Goal: Task Accomplishment & Management: Manage account settings

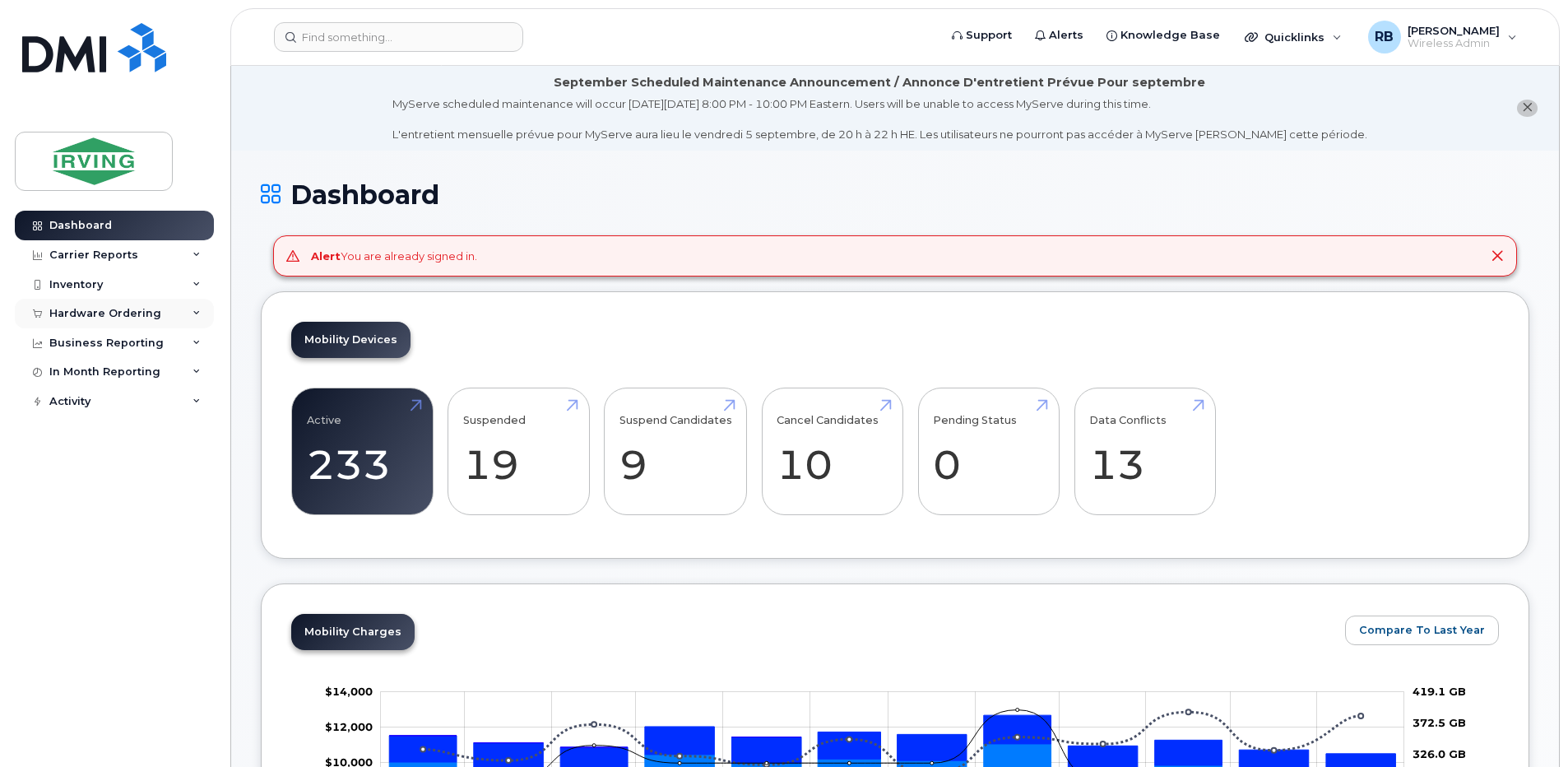
click at [91, 312] on div "Hardware Ordering" at bounding box center [105, 314] width 112 height 13
click at [77, 374] on div "Orders" at bounding box center [76, 375] width 40 height 15
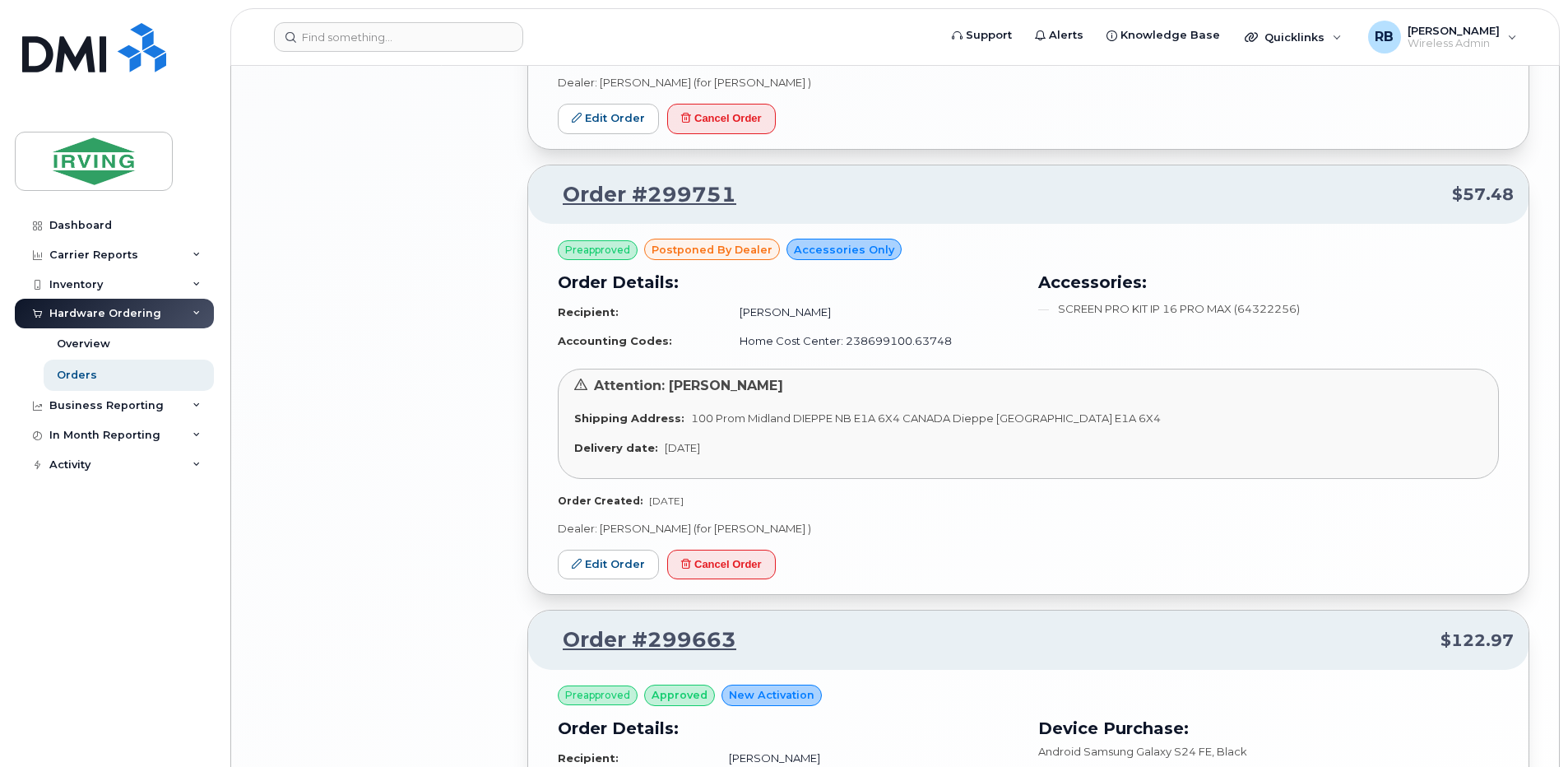
scroll to position [2853, 0]
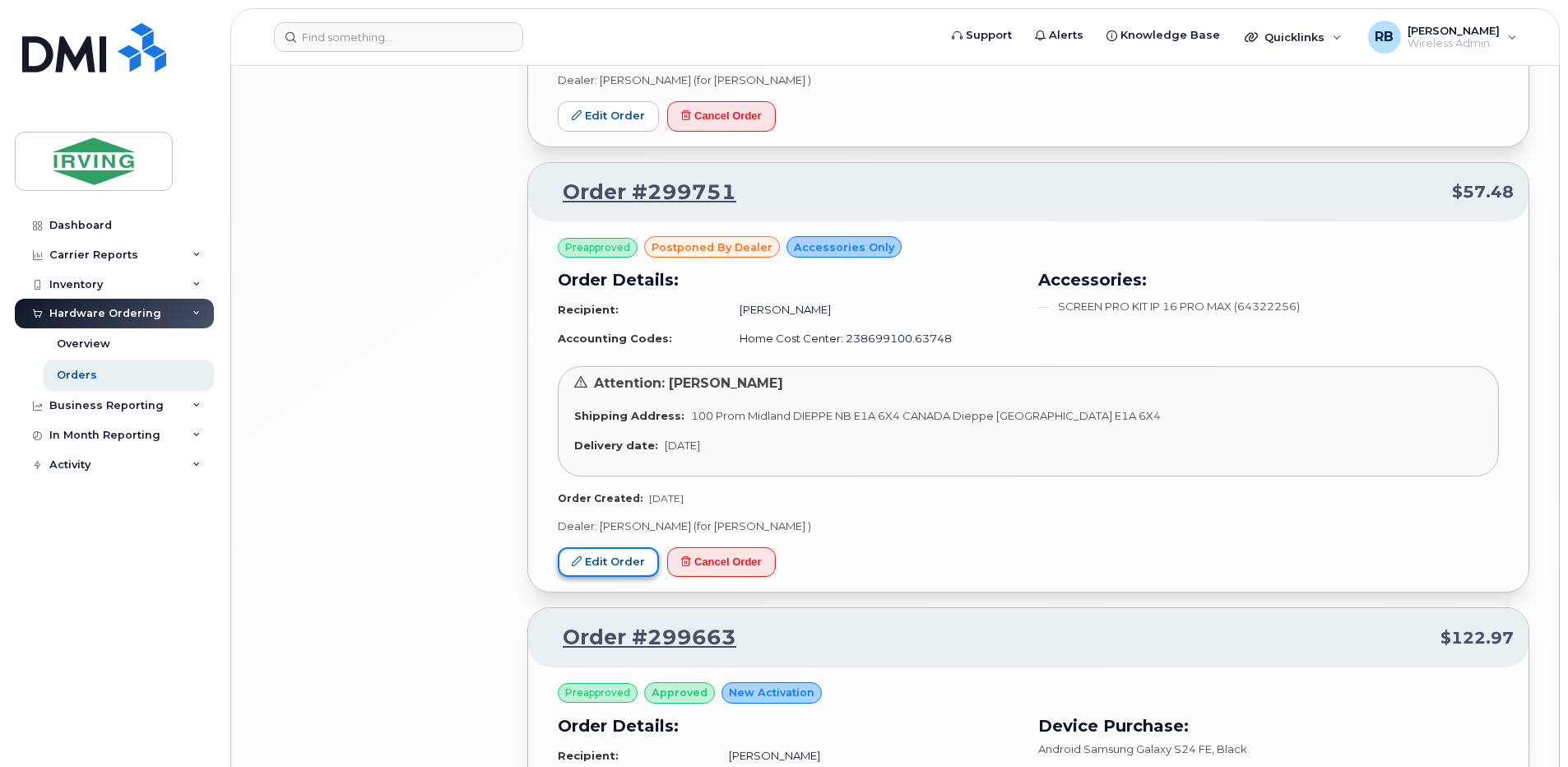
click at [603, 550] on link "Edit Order" at bounding box center [609, 562] width 101 height 31
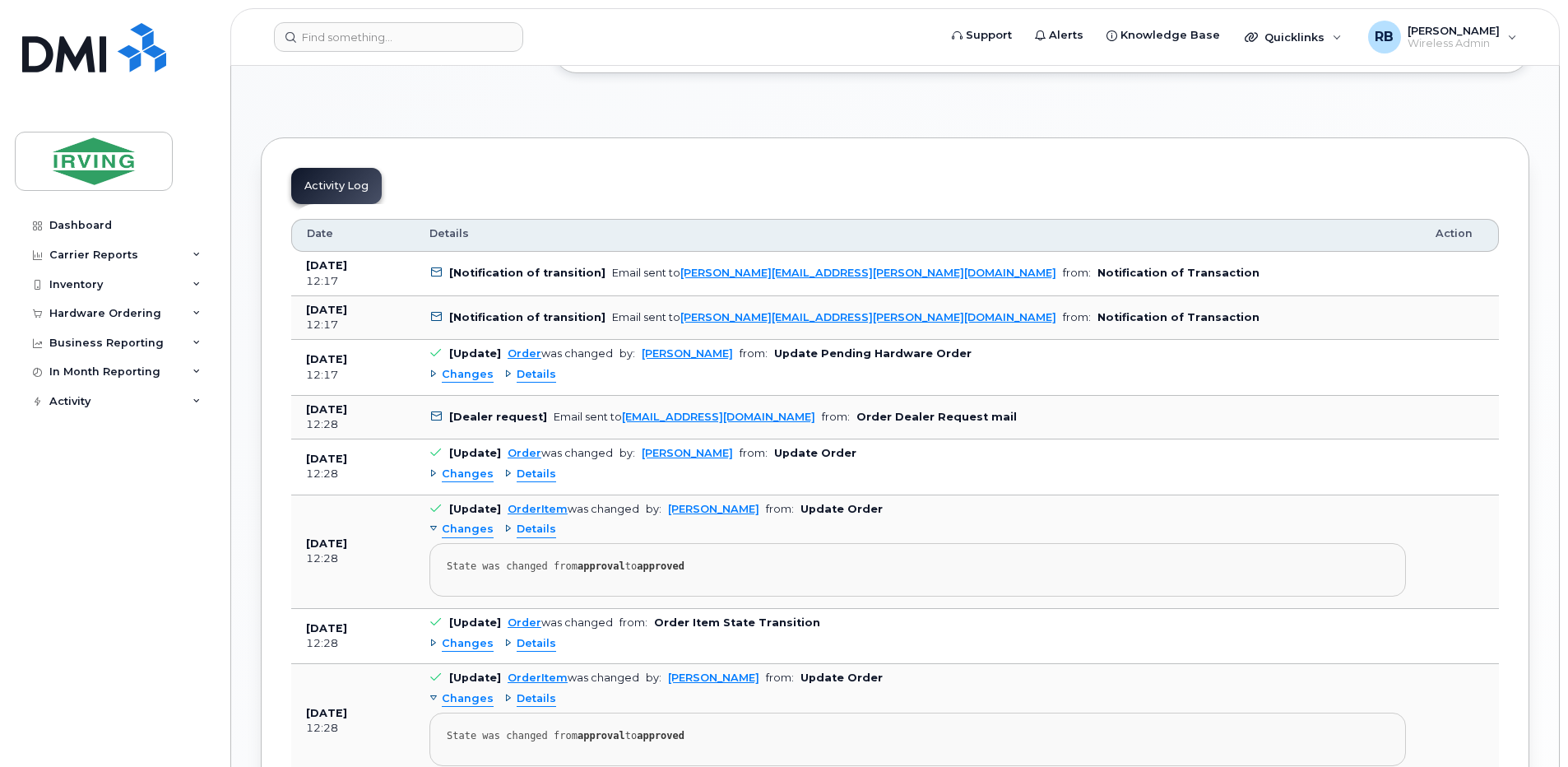
scroll to position [1097, 0]
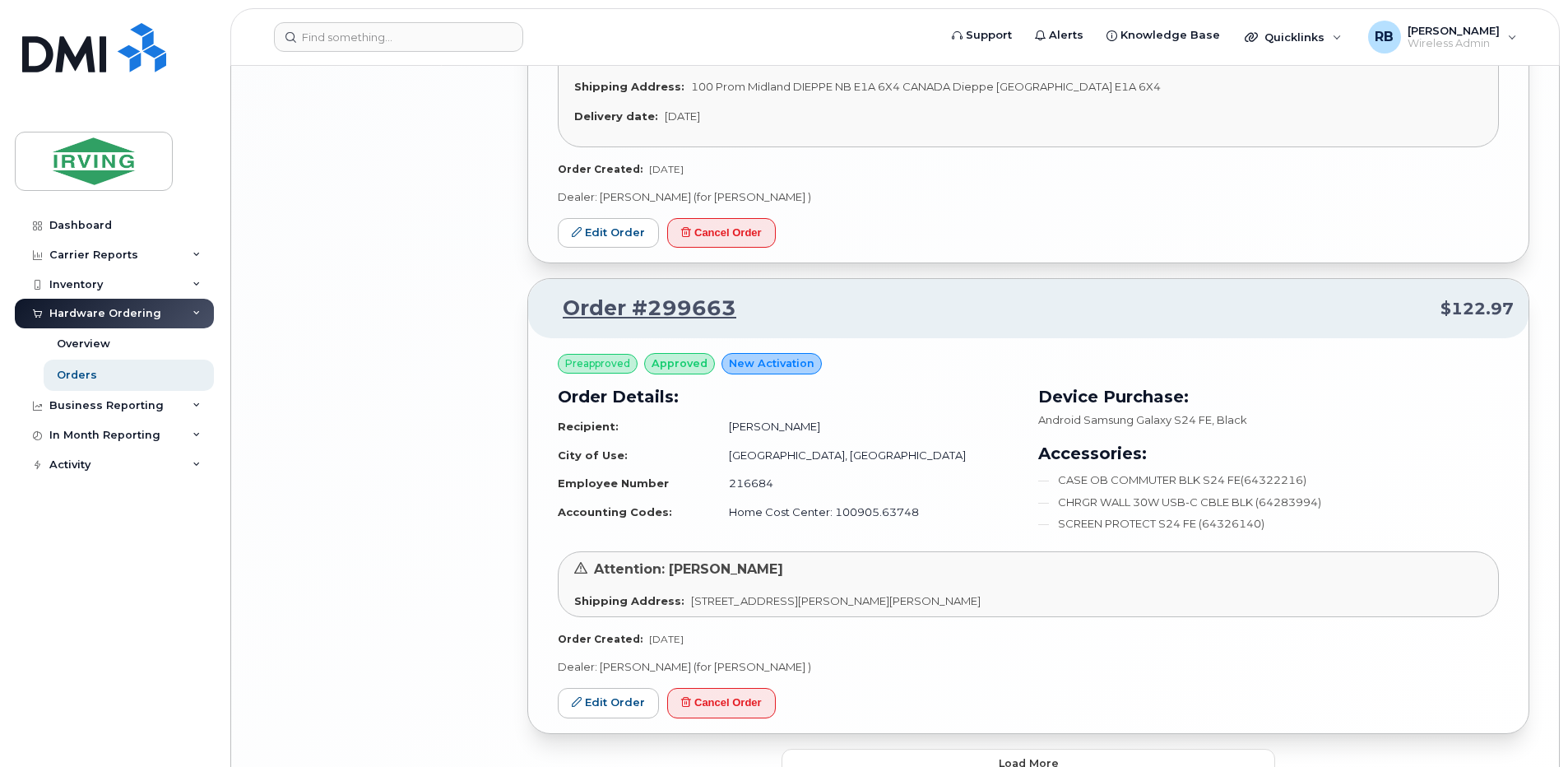
scroll to position [3263, 0]
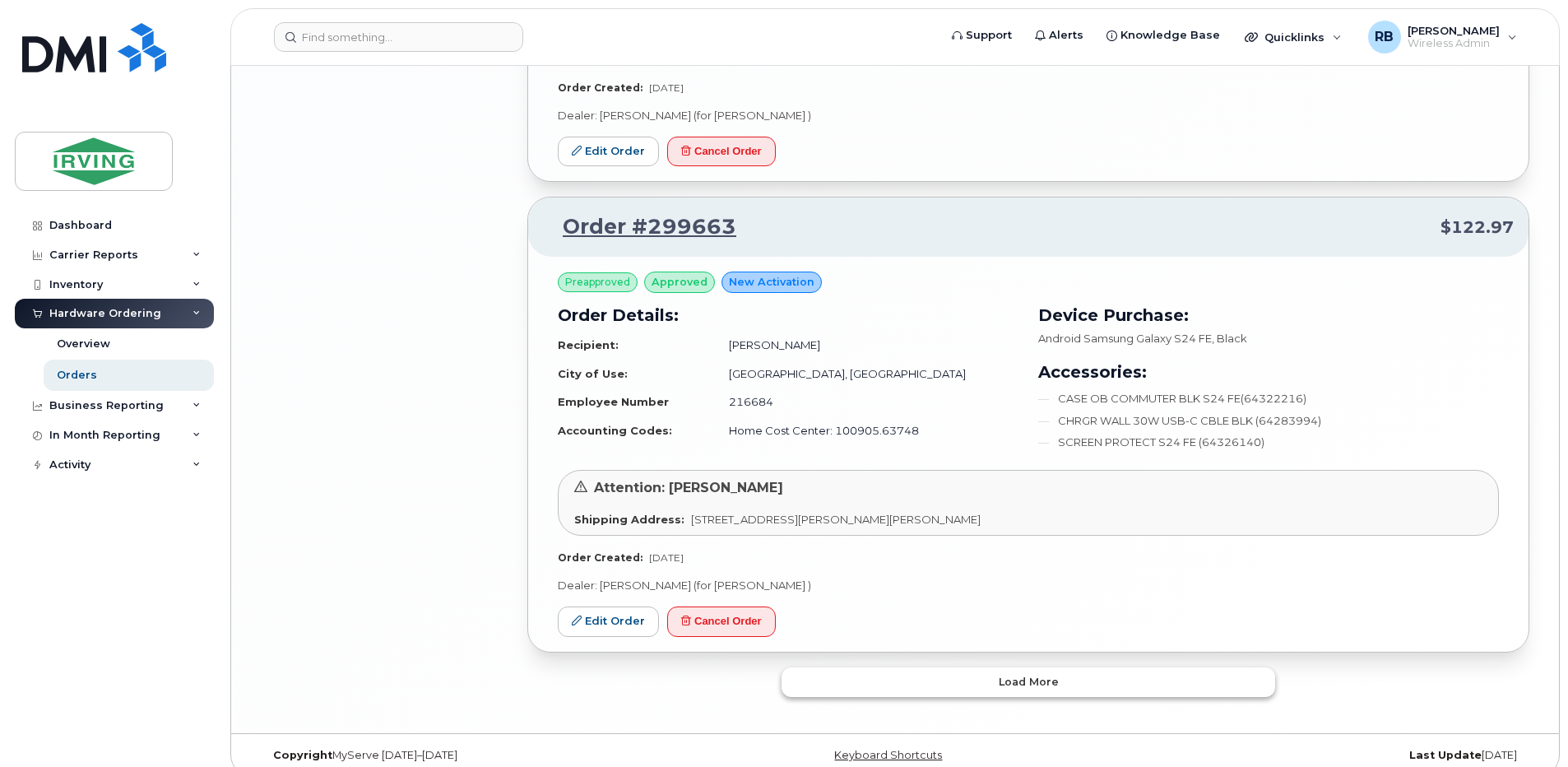
click at [859, 667] on button "Load more" at bounding box center [1028, 682] width 494 height 30
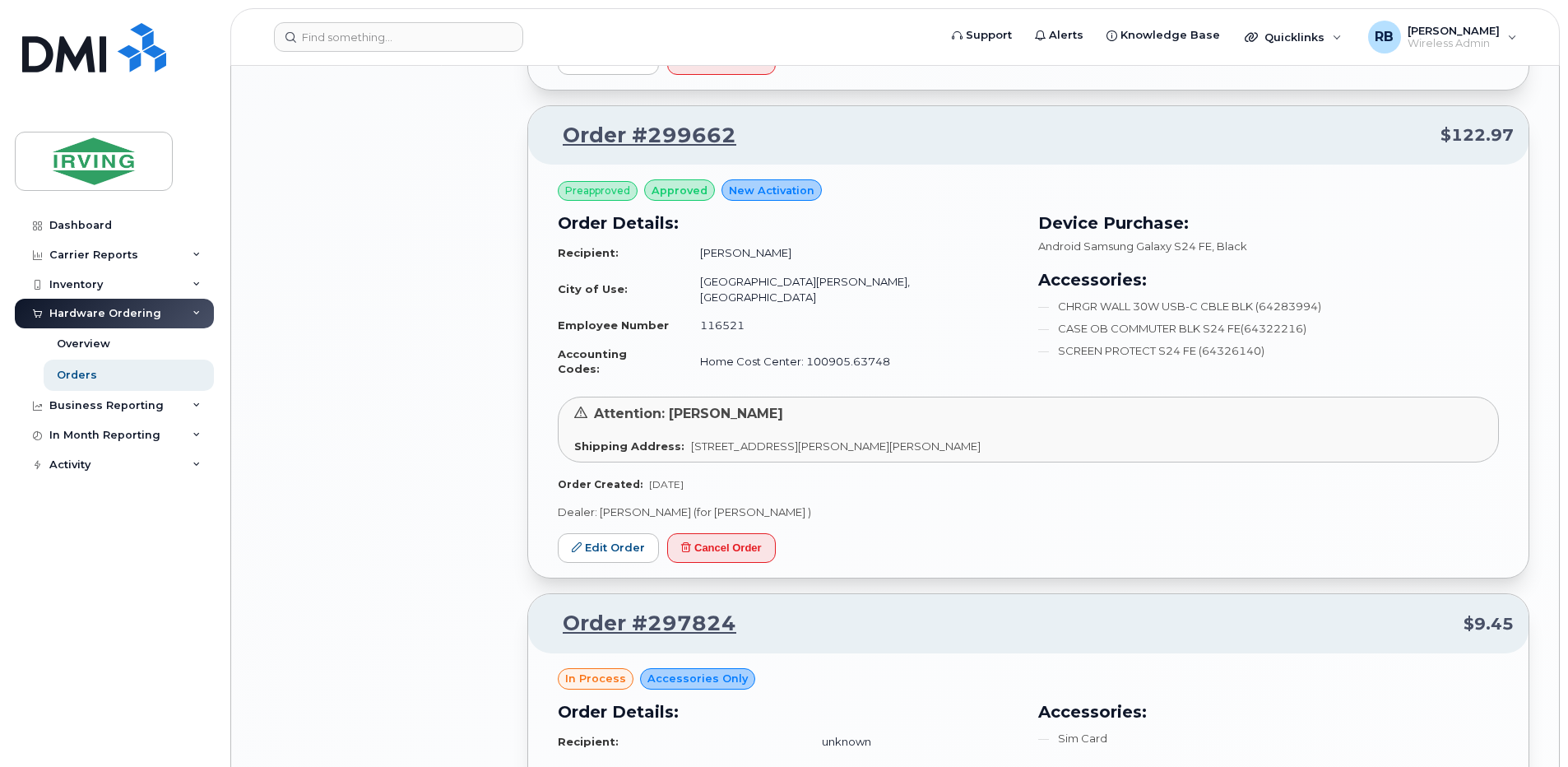
scroll to position [3716, 0]
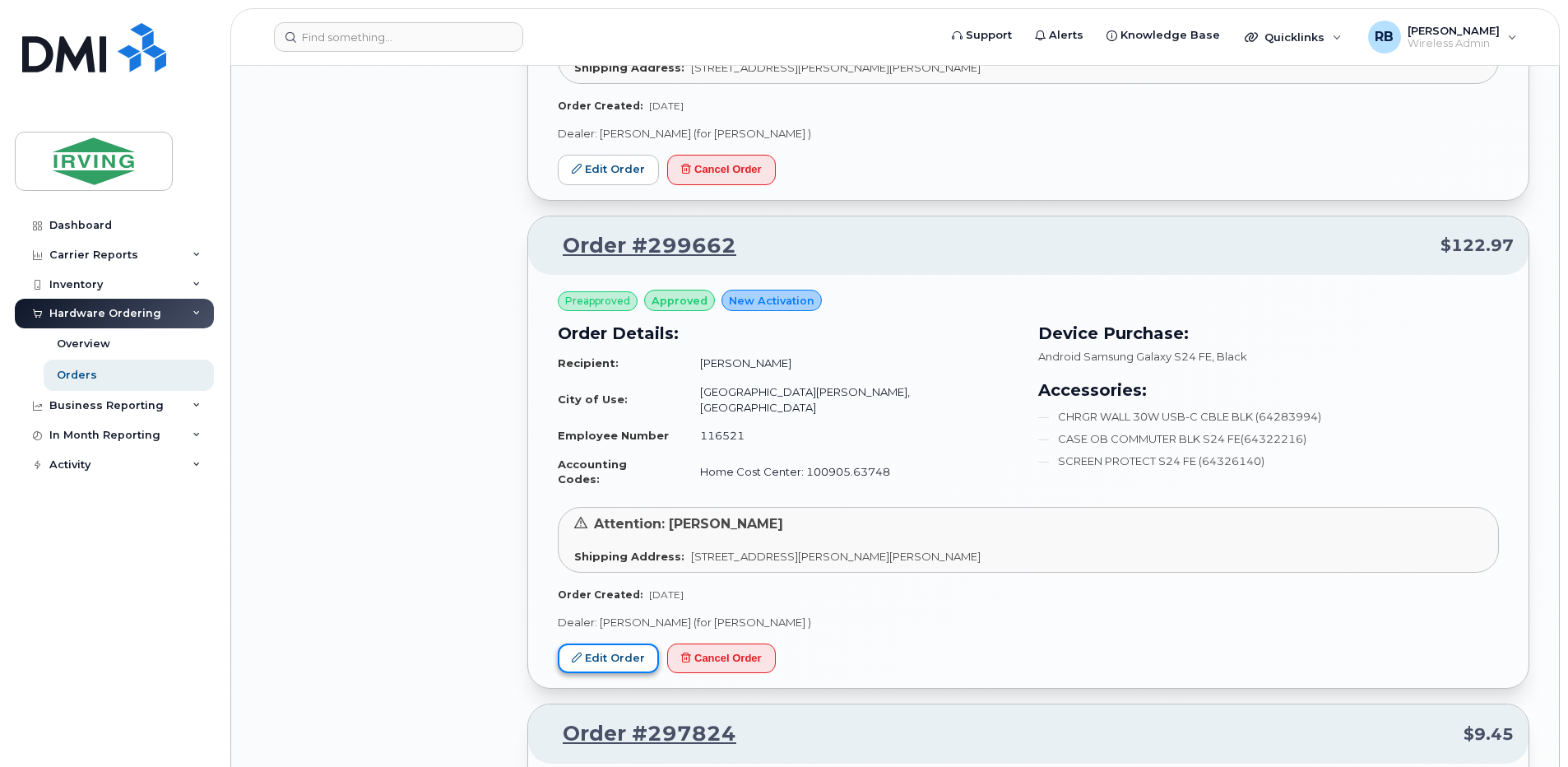
click at [616, 644] on link "Edit Order" at bounding box center [609, 659] width 101 height 31
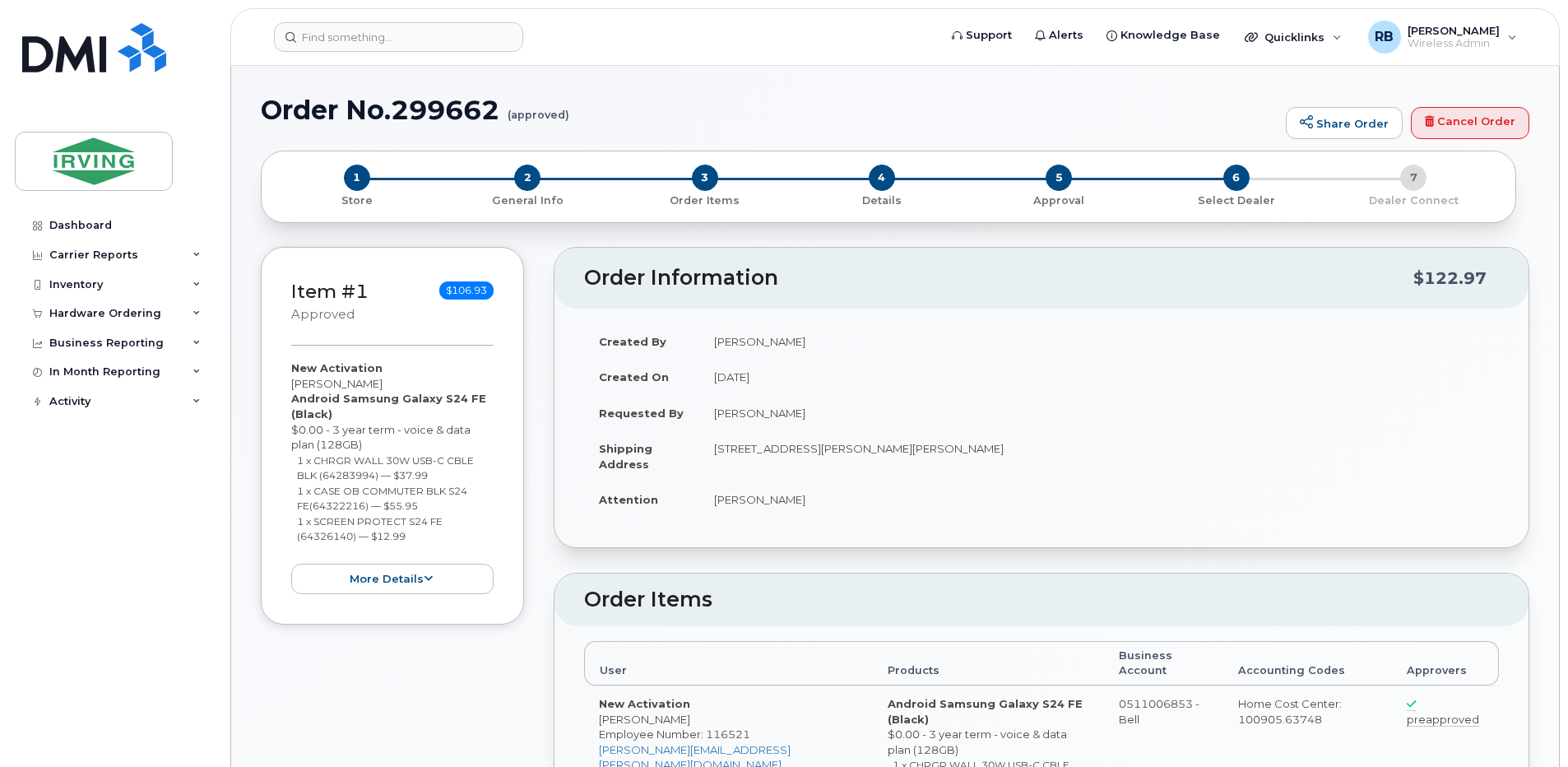
radio input "true"
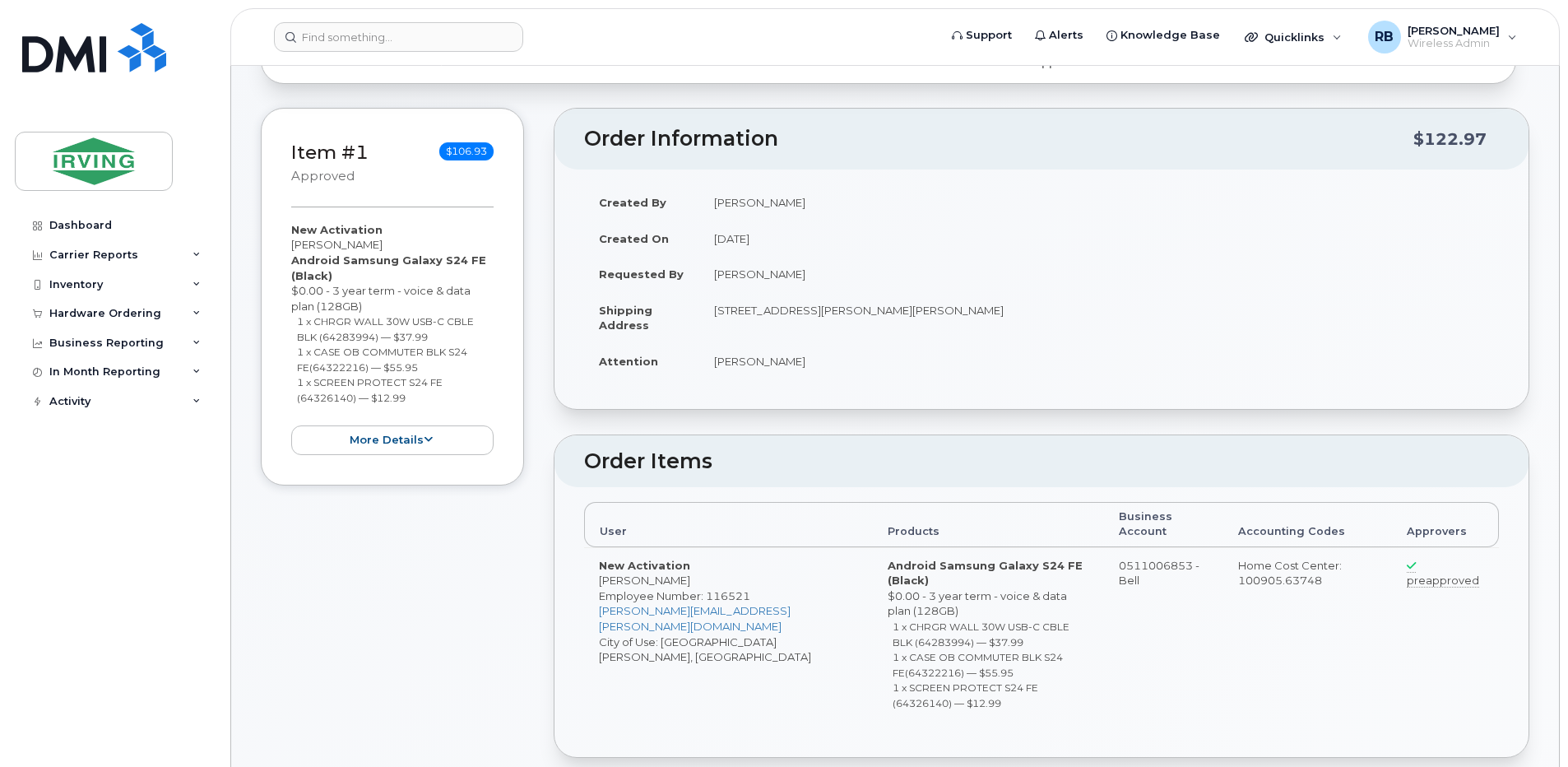
scroll to position [220, 0]
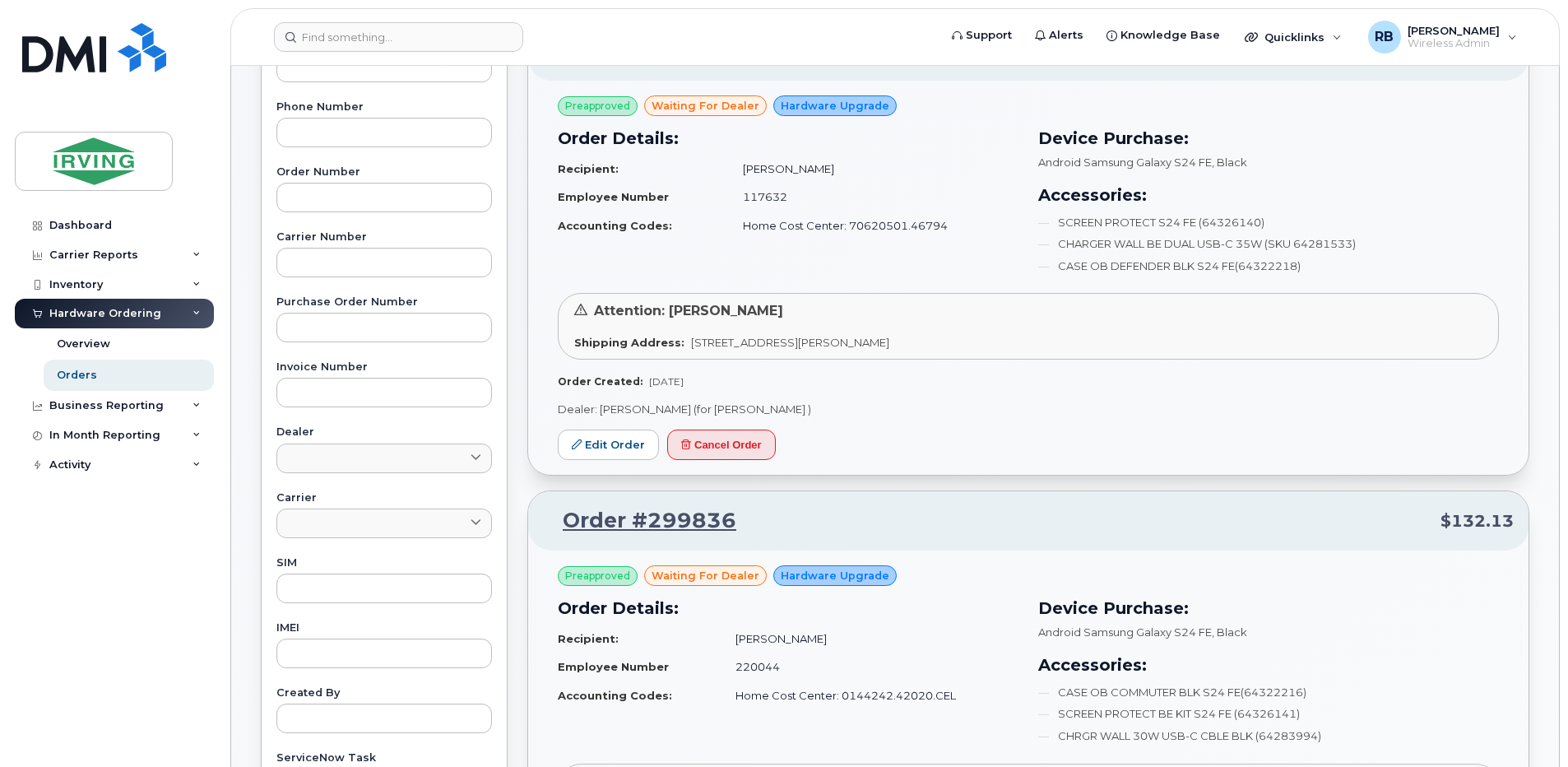
scroll to position [220, 0]
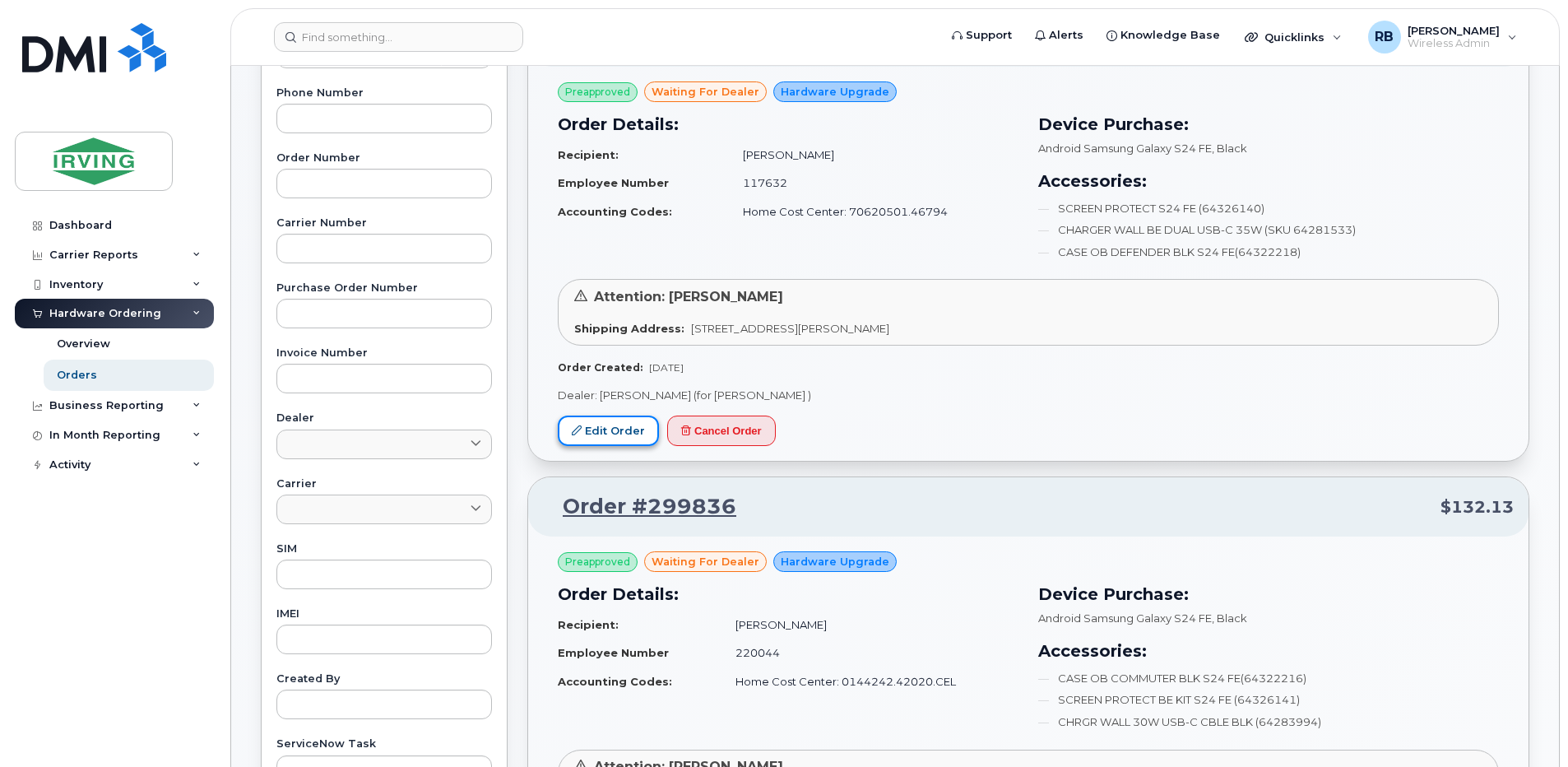
click at [607, 435] on link "Edit Order" at bounding box center [609, 431] width 101 height 31
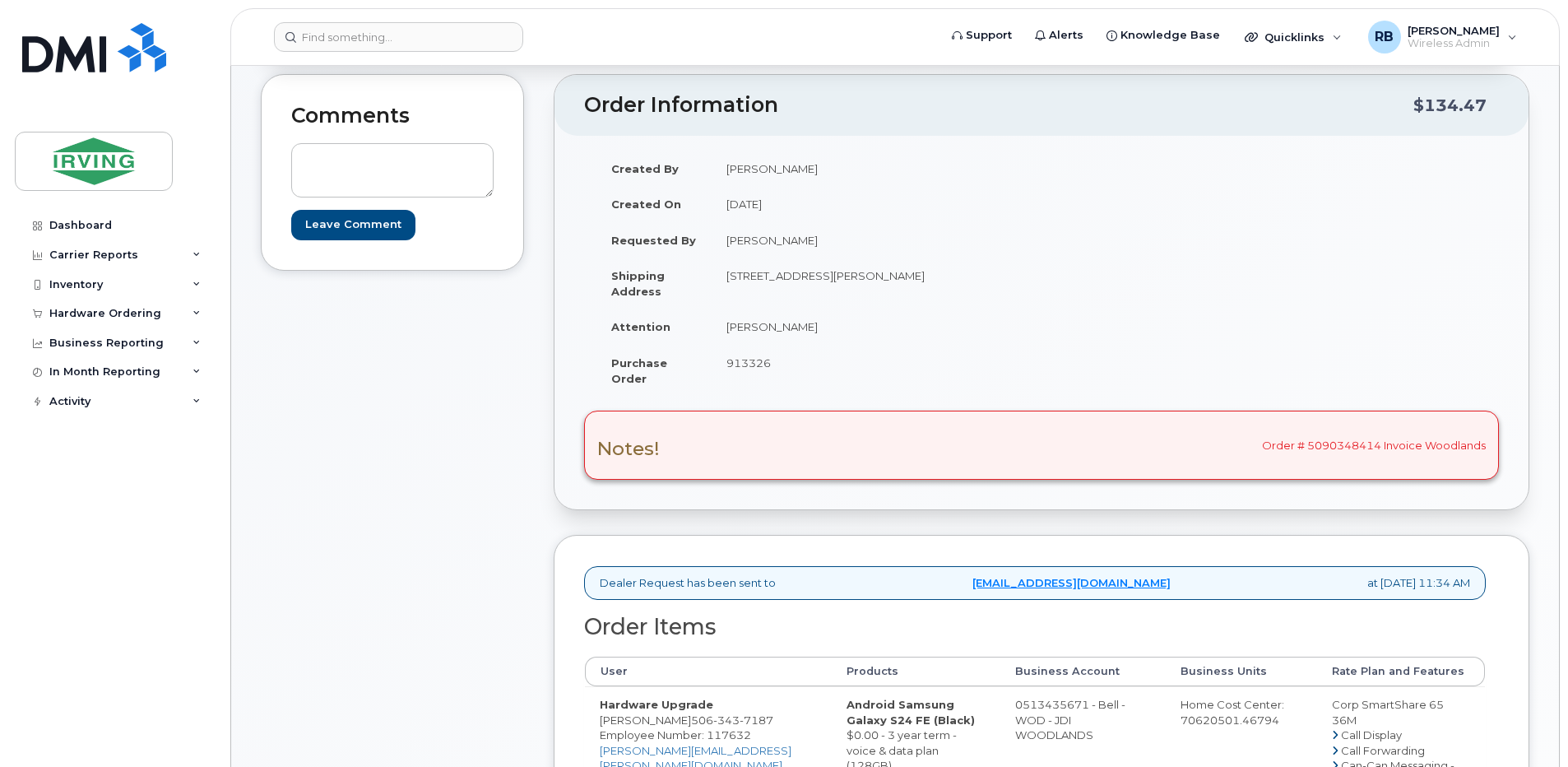
scroll to position [247, 0]
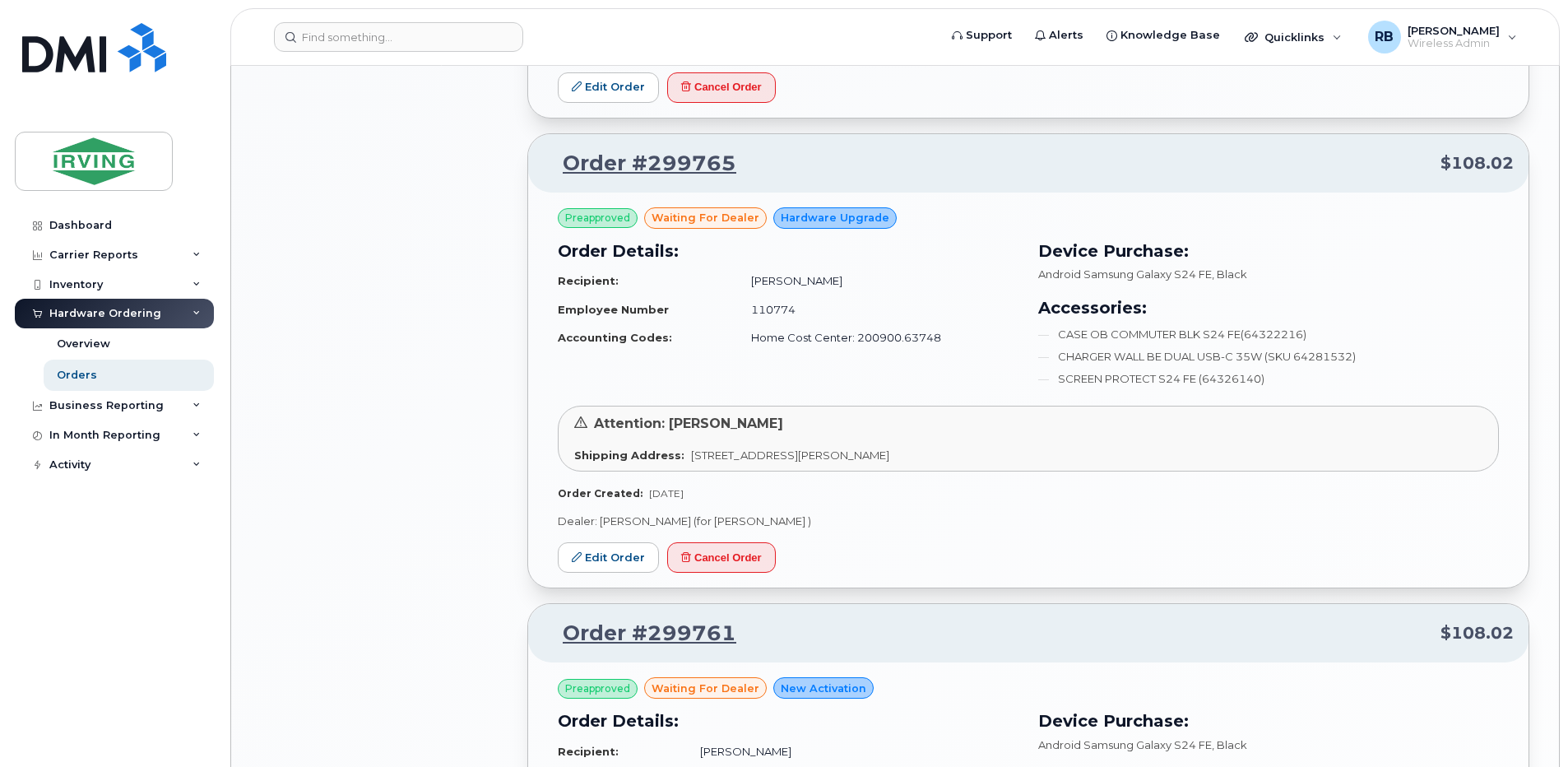
scroll to position [1975, 0]
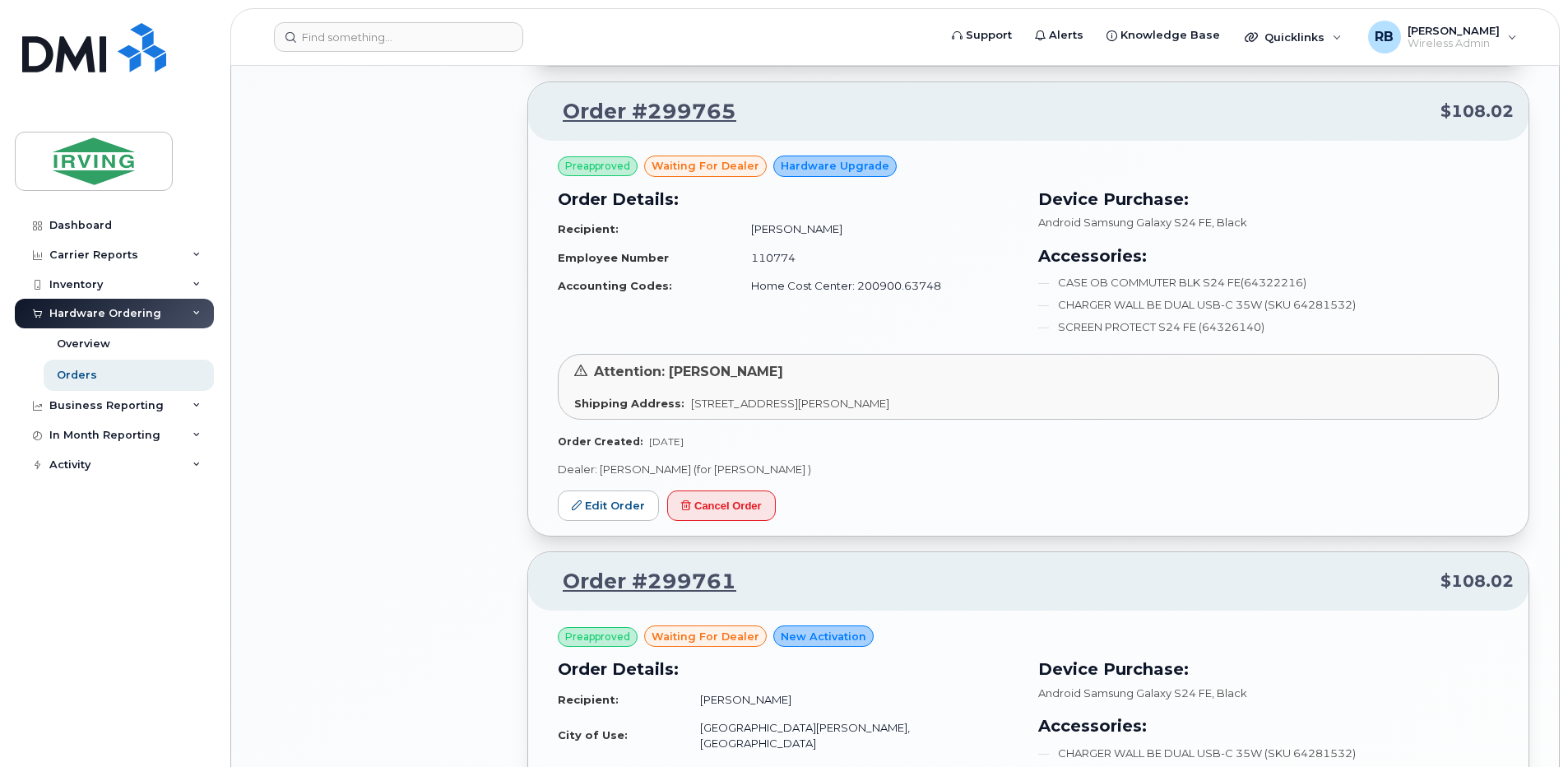
click at [420, 296] on div "Filters Username Phone Number Order Number Carrier Number Purchase Order Number…" at bounding box center [384, 87] width 267 height 3832
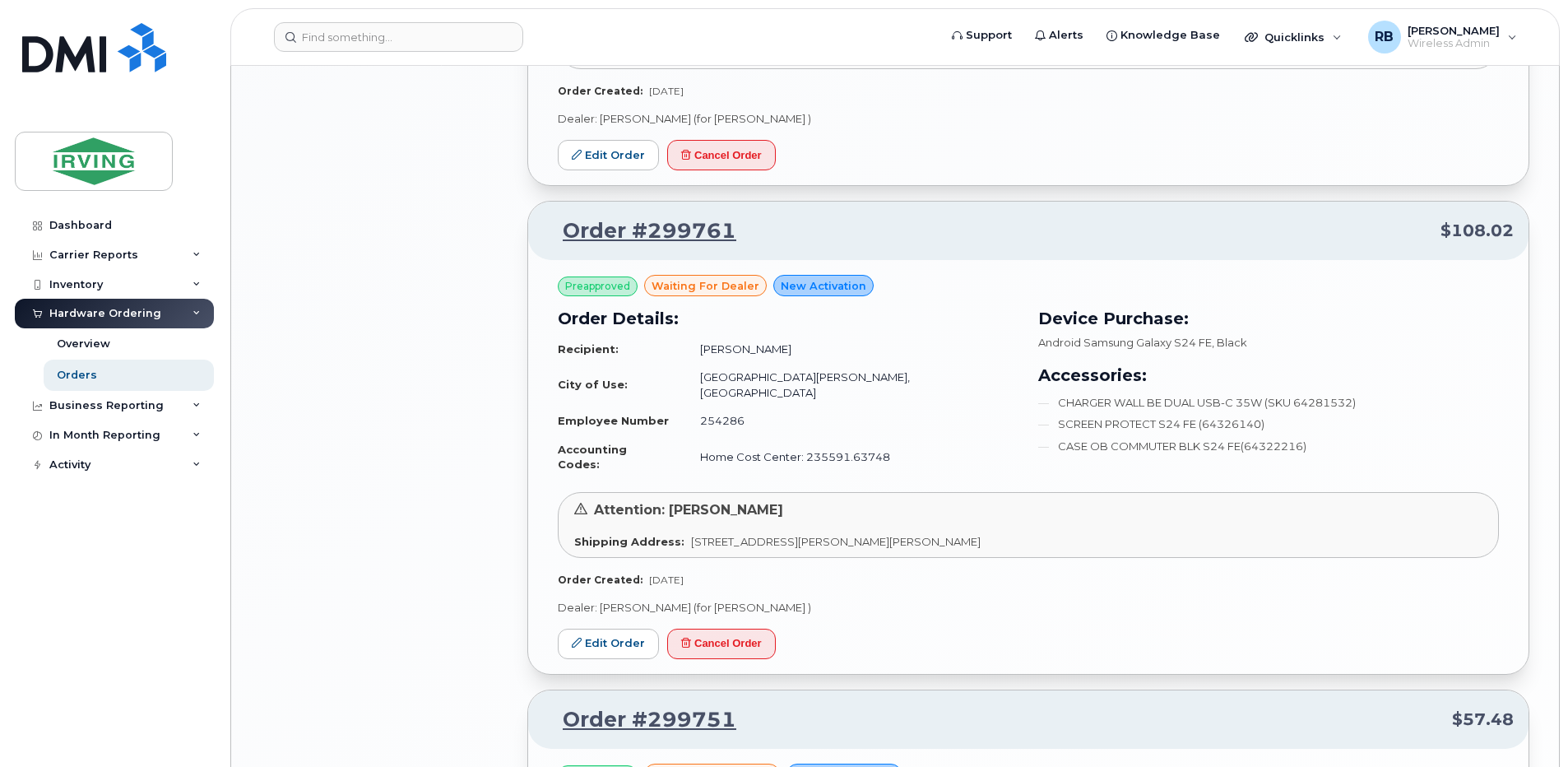
scroll to position [2414, 0]
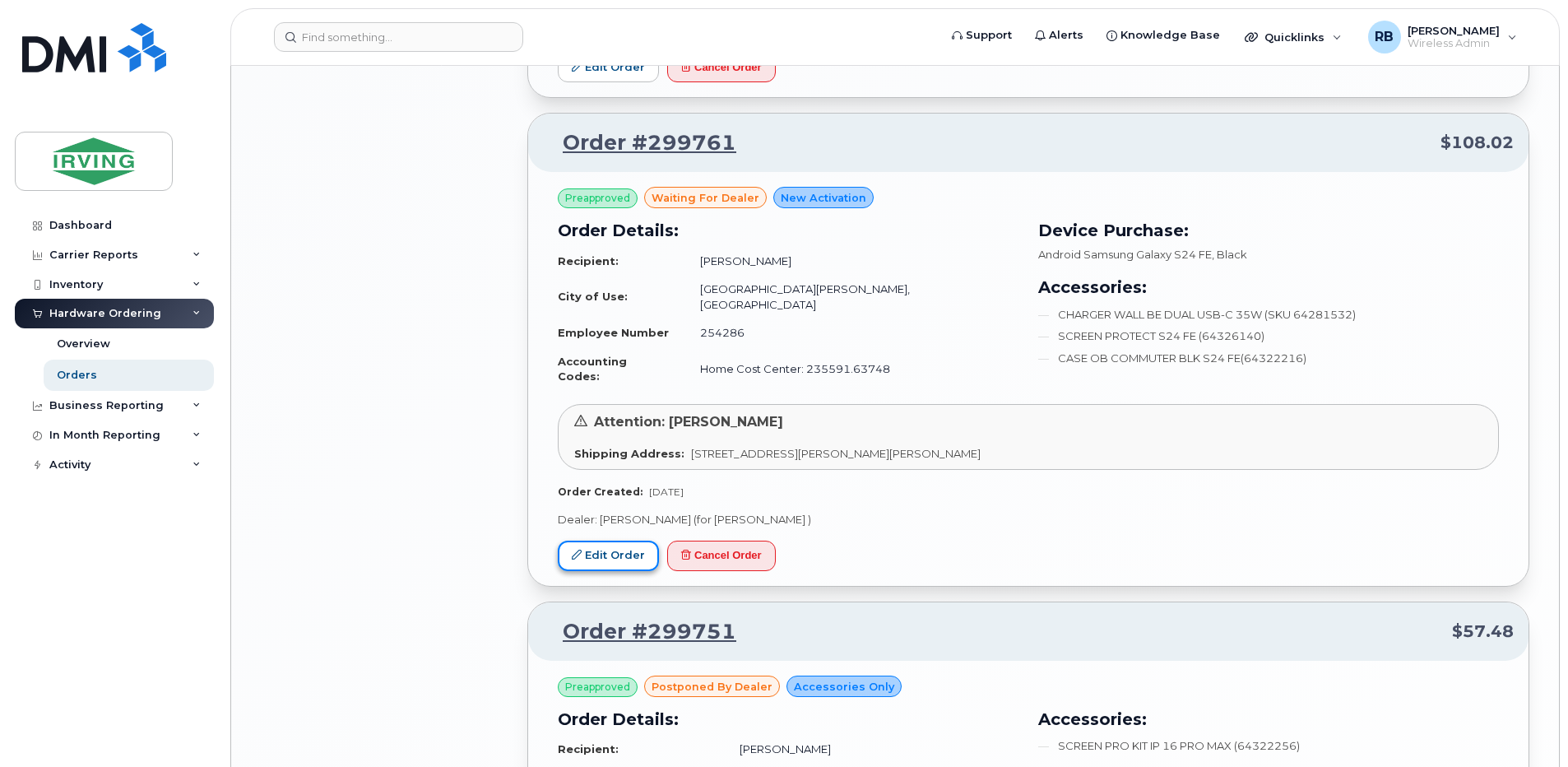
click at [603, 541] on link "Edit Order" at bounding box center [609, 556] width 101 height 31
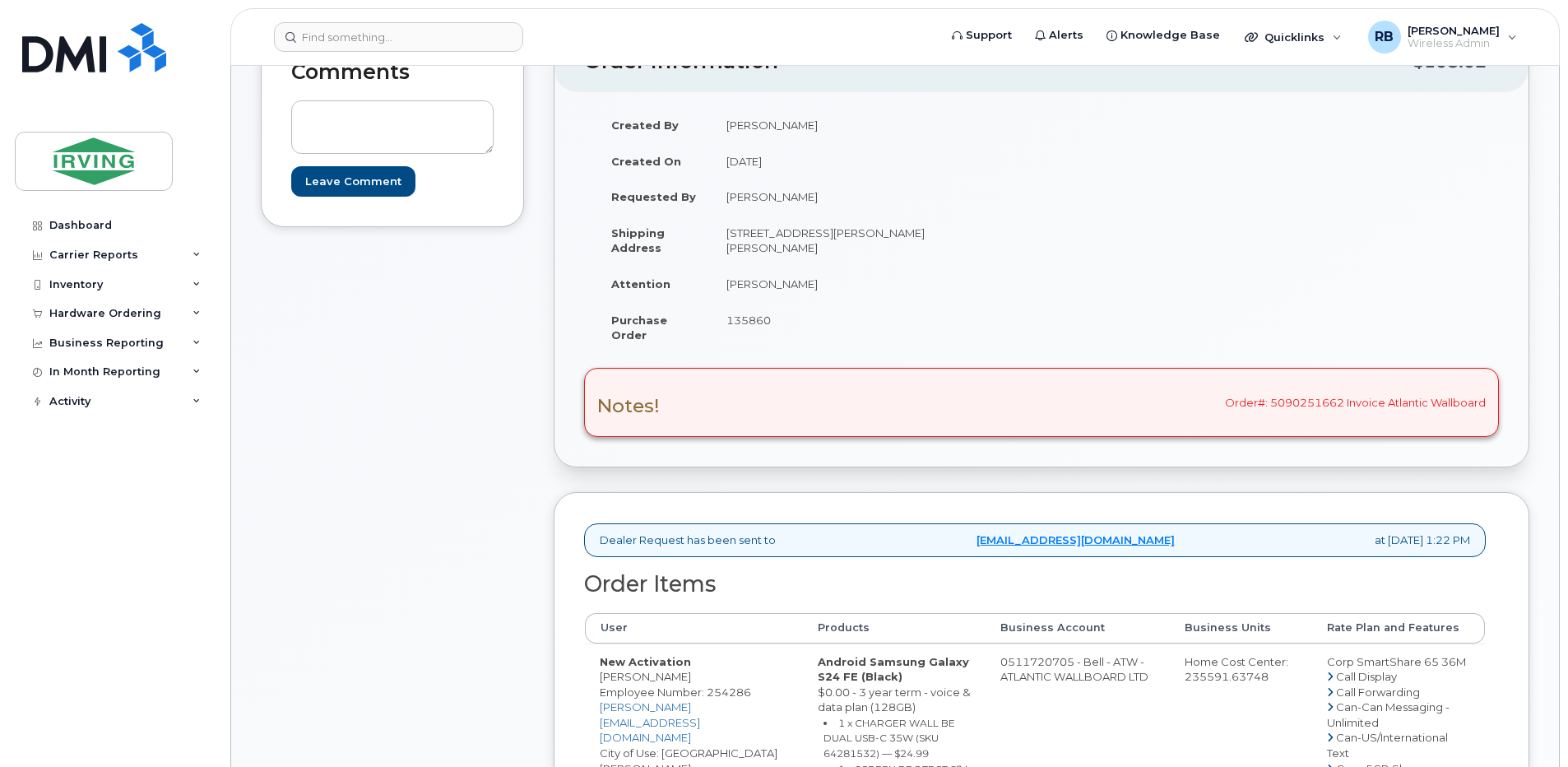
scroll to position [438, 0]
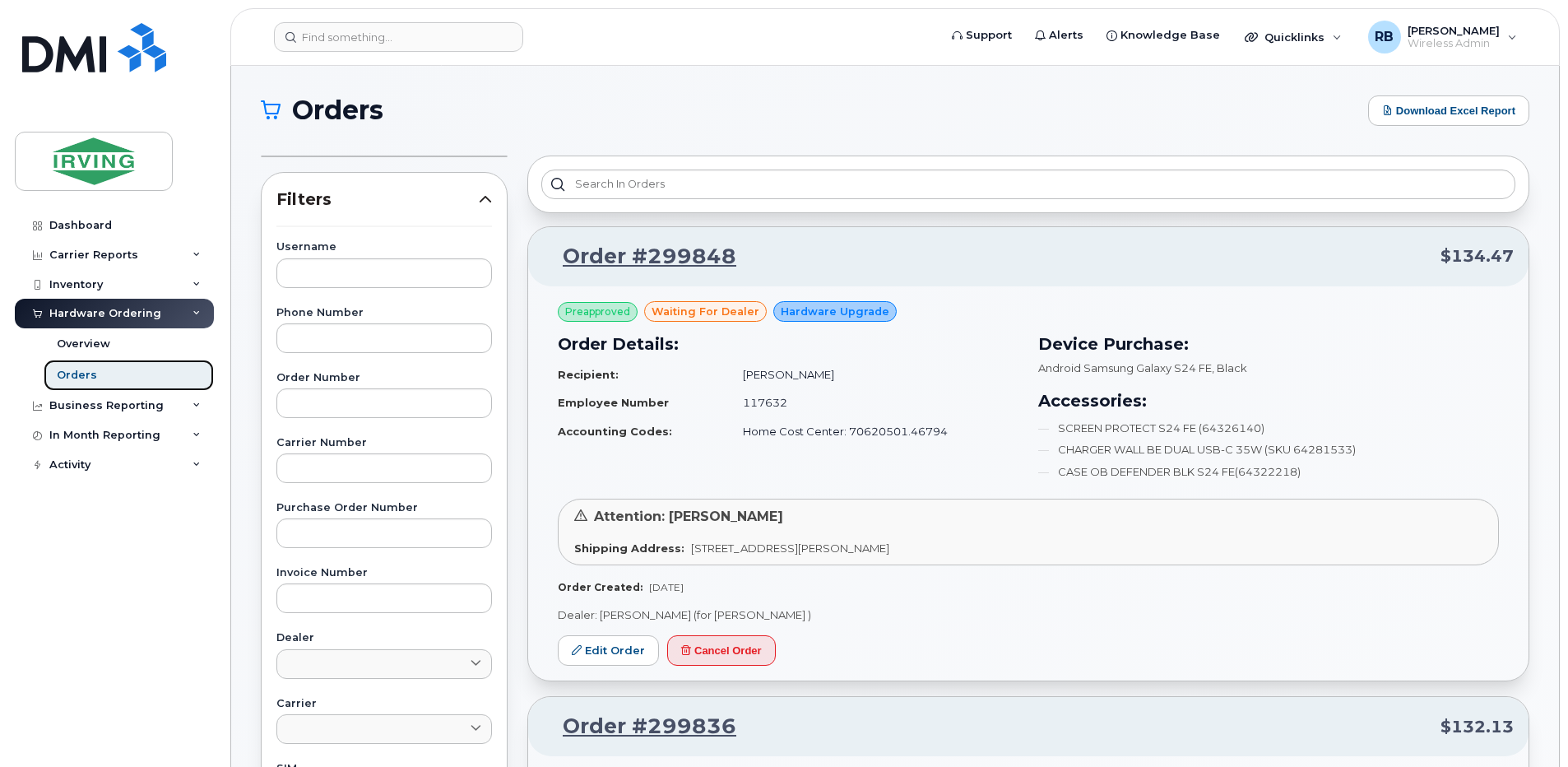
click at [67, 375] on div "Orders" at bounding box center [76, 375] width 40 height 15
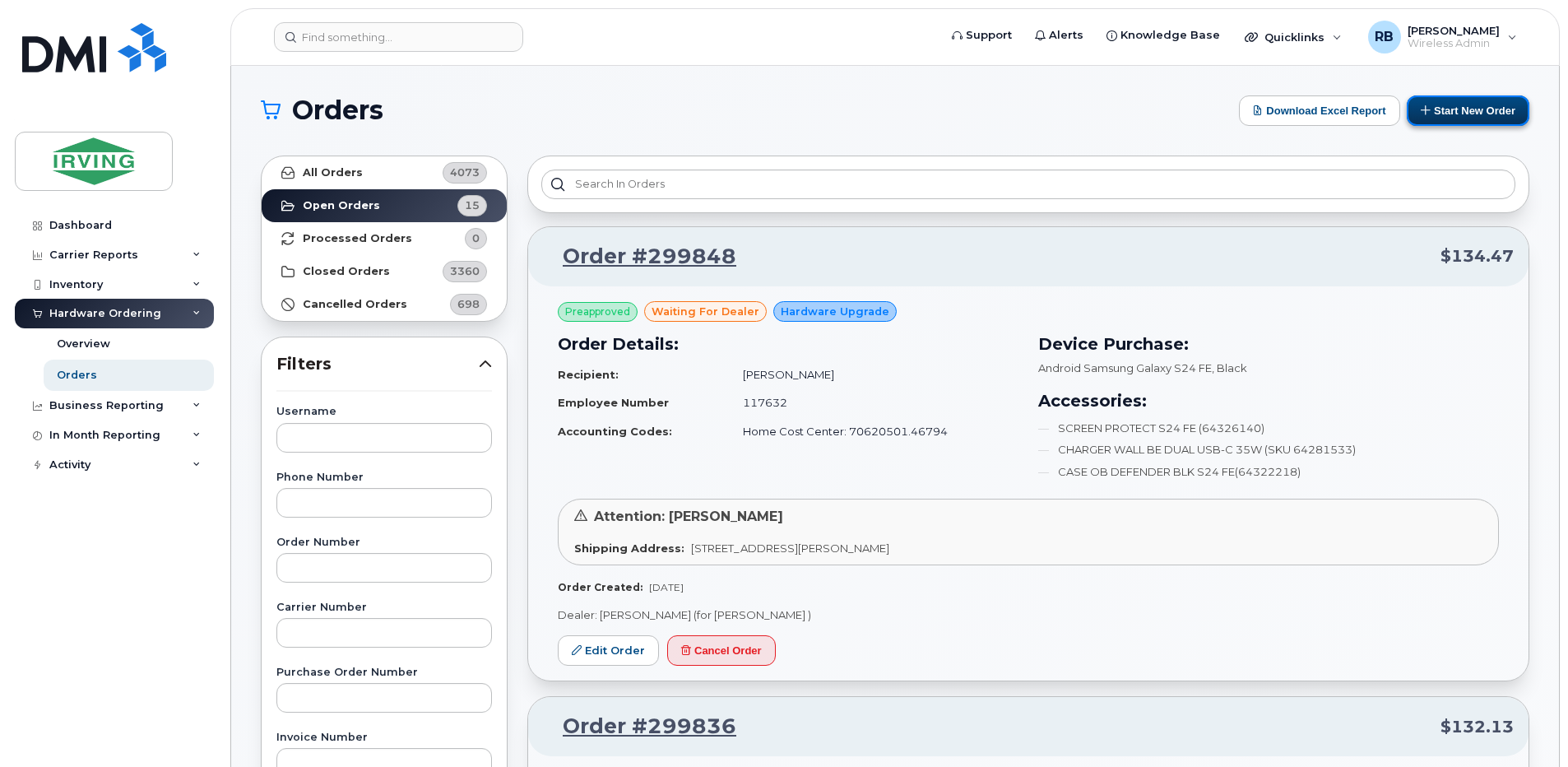
click at [1447, 113] on button "Start New Order" at bounding box center [1467, 111] width 122 height 31
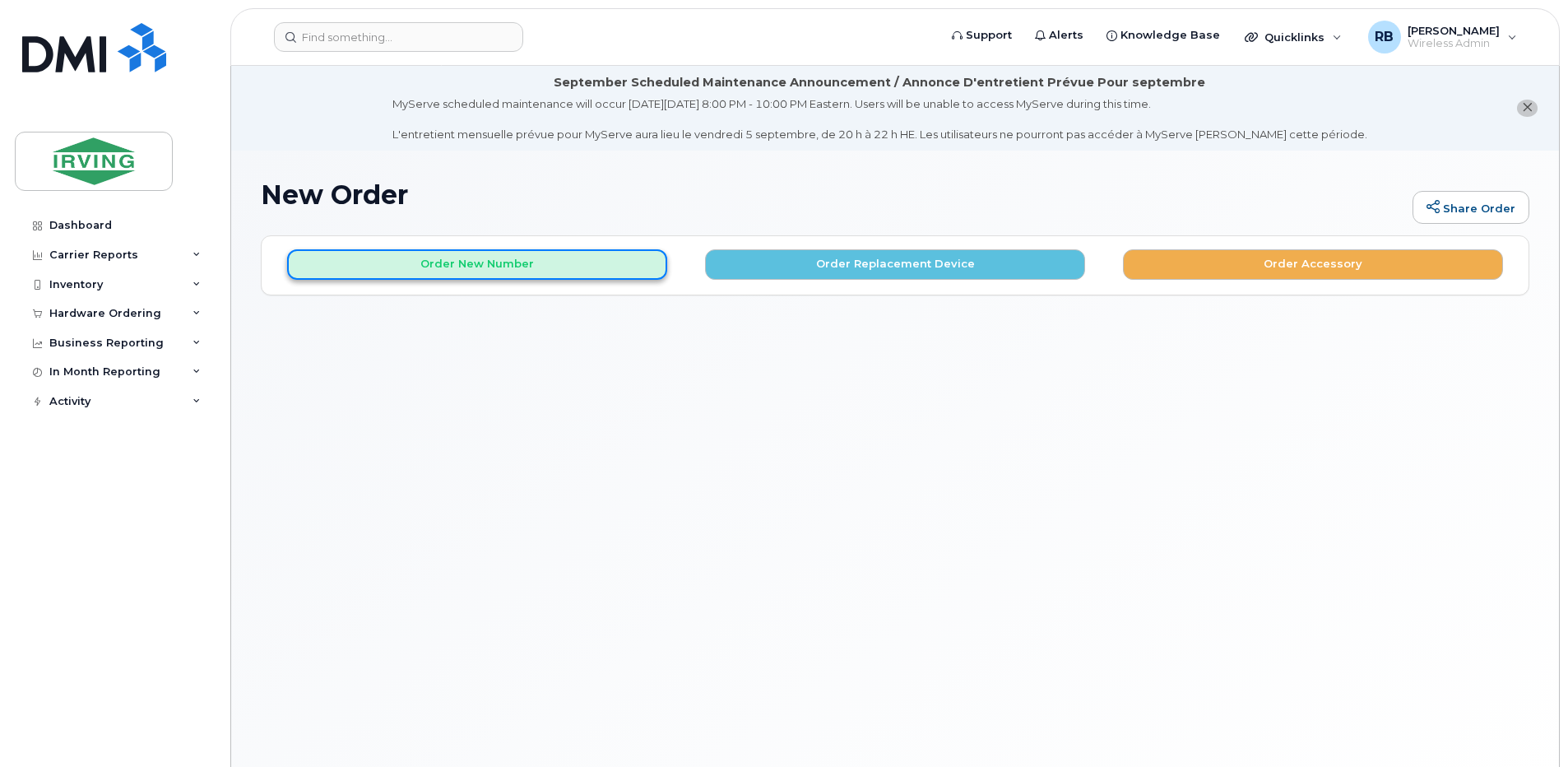
click at [496, 260] on button "Order New Number" at bounding box center [476, 265] width 380 height 31
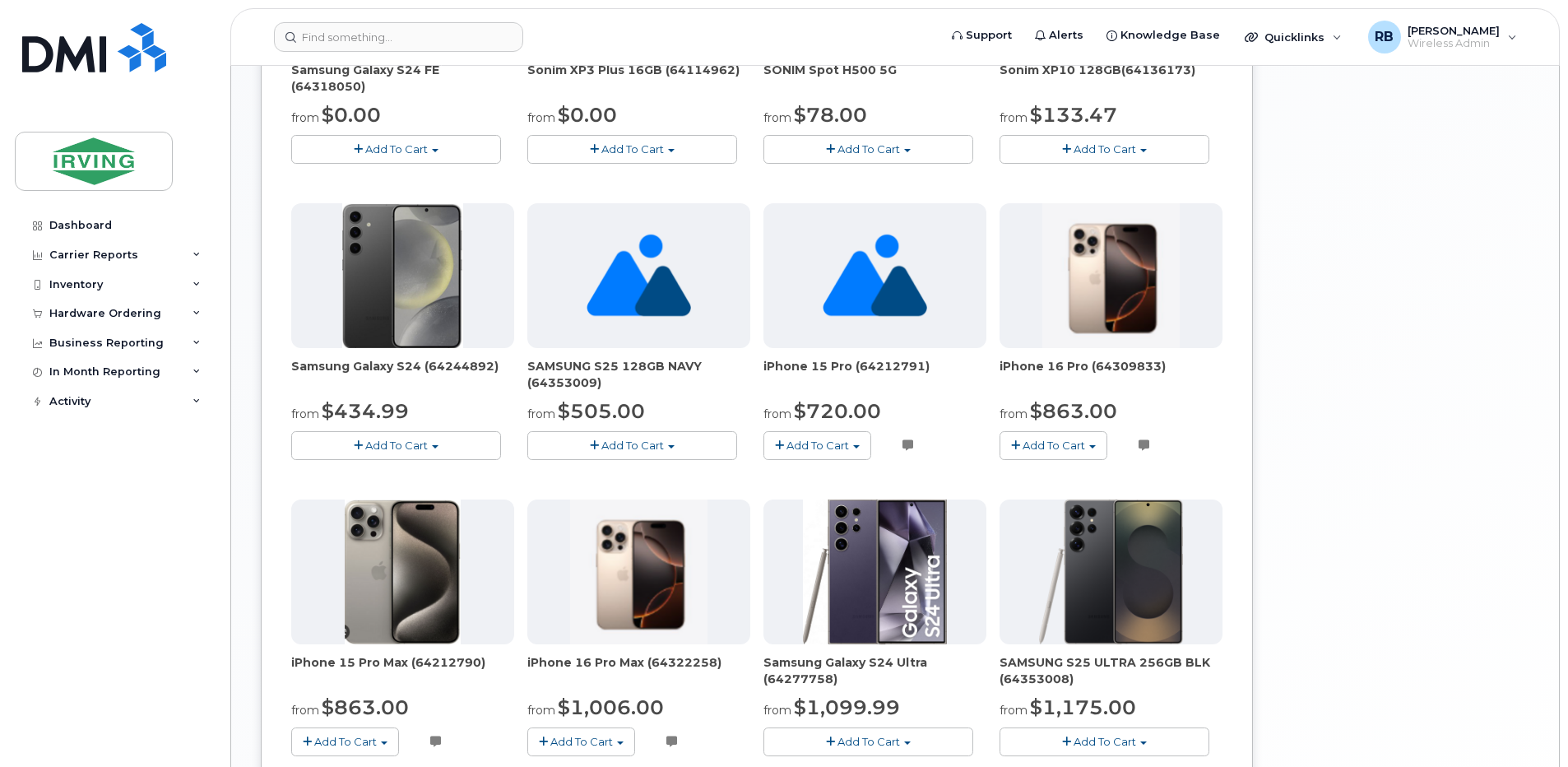
scroll to position [878, 0]
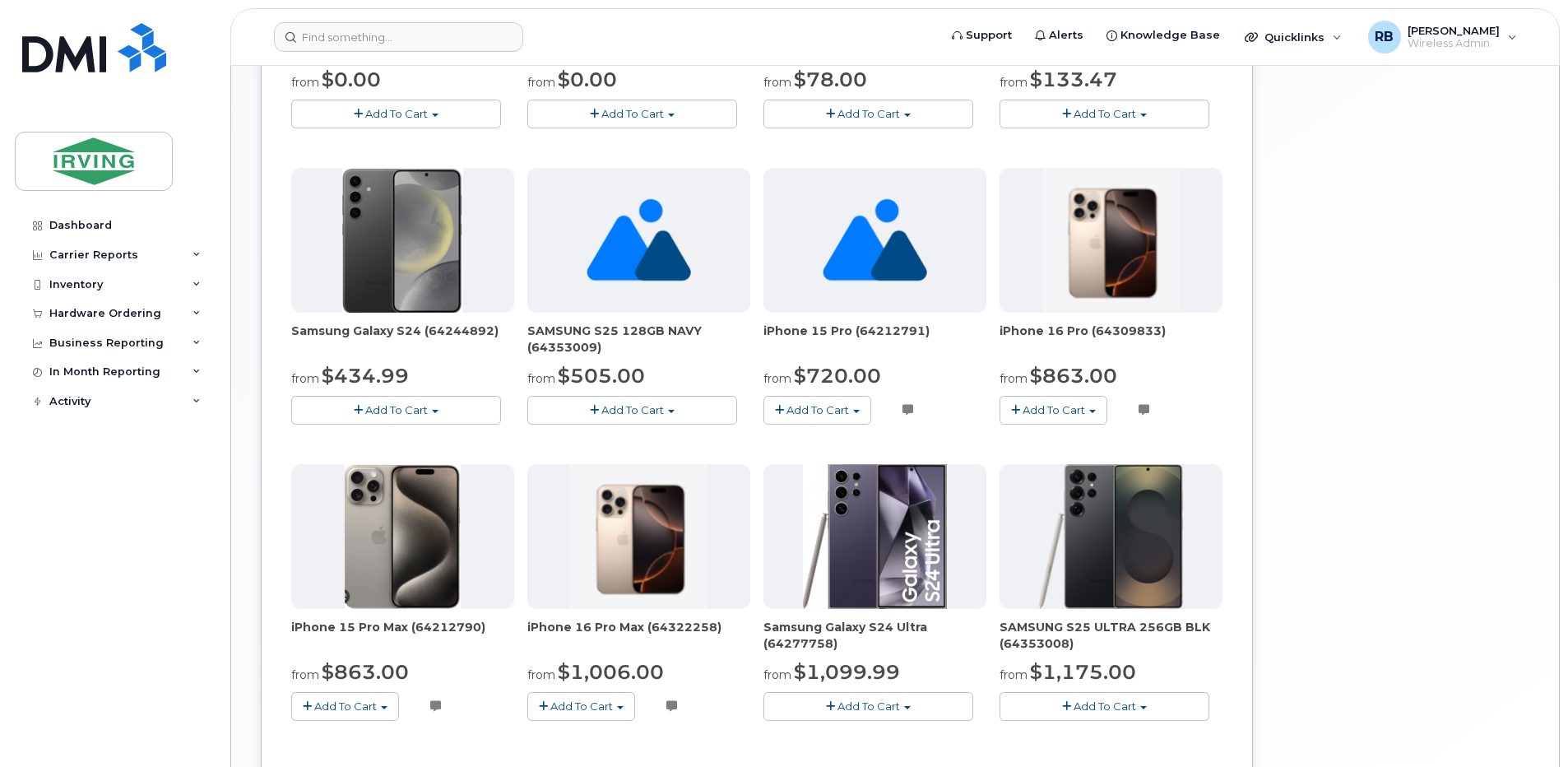
click at [638, 418] on button "Add To Cart" at bounding box center [632, 410] width 210 height 29
click at [318, 414] on button "Add To Cart" at bounding box center [396, 410] width 210 height 29
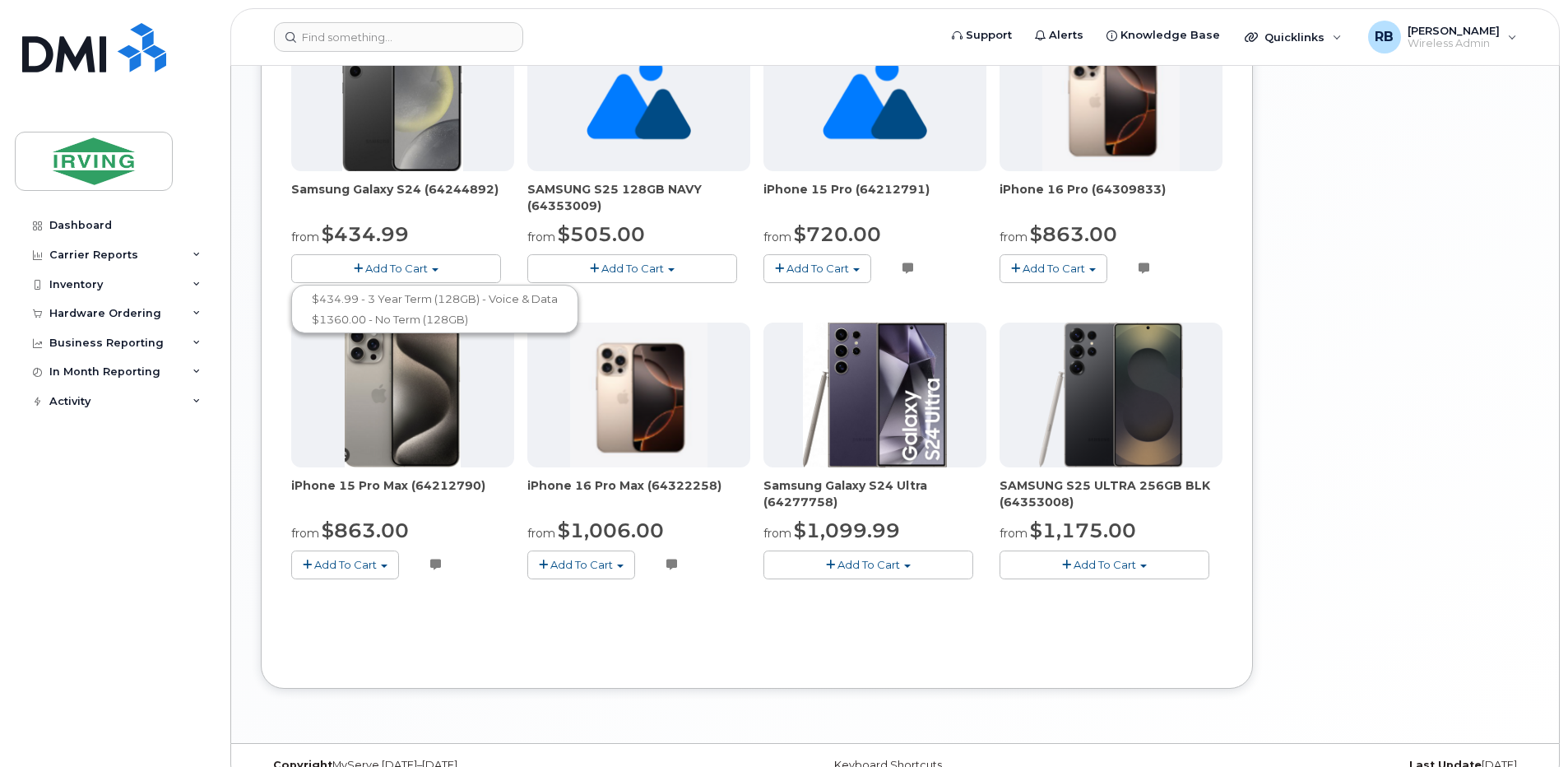
scroll to position [1048, 0]
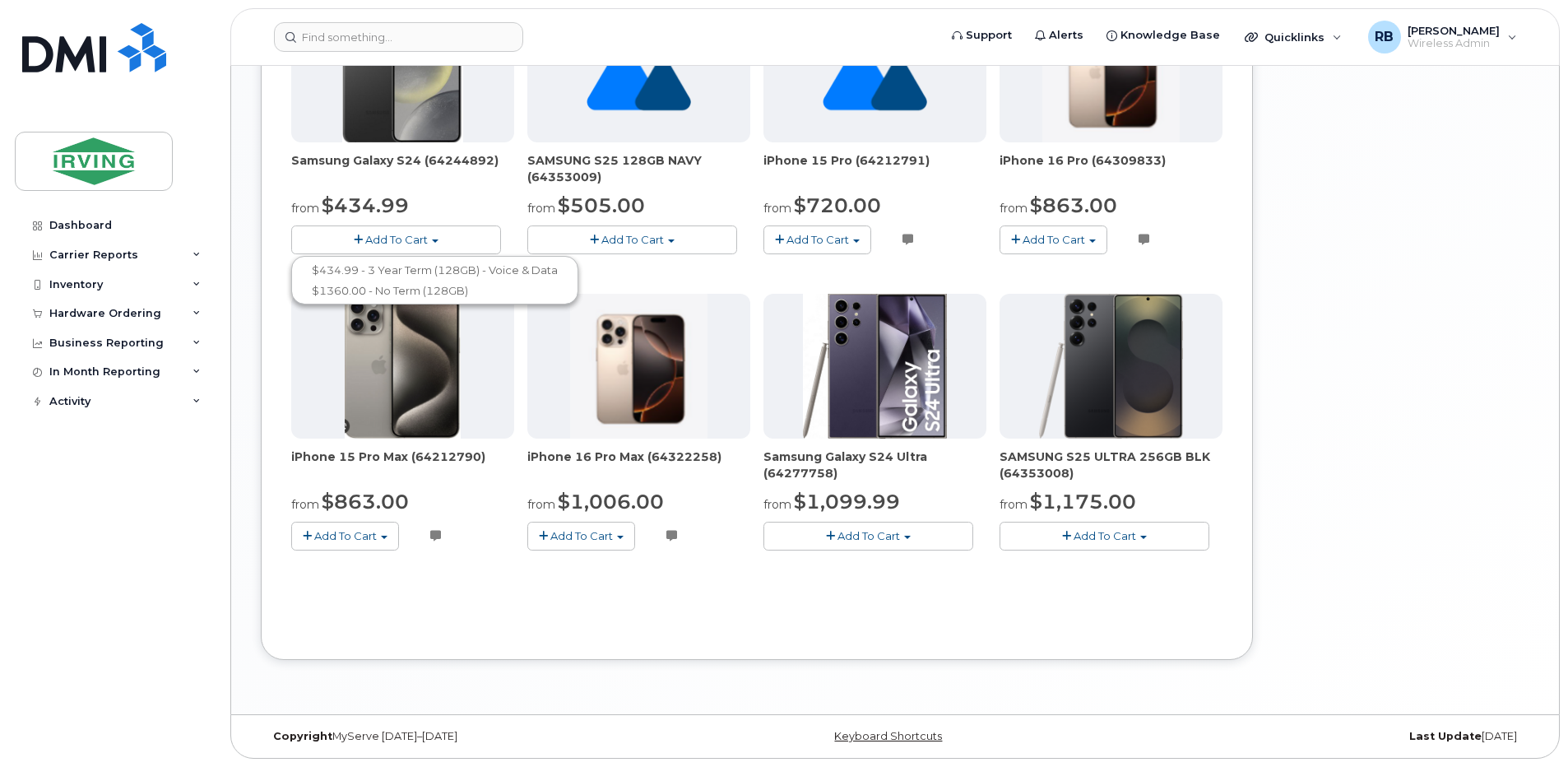
click at [858, 527] on button "Add To Cart" at bounding box center [868, 536] width 210 height 29
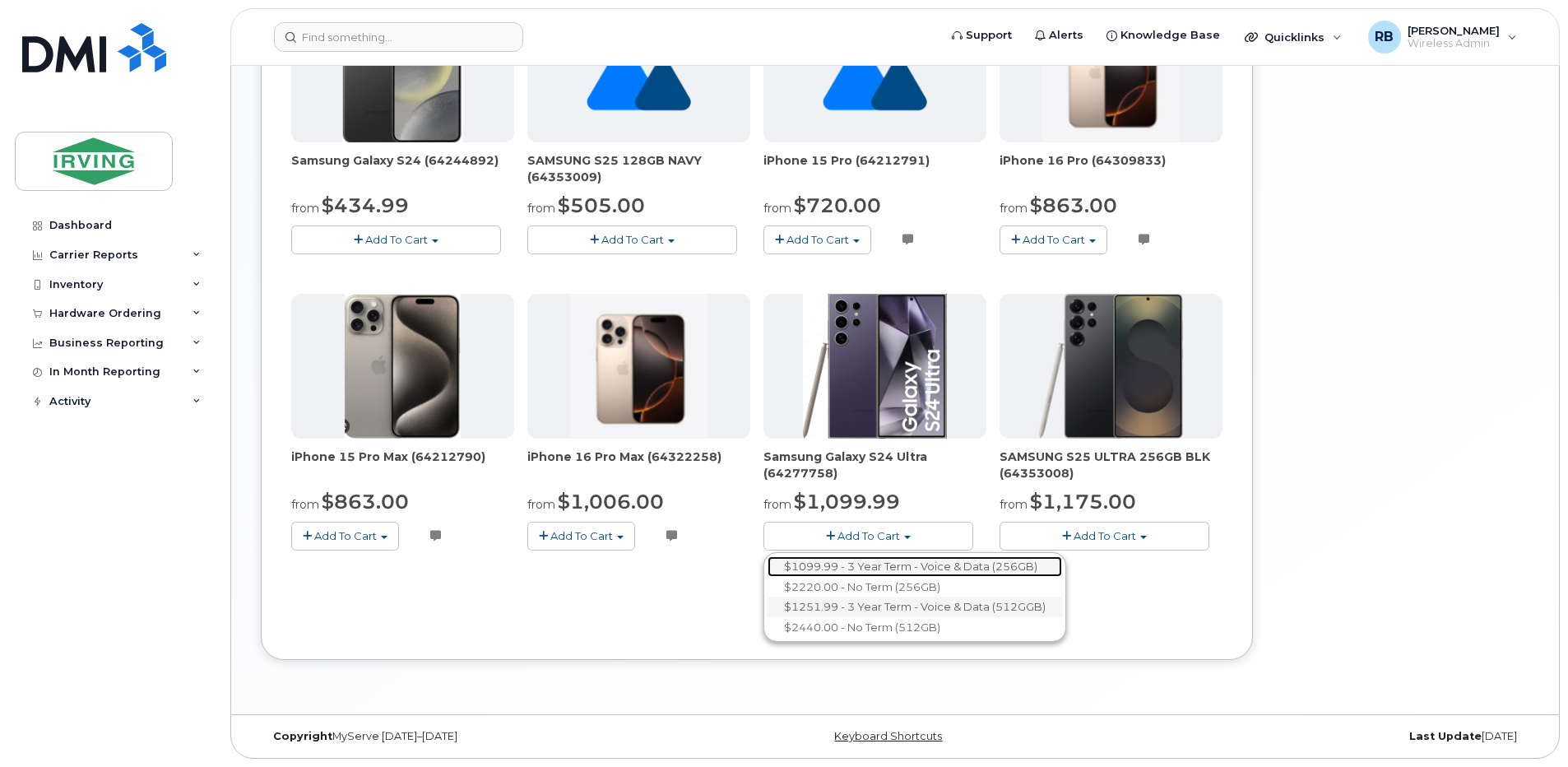
drag, startPoint x: 871, startPoint y: 573, endPoint x: 870, endPoint y: 606, distance: 33.0
drag, startPoint x: 870, startPoint y: 606, endPoint x: 626, endPoint y: 632, distance: 245.4
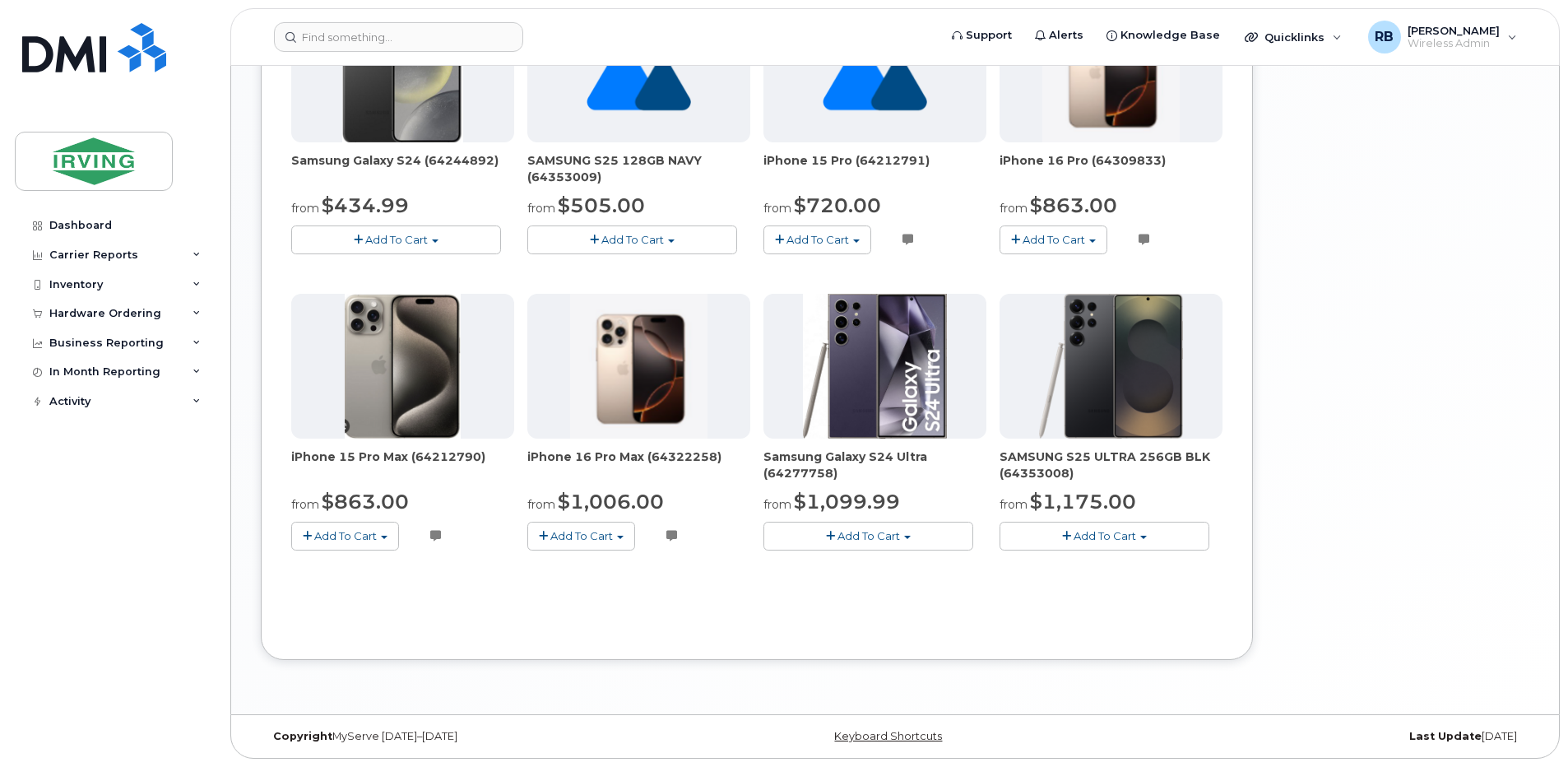
click at [1064, 531] on span "button" at bounding box center [1066, 536] width 9 height 11
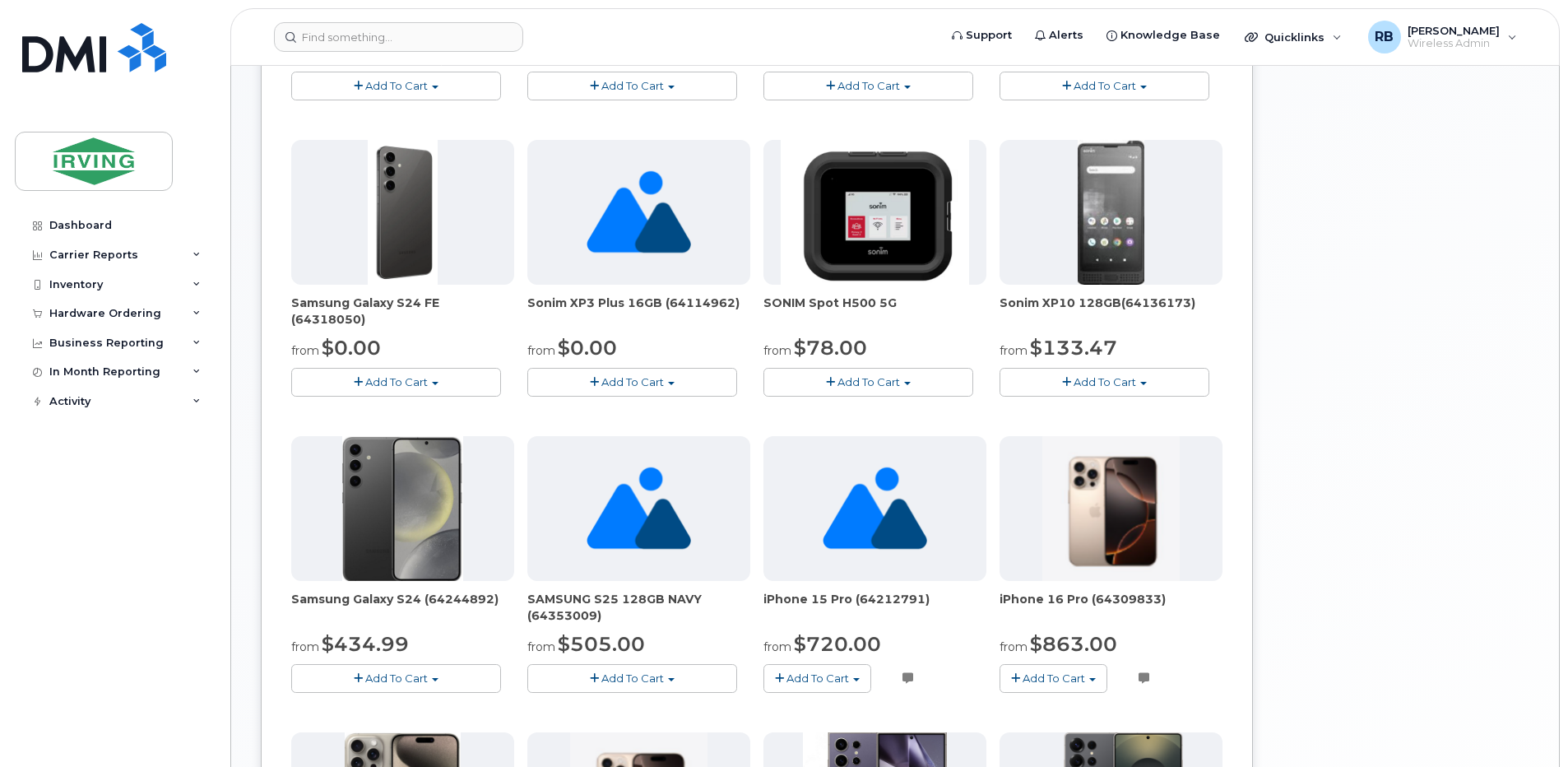
scroll to position [720, 0]
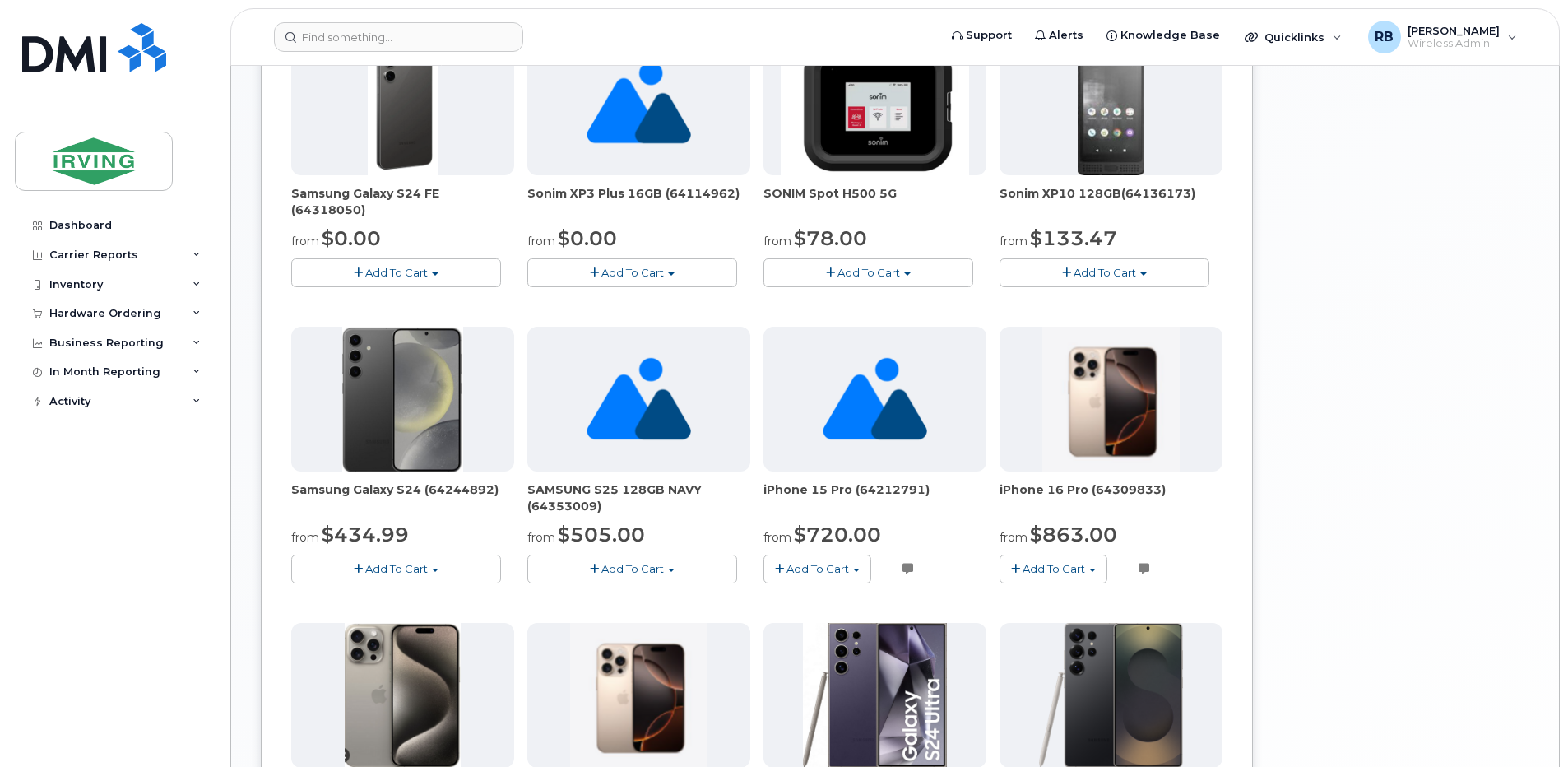
click at [803, 571] on span "Add To Cart" at bounding box center [817, 569] width 62 height 13
click at [1055, 569] on span "Add To Cart" at bounding box center [1053, 569] width 62 height 13
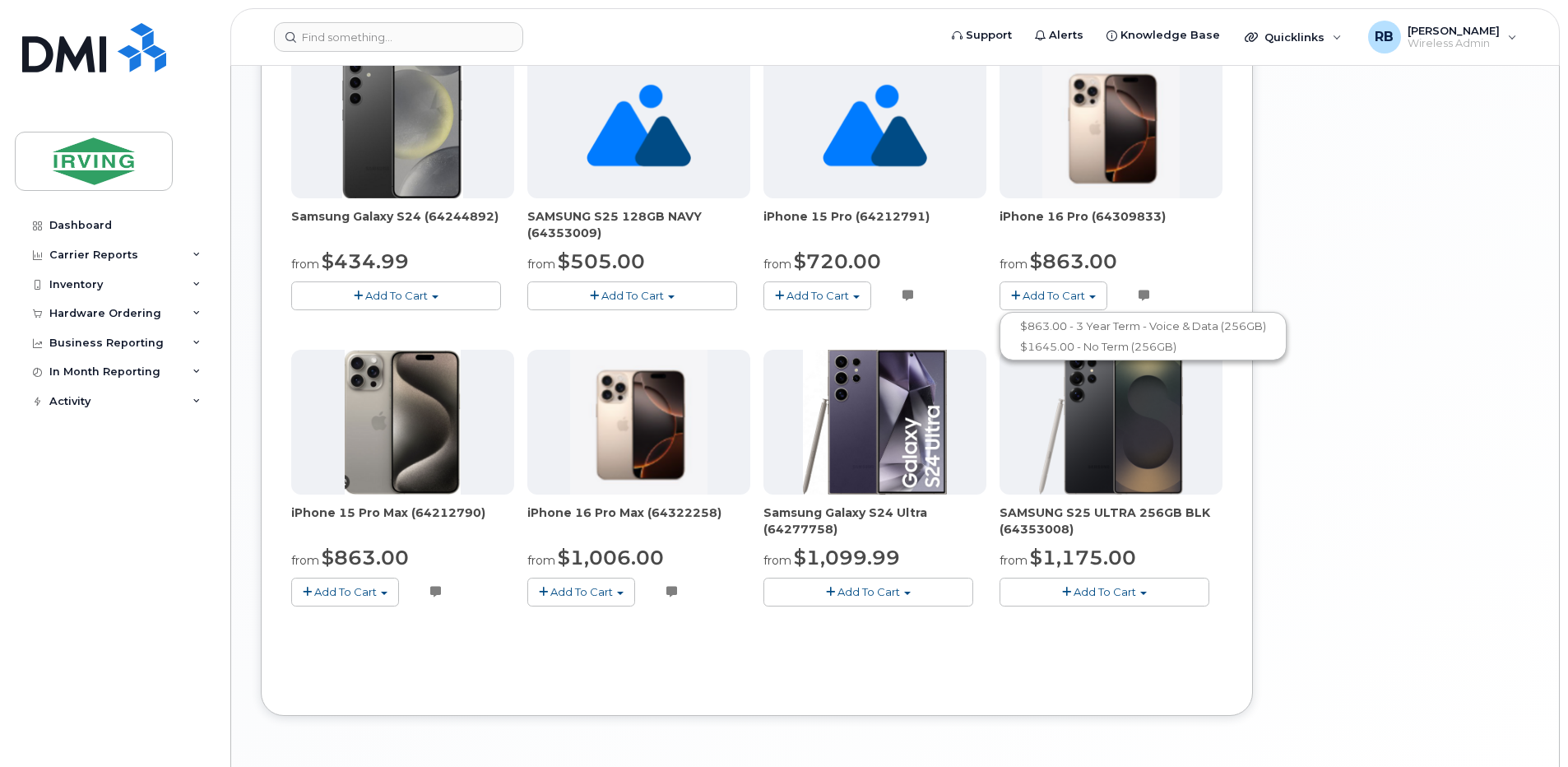
scroll to position [1048, 0]
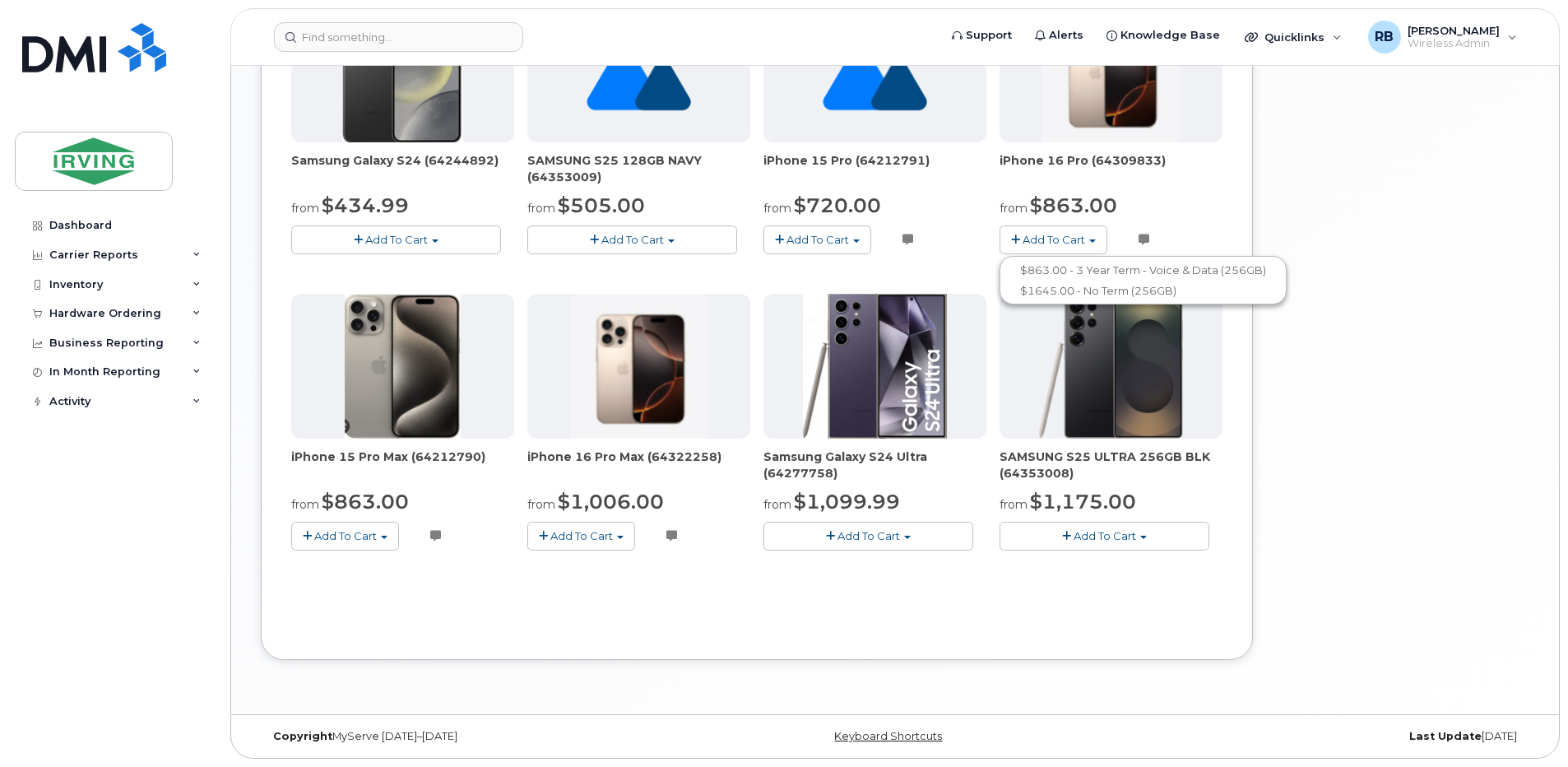
click at [377, 532] on span "Add To Cart" at bounding box center [345, 536] width 62 height 13
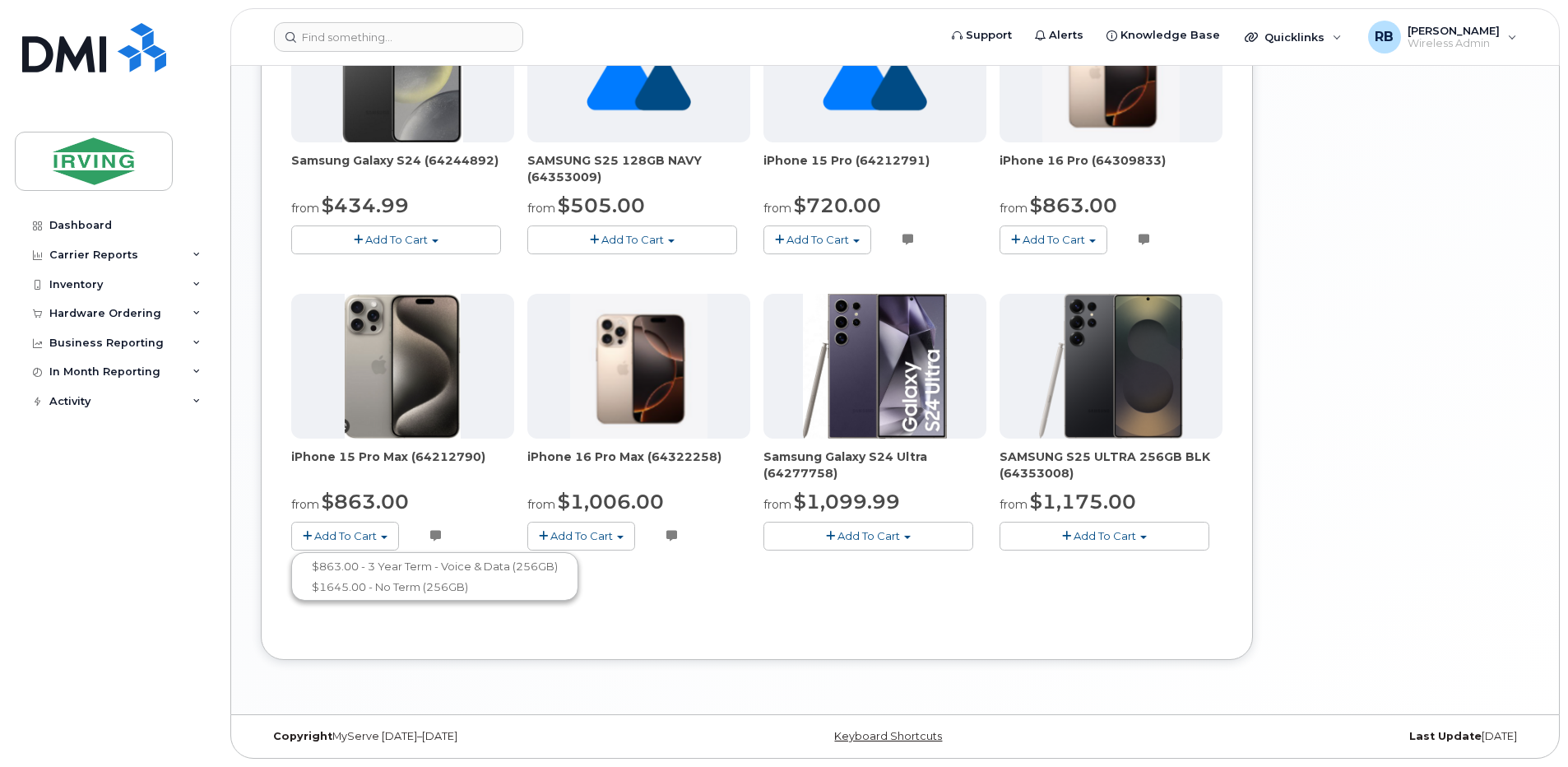
click at [568, 539] on span "Add To Cart" at bounding box center [581, 536] width 62 height 13
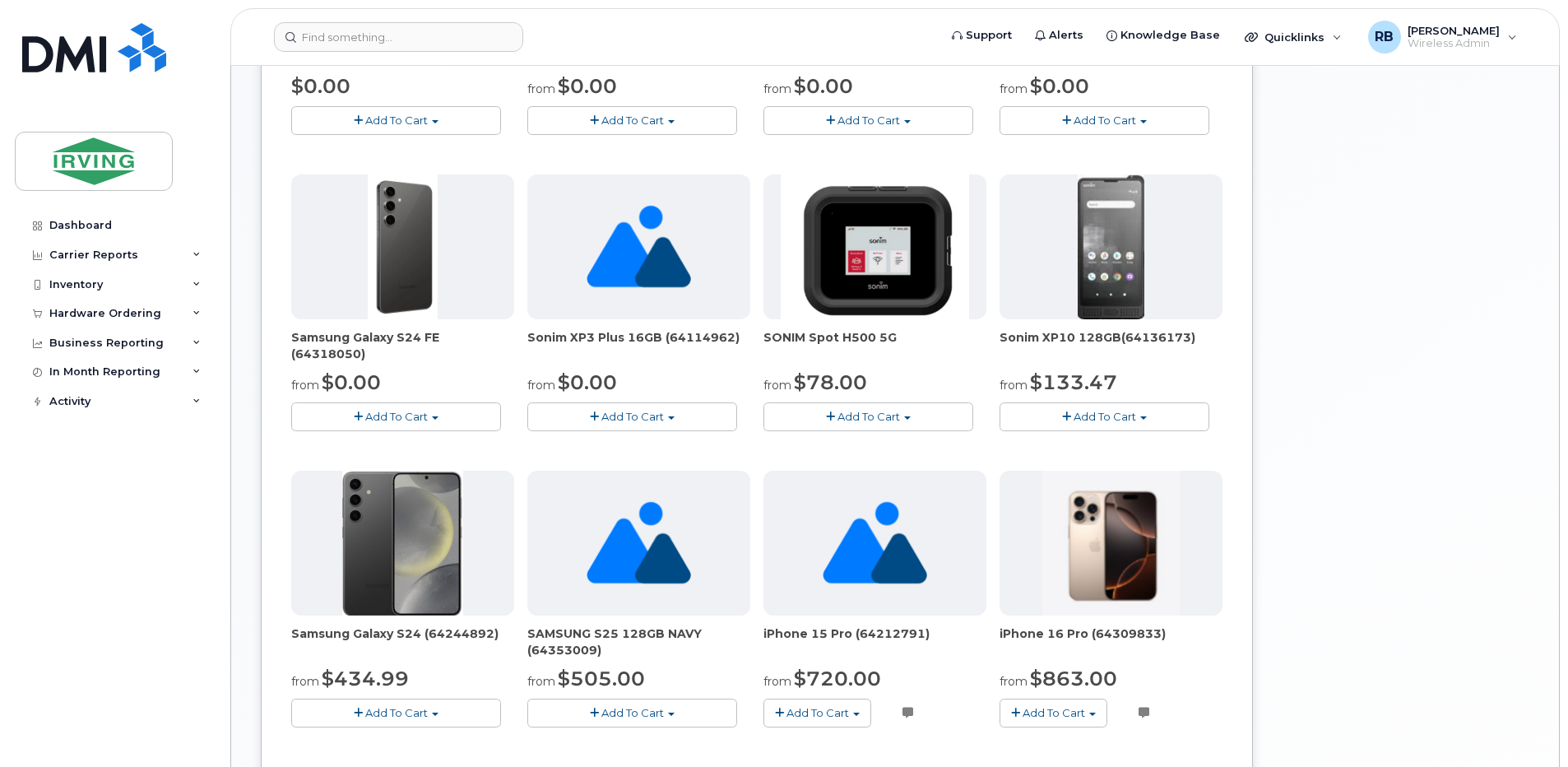
scroll to position [499, 0]
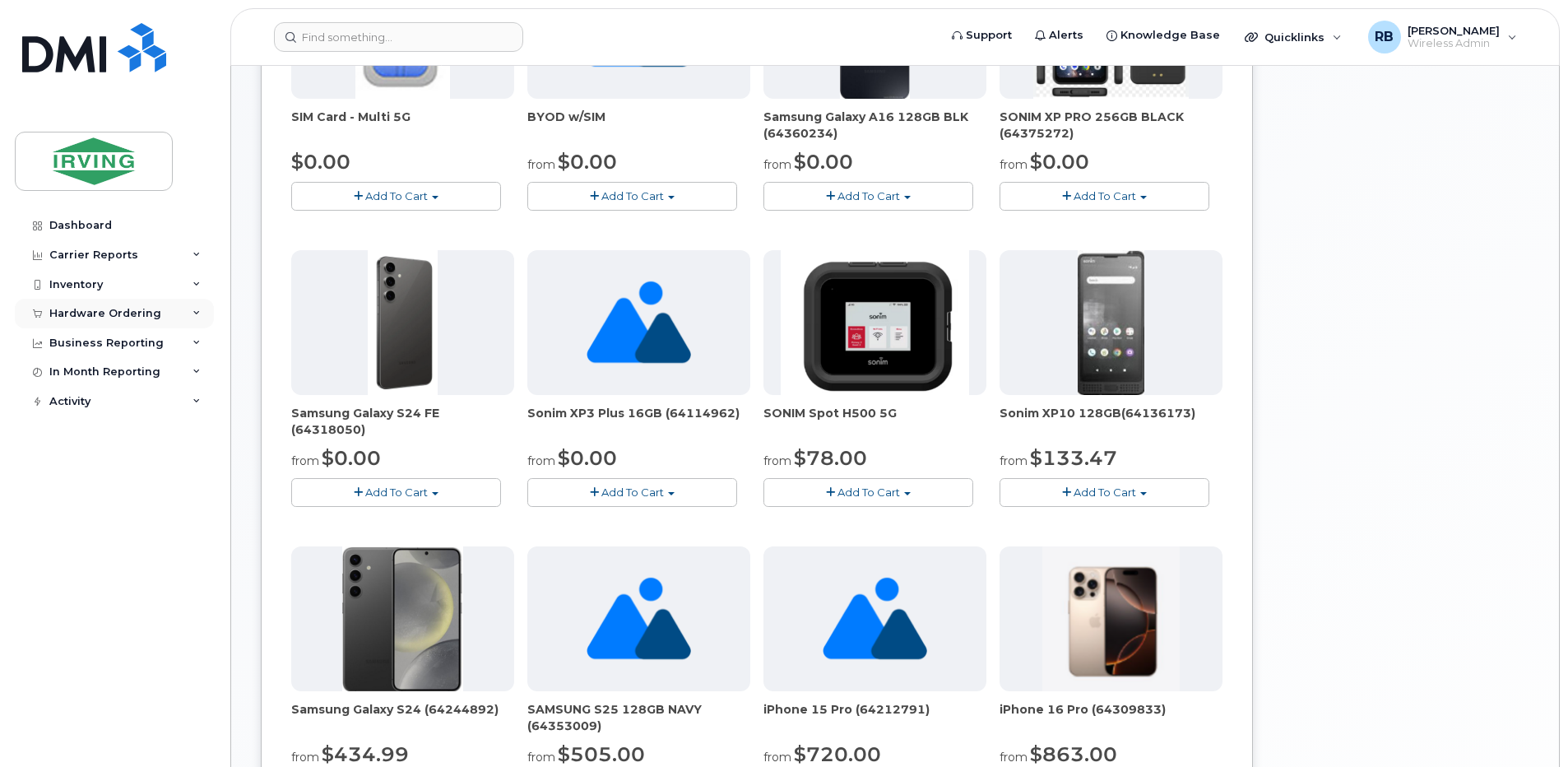
click at [118, 306] on div "Hardware Ordering" at bounding box center [114, 314] width 199 height 30
click at [84, 378] on div "Orders" at bounding box center [76, 375] width 40 height 15
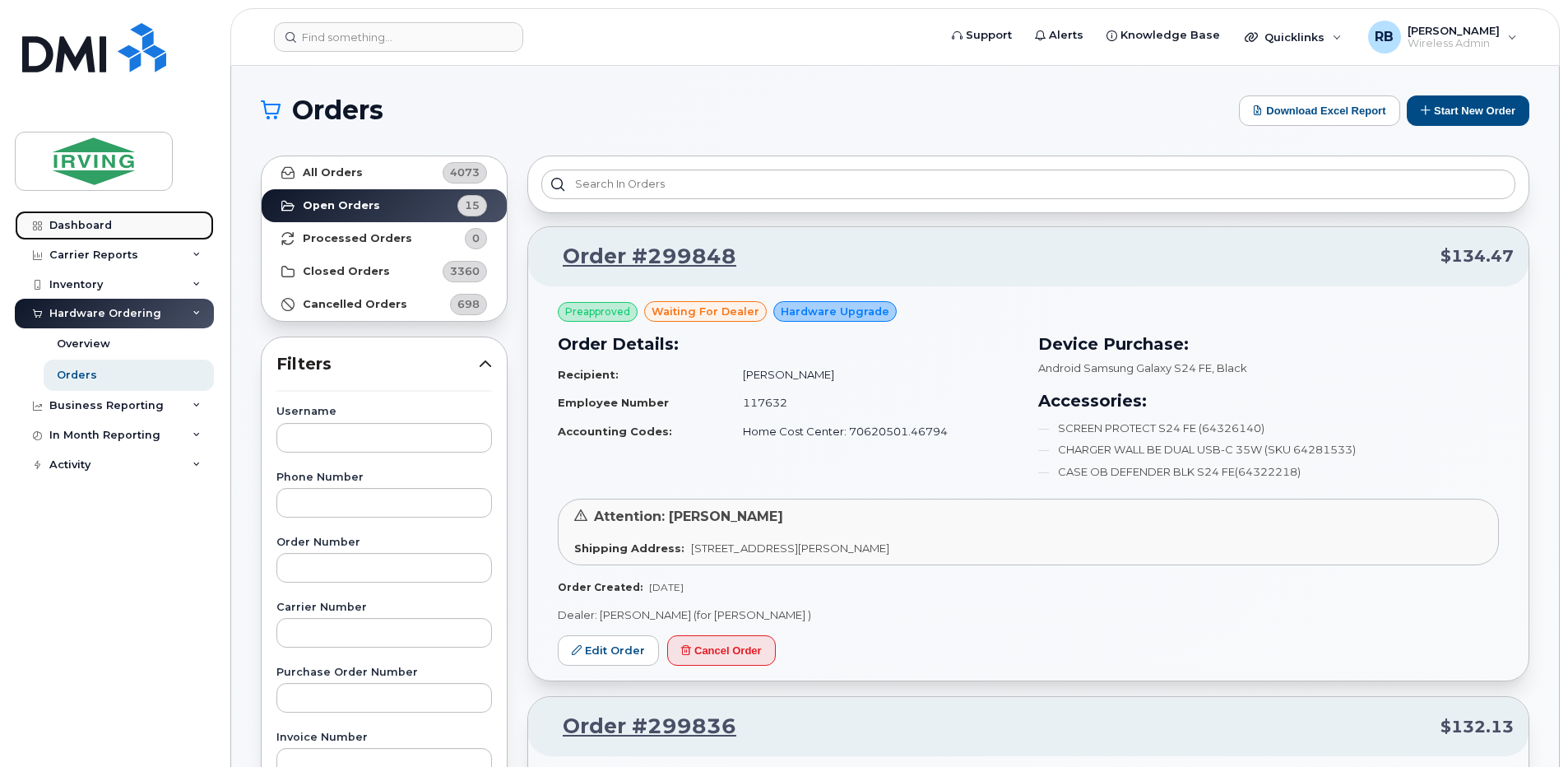
click at [92, 228] on div "Dashboard" at bounding box center [80, 225] width 62 height 13
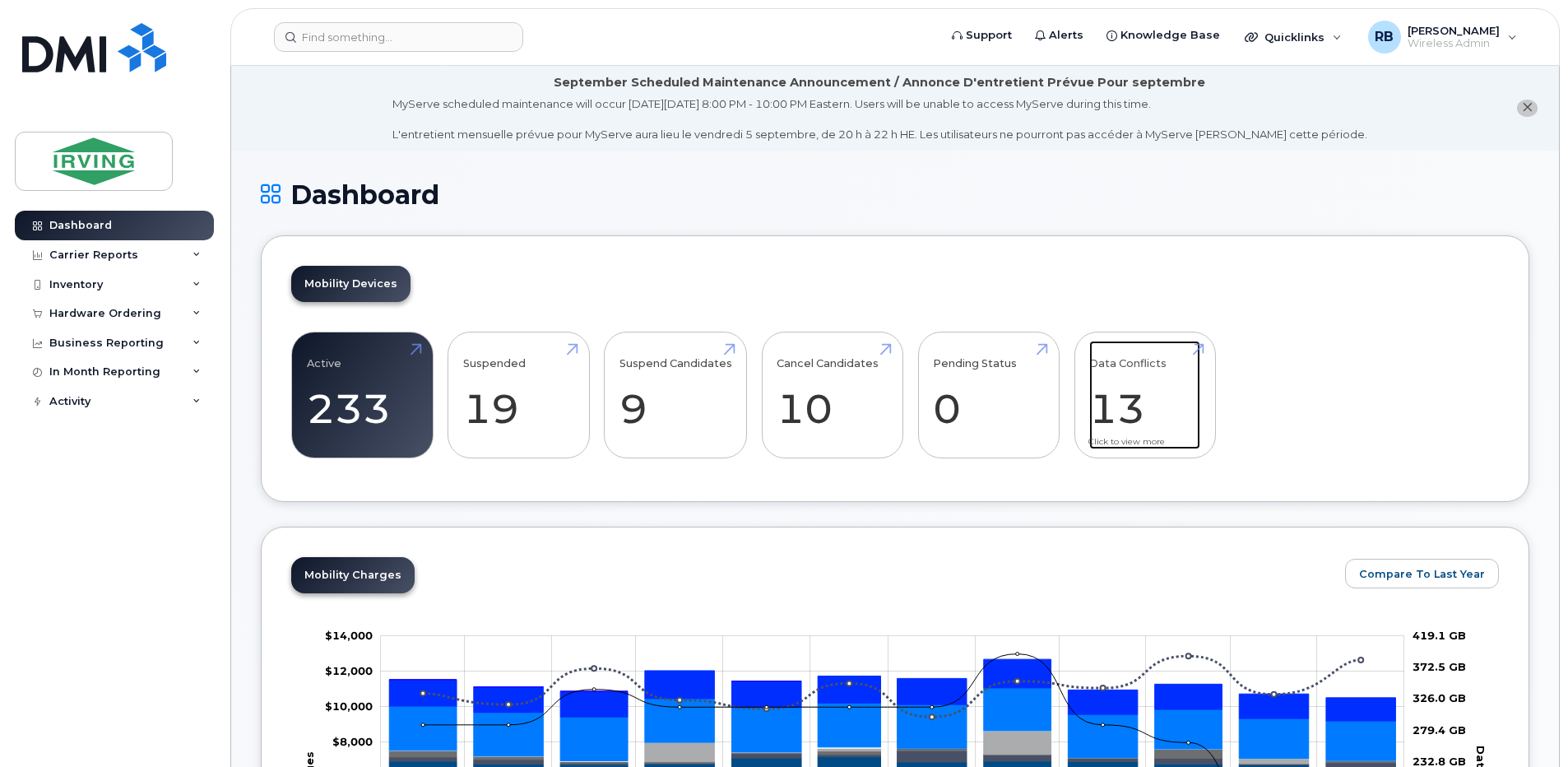
click at [1124, 379] on link "Data Conflicts 13" at bounding box center [1145, 395] width 111 height 109
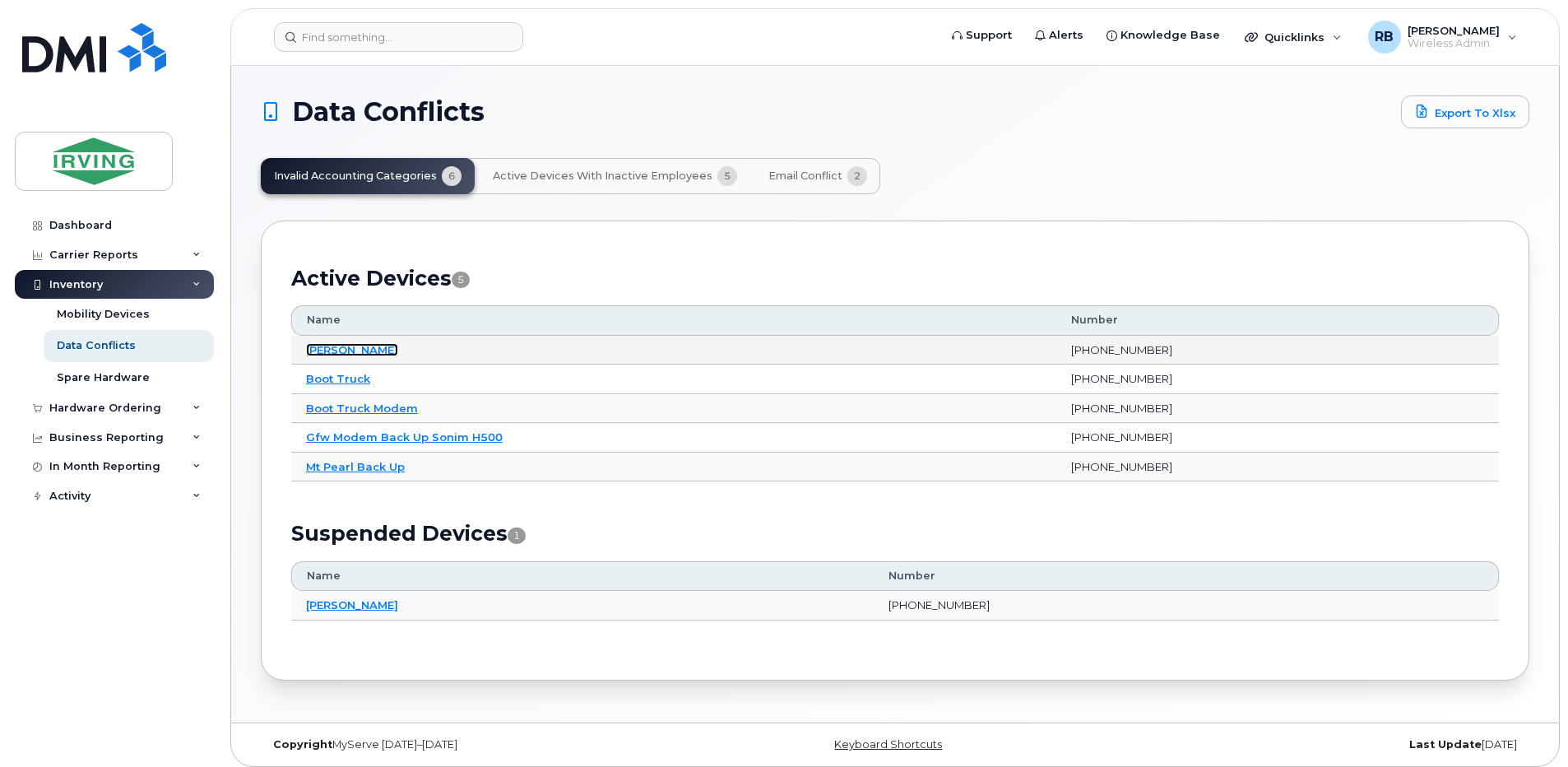
click at [363, 349] on link "[PERSON_NAME]" at bounding box center [352, 350] width 92 height 13
click at [353, 350] on link "Arthur Lucas" at bounding box center [352, 350] width 92 height 13
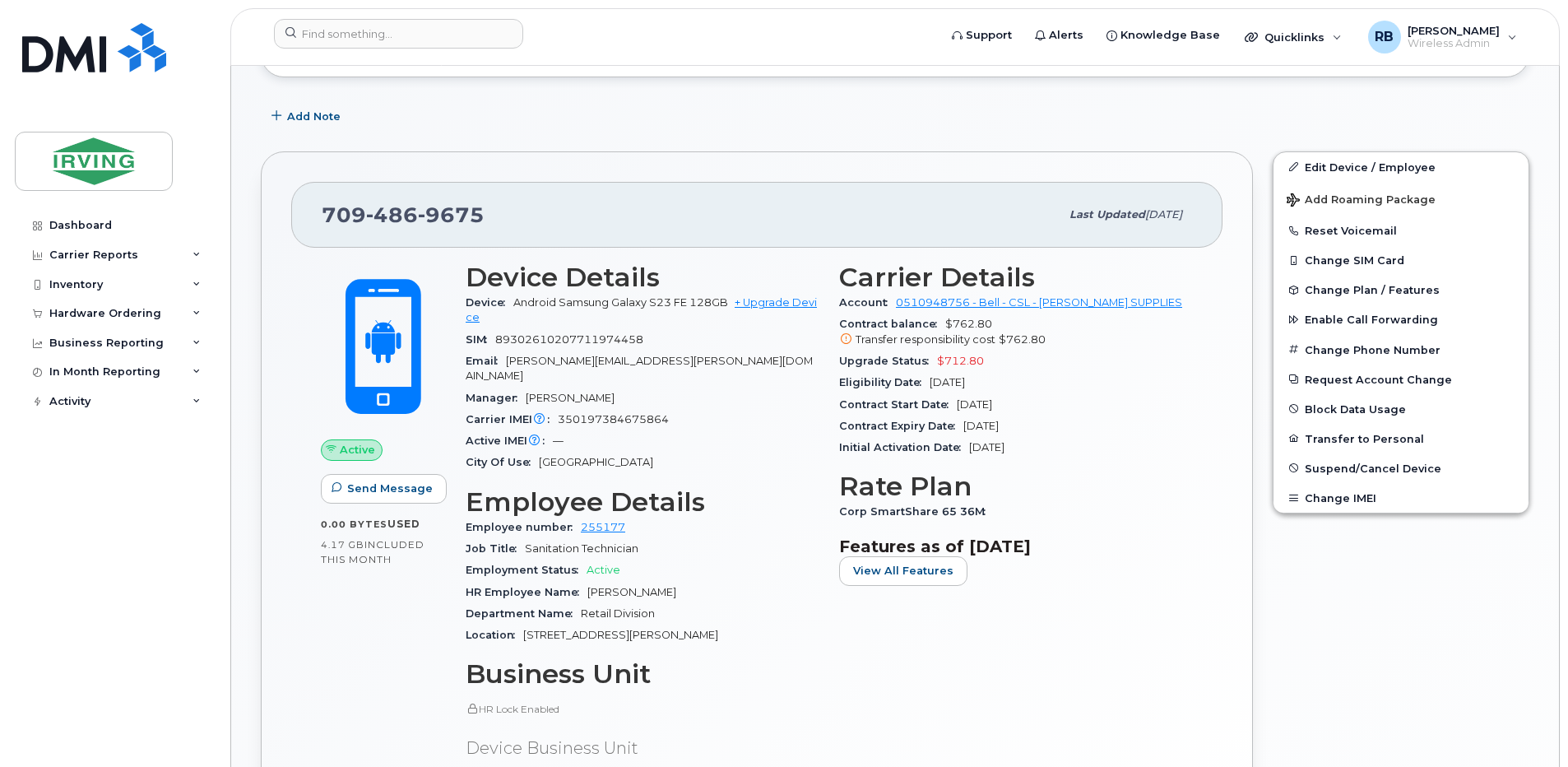
scroll to position [438, 0]
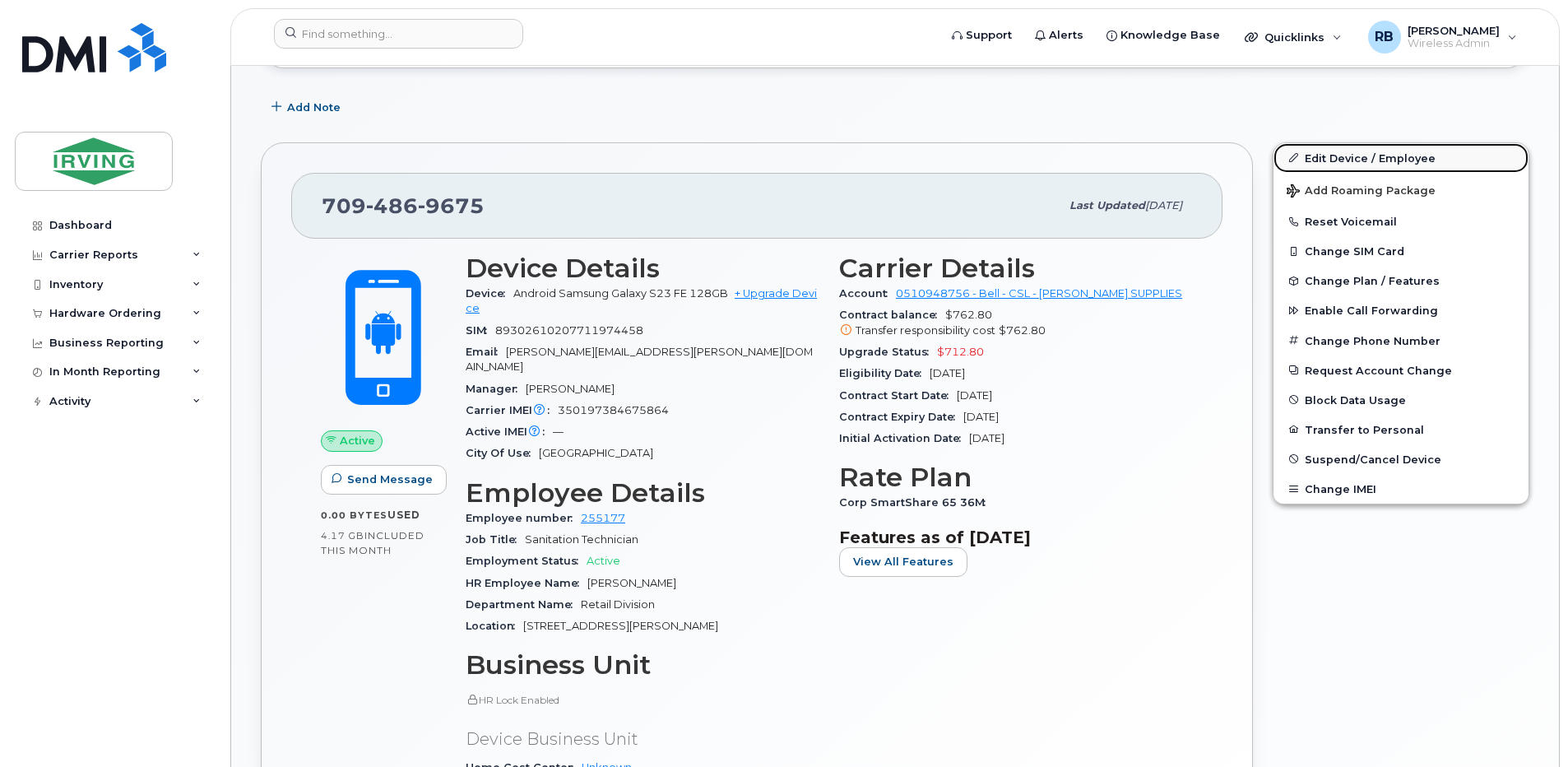
click at [1329, 156] on link "Edit Device / Employee" at bounding box center [1400, 158] width 255 height 30
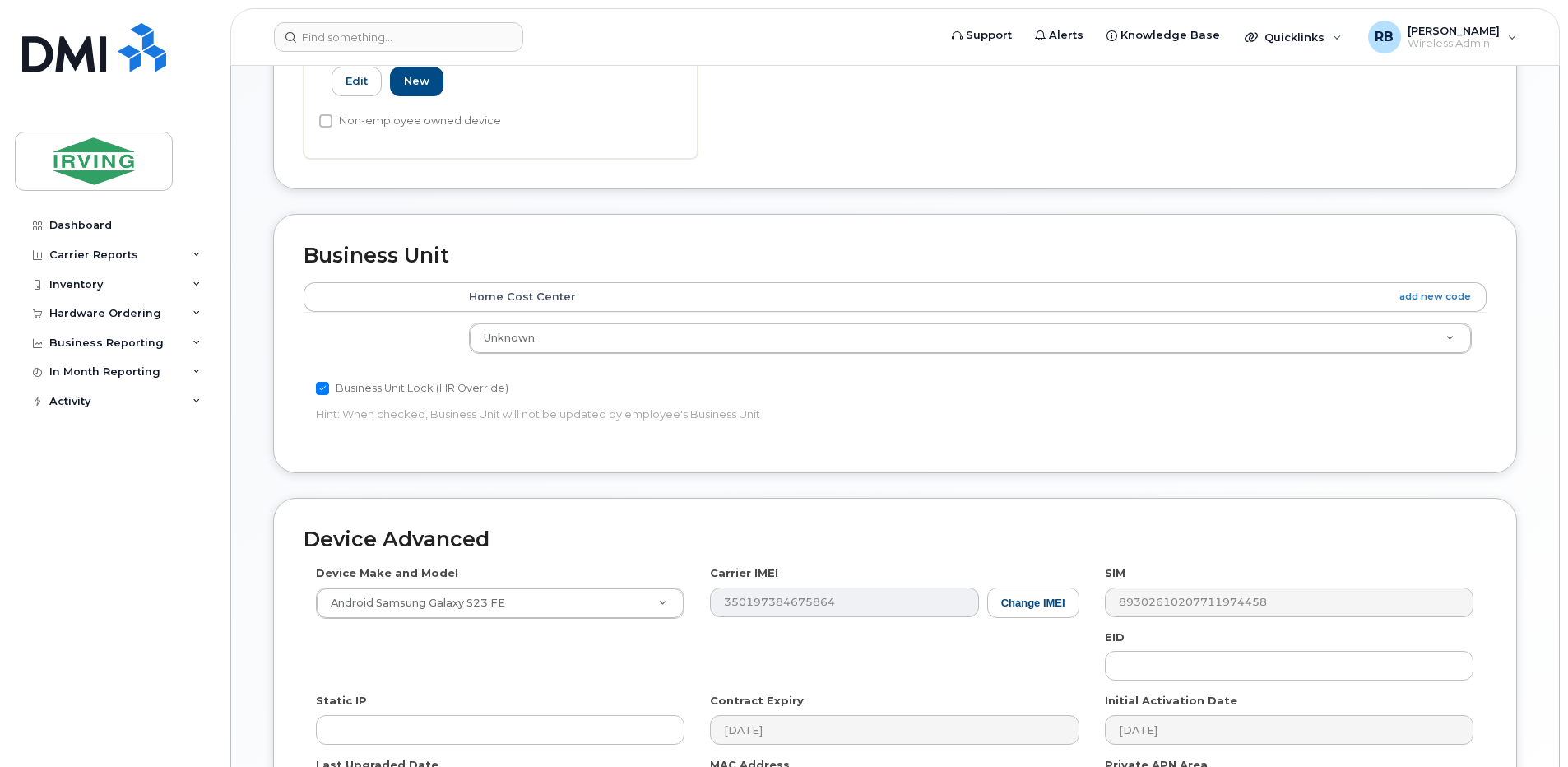
scroll to position [658, 0]
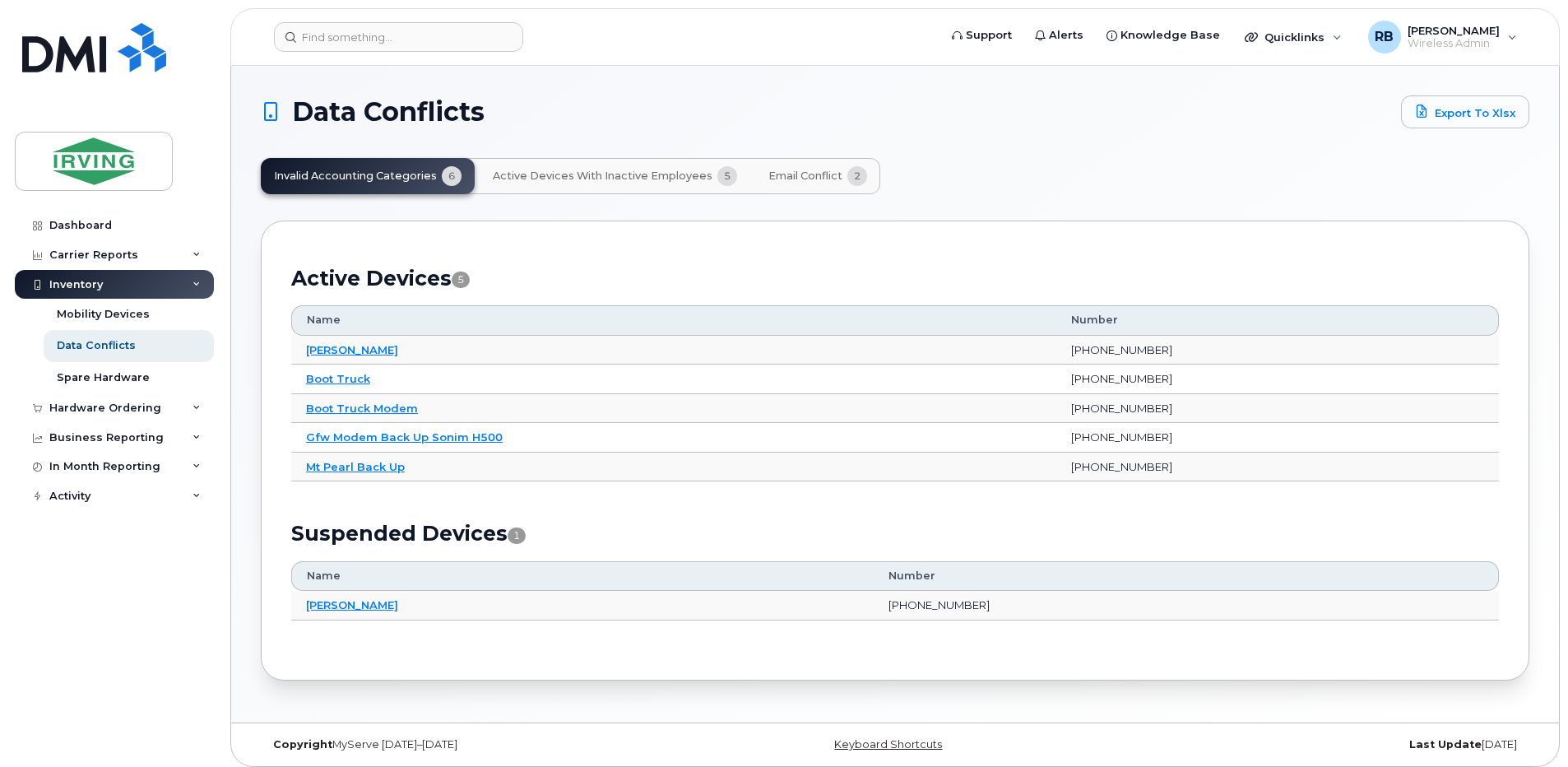
click at [658, 172] on span "Active Devices with Inactive Employees" at bounding box center [603, 176] width 219 height 13
click at [552, 182] on span "Active Devices with Inactive Employees" at bounding box center [603, 176] width 219 height 13
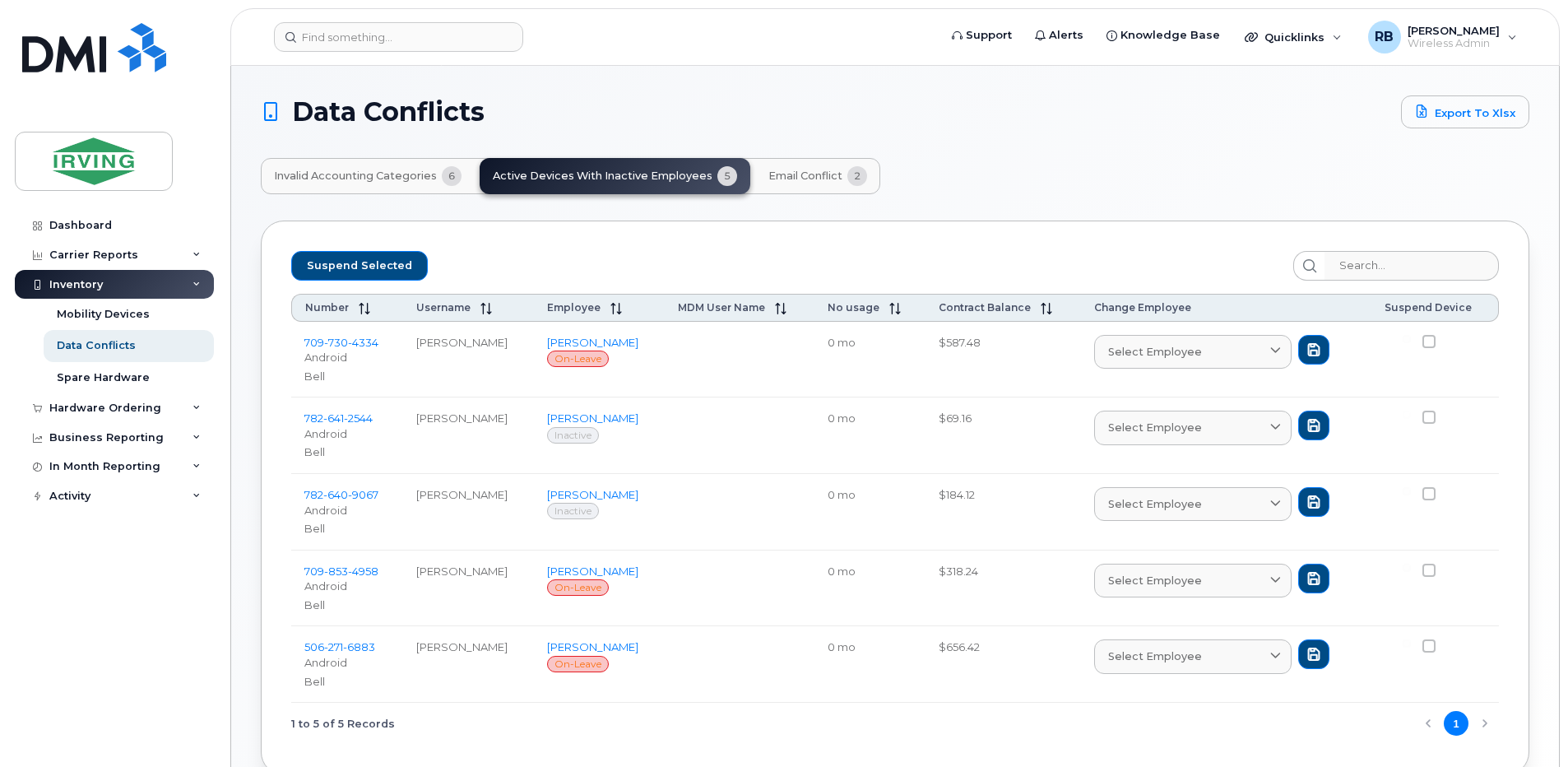
scroll to position [91, 0]
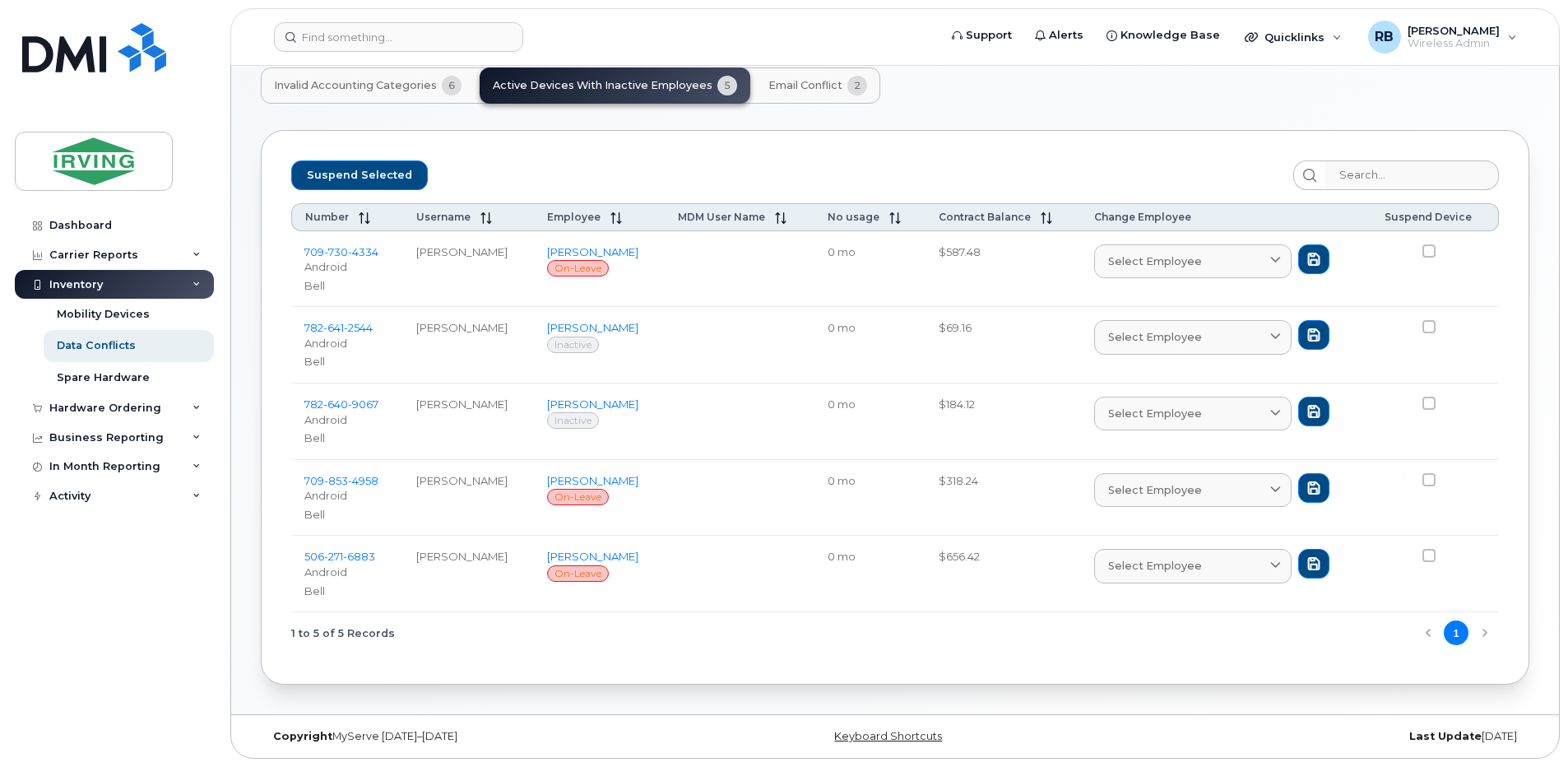
click at [794, 91] on span "Email Conflict" at bounding box center [805, 86] width 74 height 13
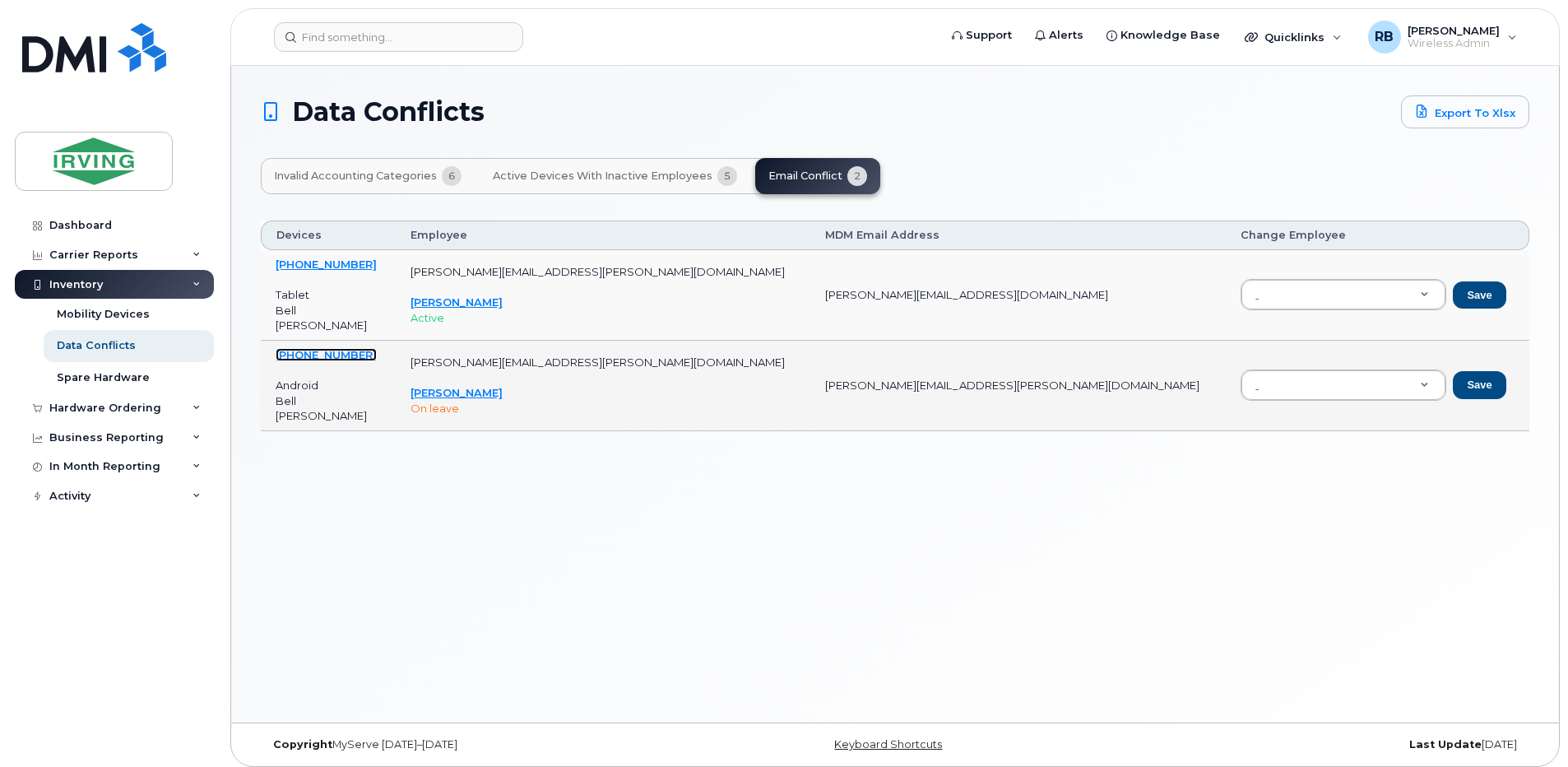
click at [333, 357] on link "709-730-4334" at bounding box center [326, 354] width 101 height 13
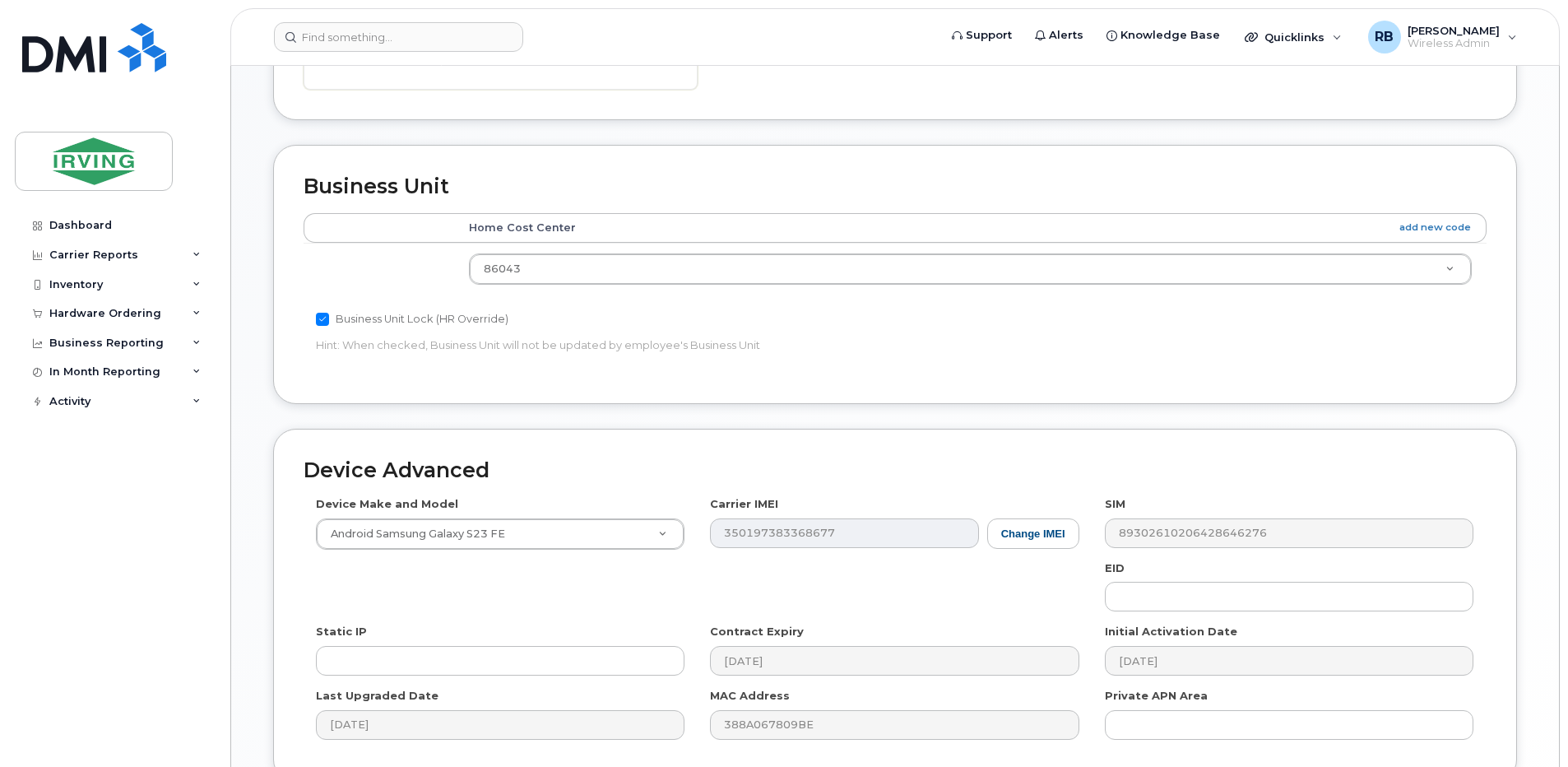
scroll to position [863, 0]
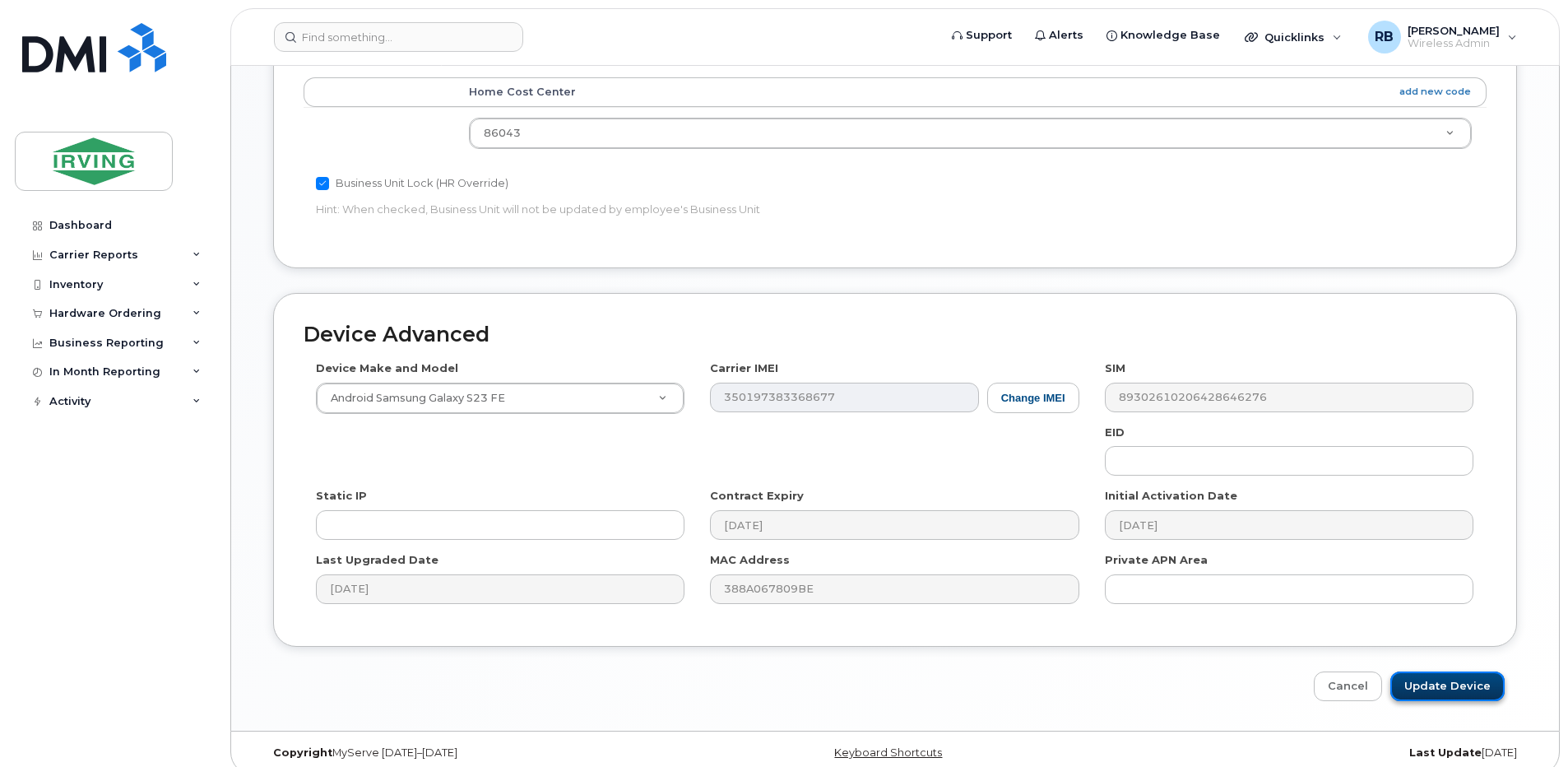
click at [1439, 676] on input "Update Device" at bounding box center [1447, 686] width 115 height 31
type input "Saving..."
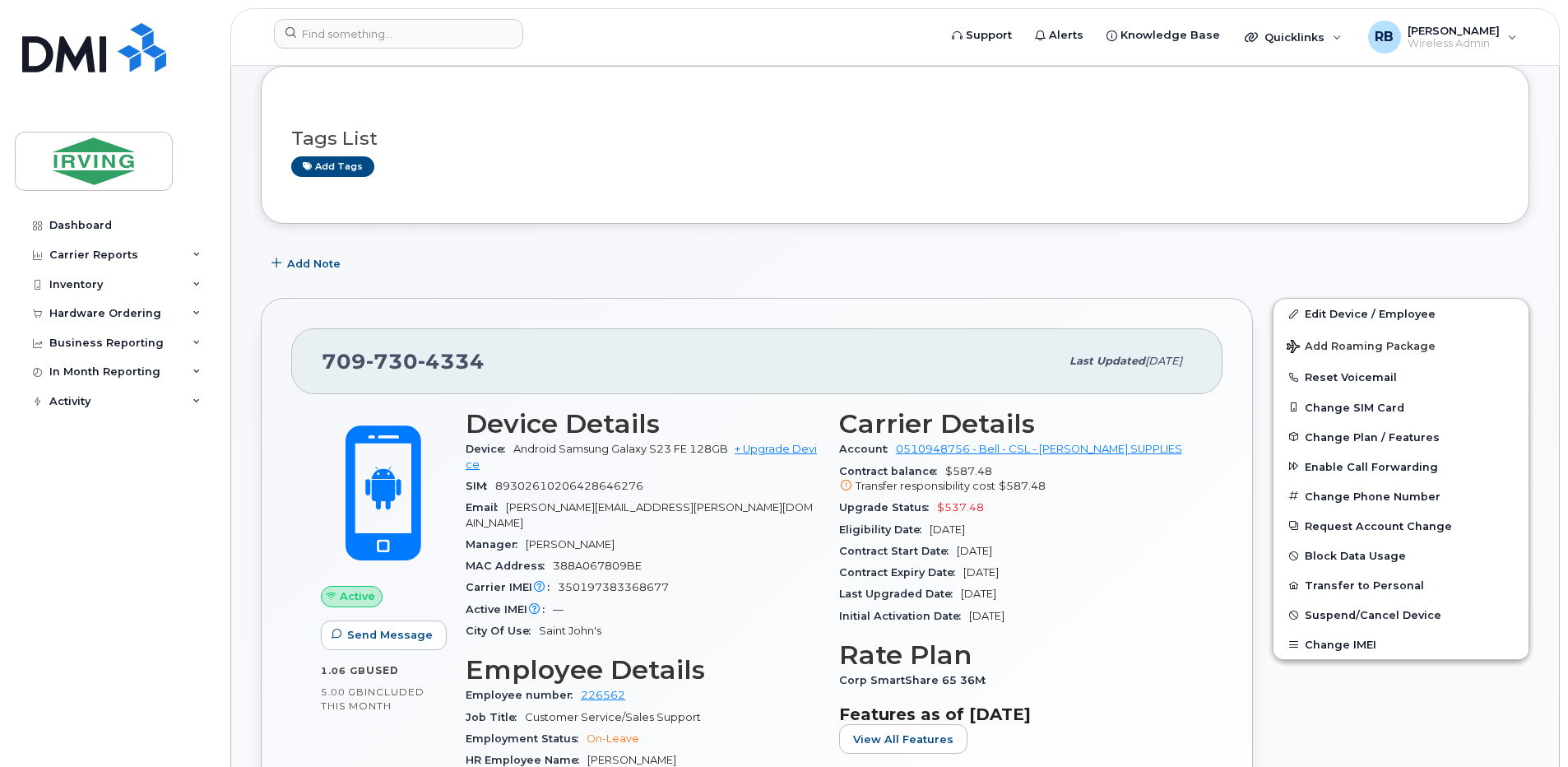
scroll to position [329, 0]
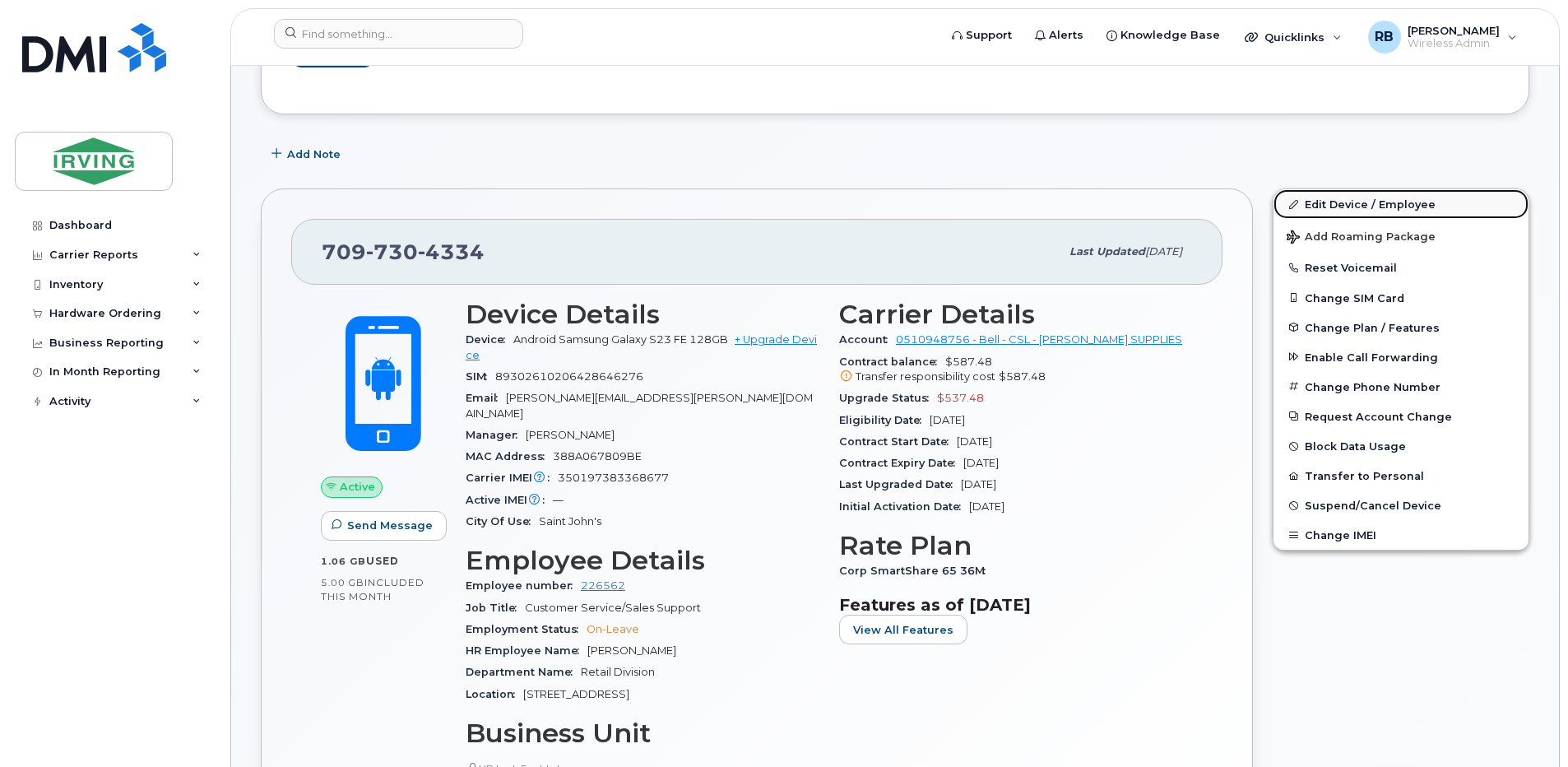
click at [1344, 204] on link "Edit Device / Employee" at bounding box center [1400, 205] width 255 height 30
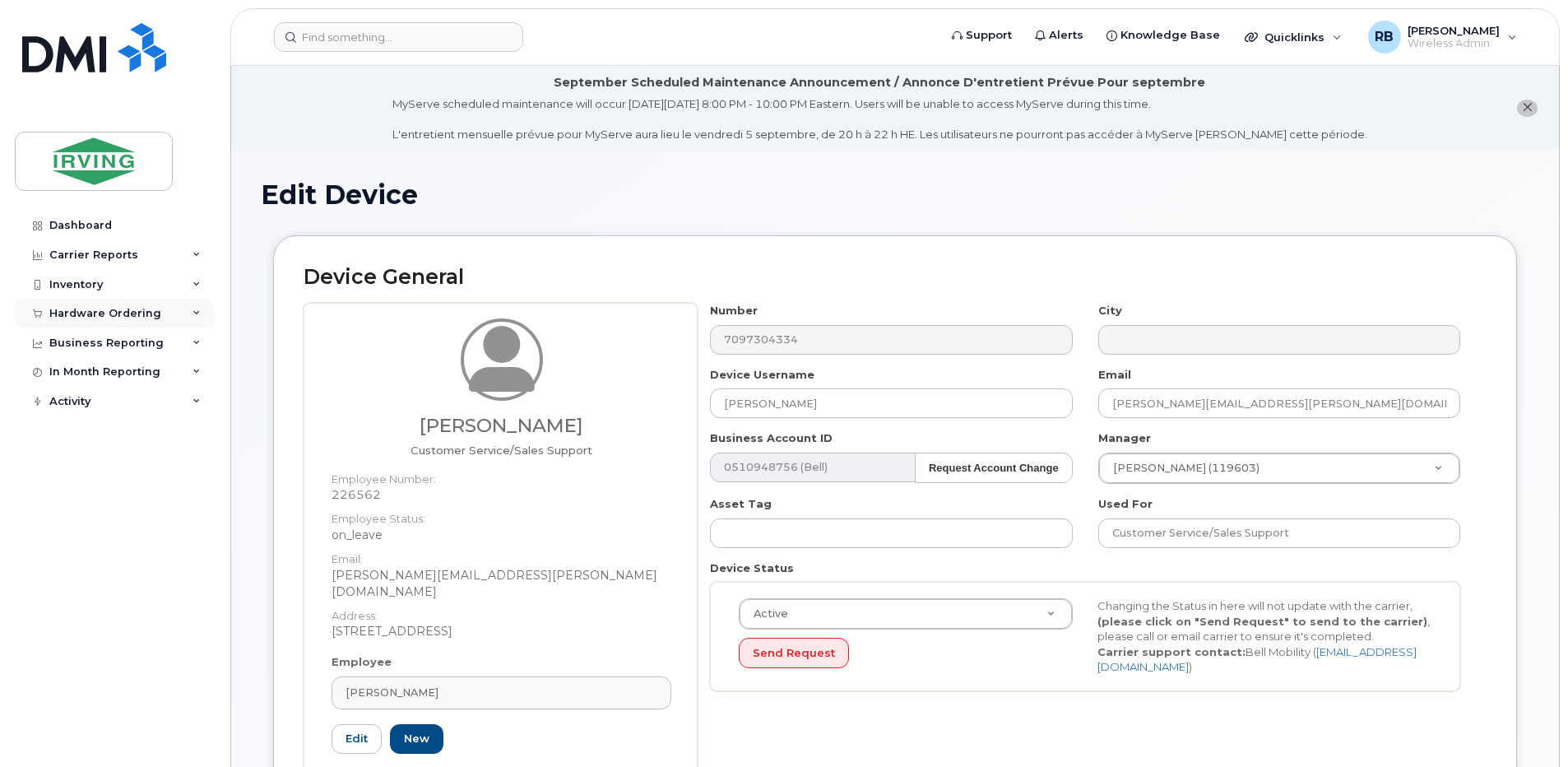
click at [99, 315] on div "Hardware Ordering" at bounding box center [105, 314] width 112 height 13
click at [76, 374] on div "Orders" at bounding box center [76, 375] width 40 height 15
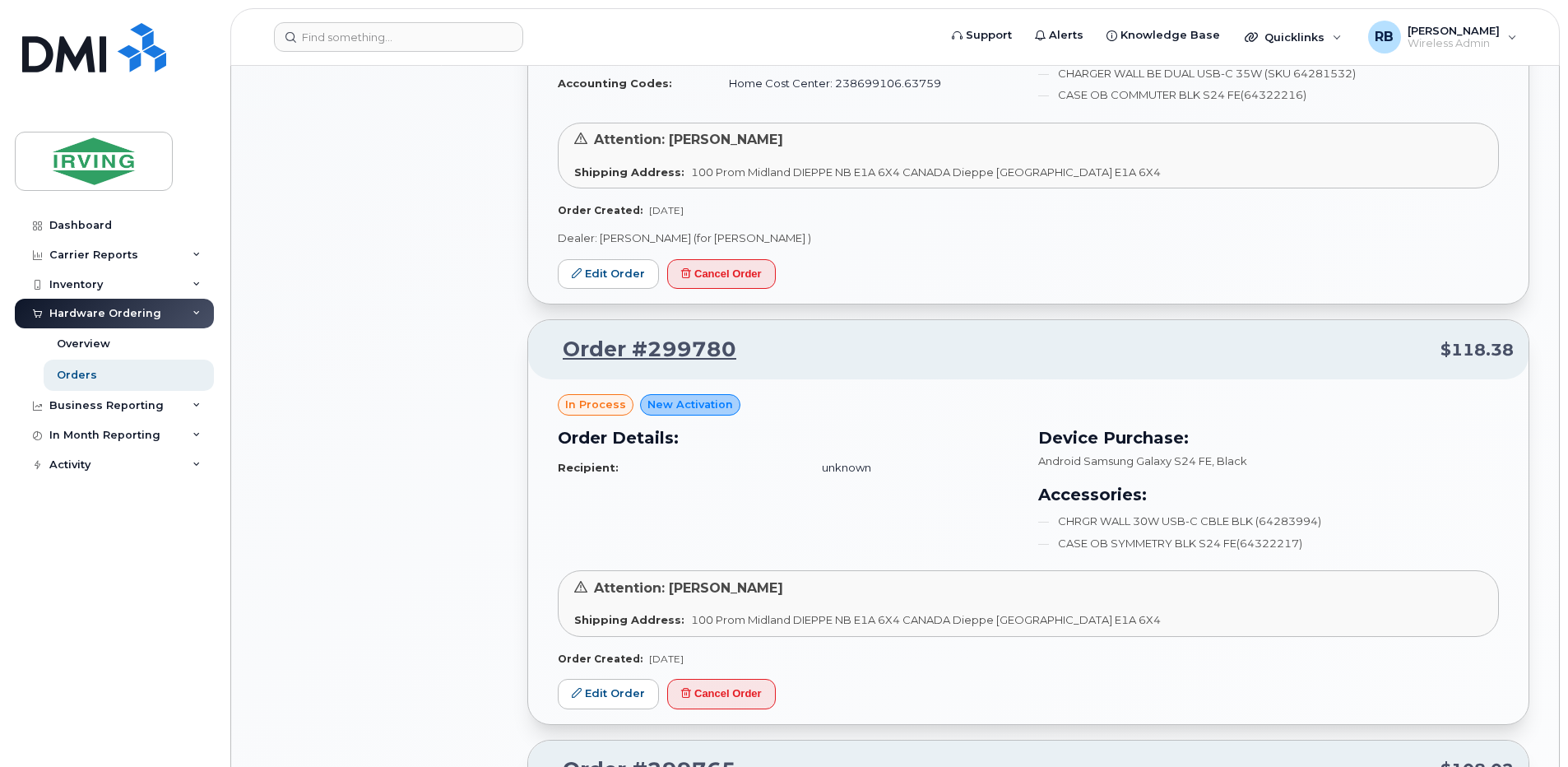
scroll to position [1097, 0]
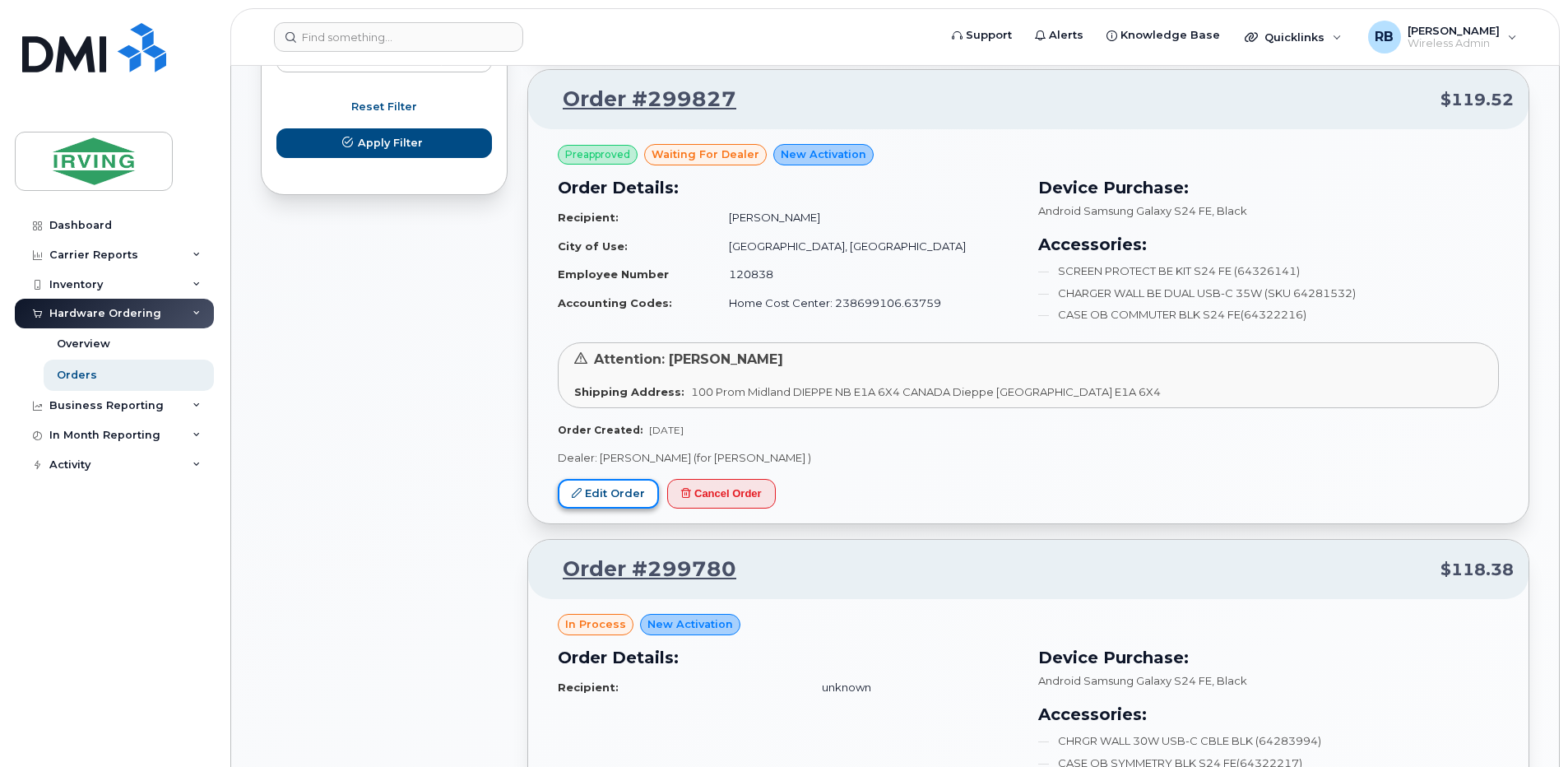
click at [605, 500] on link "Edit Order" at bounding box center [609, 494] width 101 height 31
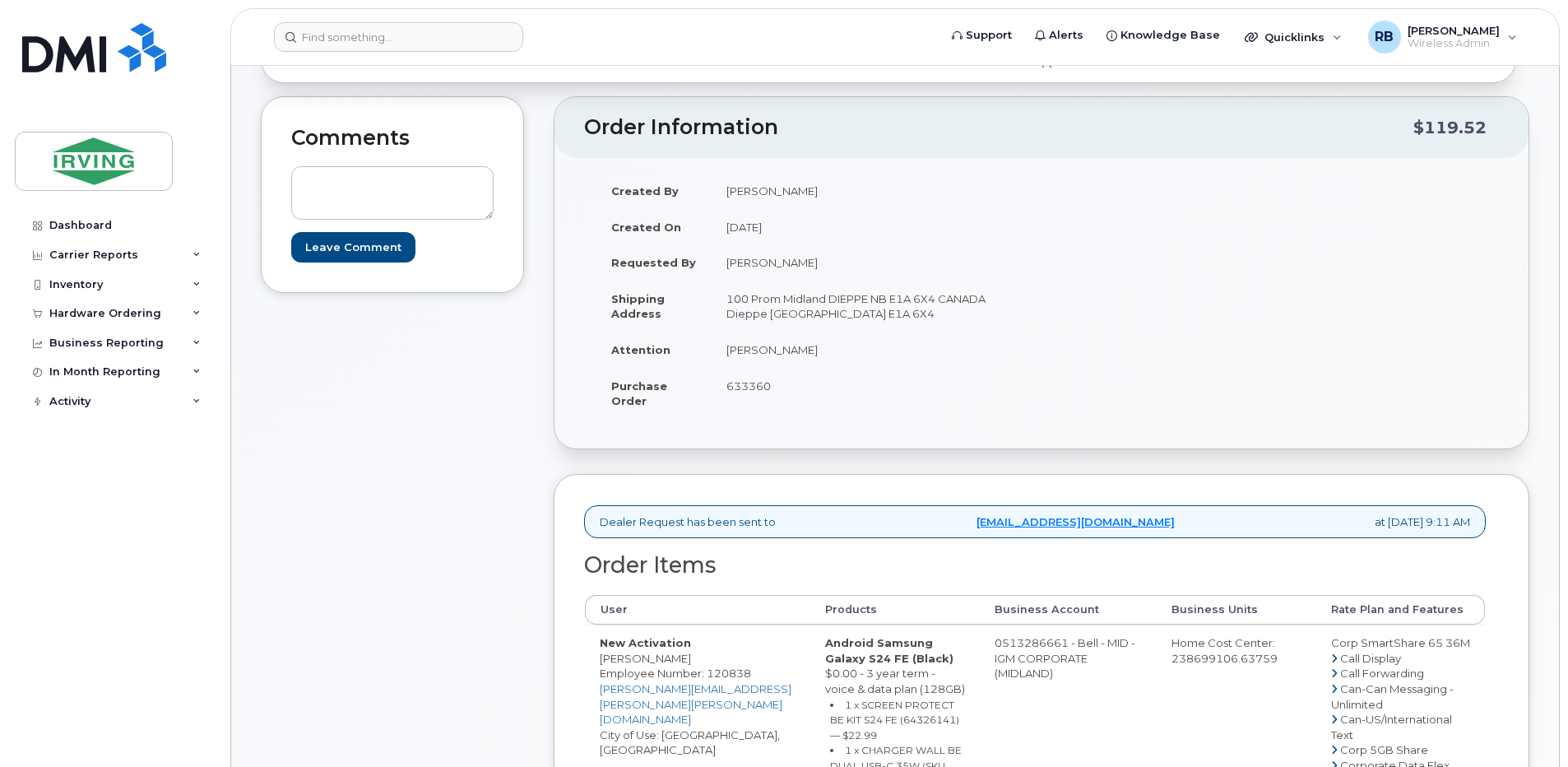
scroll to position [549, 0]
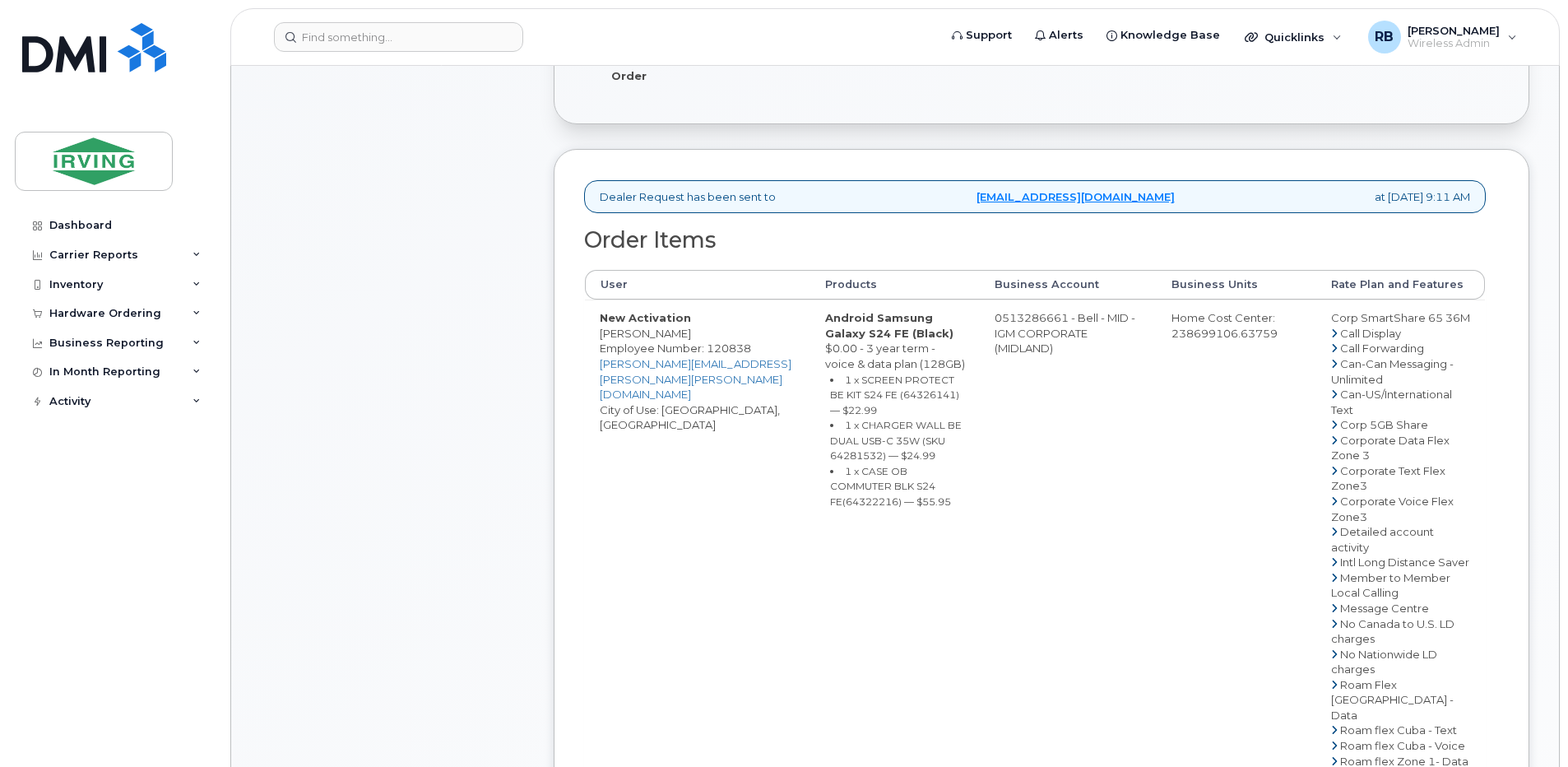
click at [1035, 327] on td "0513286661 - Bell - MID - IGM CORPORATE (MIDLAND)" at bounding box center [1068, 691] width 177 height 784
drag, startPoint x: 1056, startPoint y: 330, endPoint x: 992, endPoint y: 336, distance: 64.3
click at [992, 336] on td "0513286661 - Bell - MID - IGM CORPORATE (MIDLAND)" at bounding box center [1068, 691] width 177 height 784
copy td "513286661"
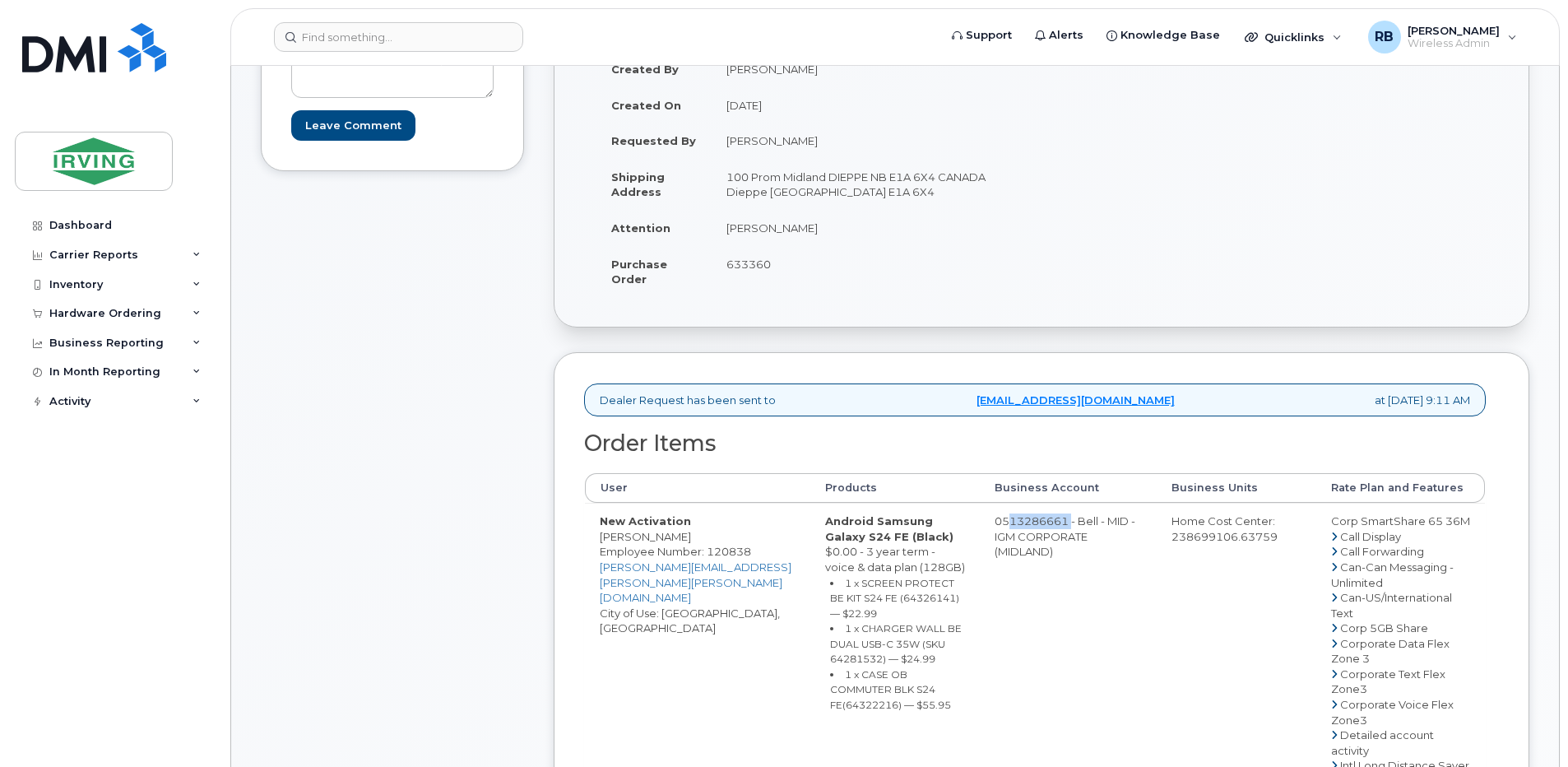
scroll to position [438, 0]
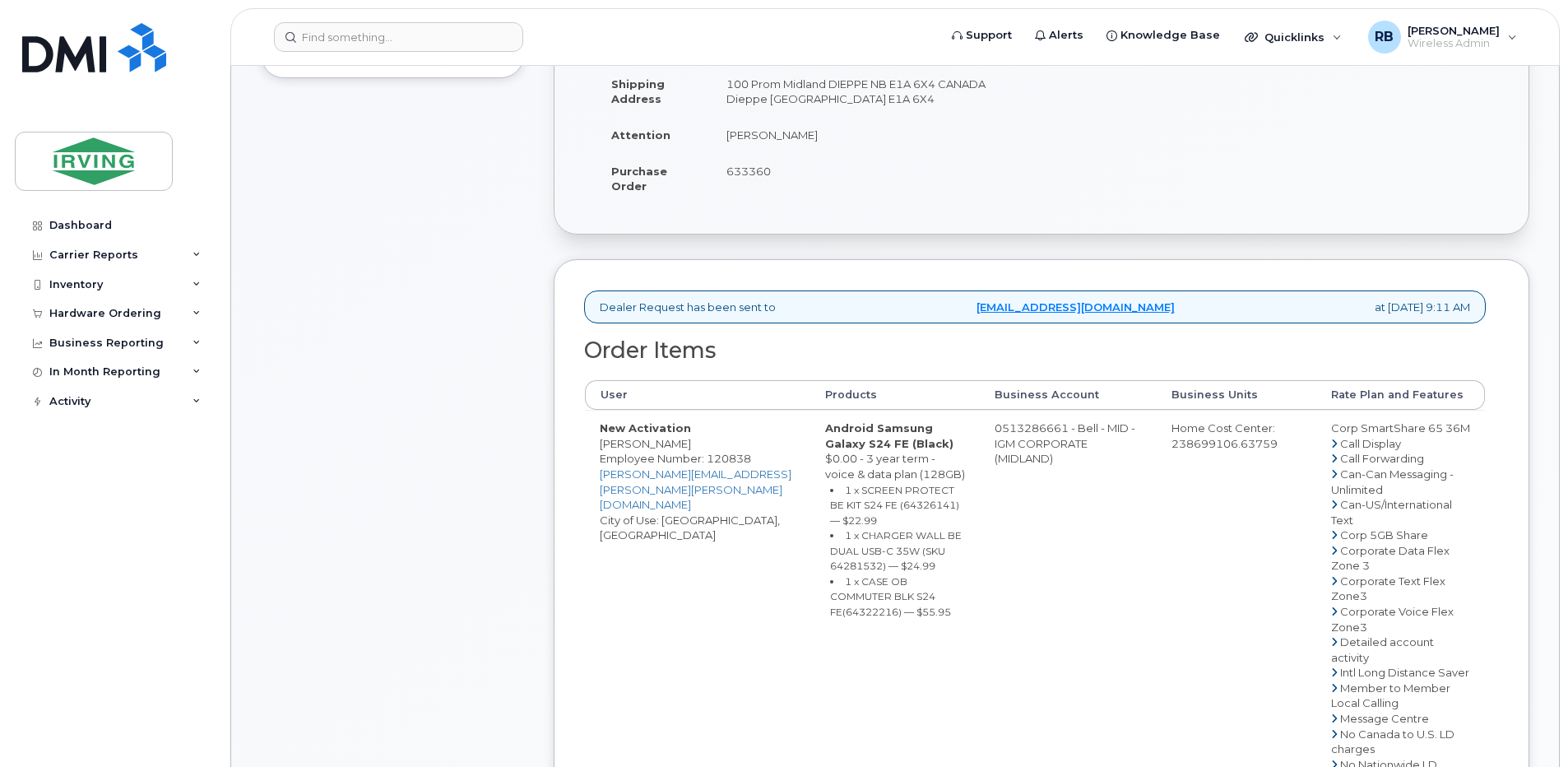
click at [753, 136] on td "Jim Briggs" at bounding box center [870, 135] width 318 height 37
drag, startPoint x: 784, startPoint y: 134, endPoint x: 728, endPoint y: 141, distance: 56.4
click at [728, 141] on td "Jim Briggs" at bounding box center [870, 135] width 318 height 37
copy td "Jim Briggs"
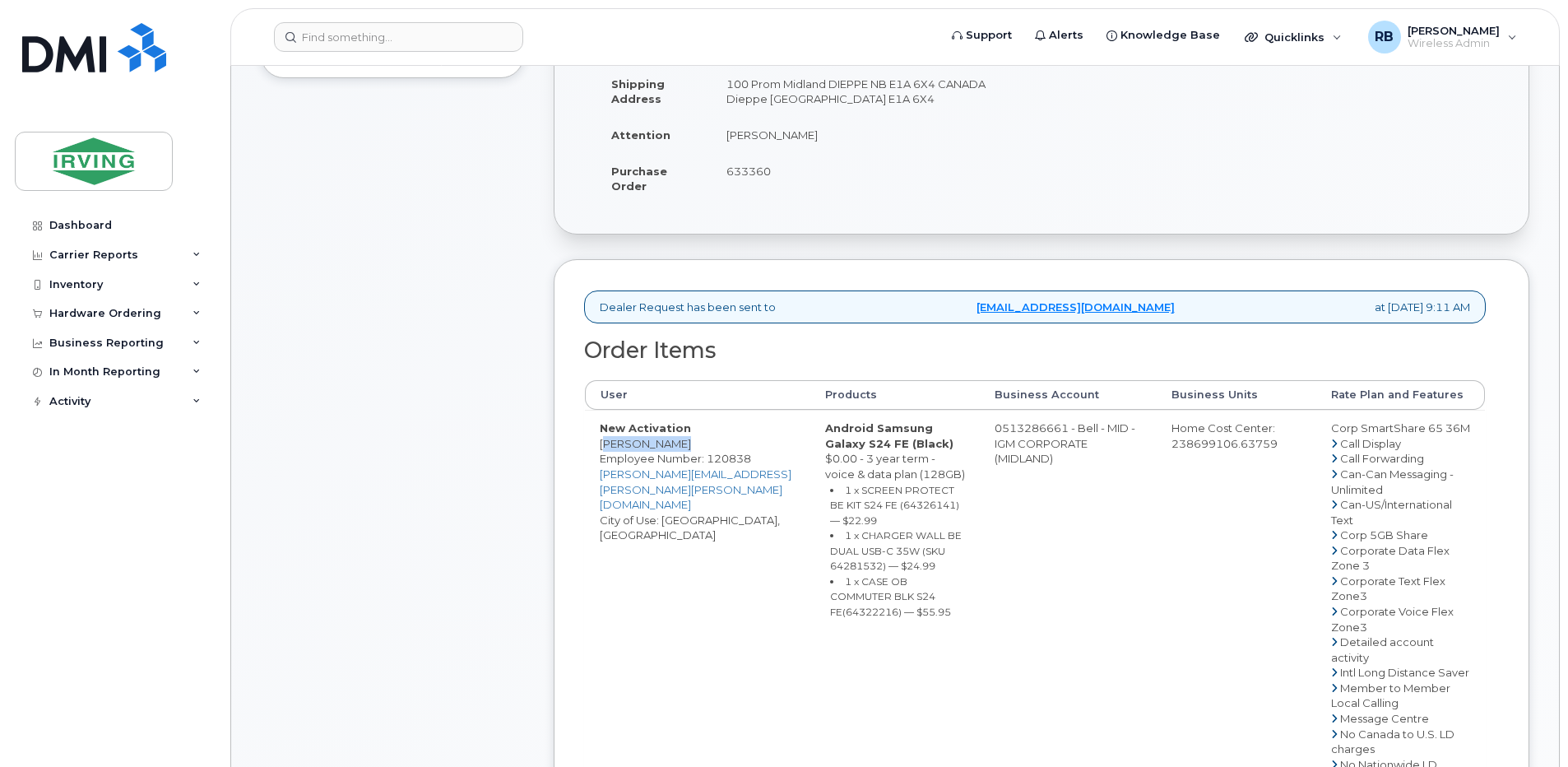
drag, startPoint x: 679, startPoint y: 460, endPoint x: 602, endPoint y: 462, distance: 77.0
copy td "[PERSON_NAME]"
click at [841, 520] on small "1 x SCREEN PROTECT BE KIT S24 FE (64326141) — $22.99" at bounding box center [894, 505] width 129 height 42
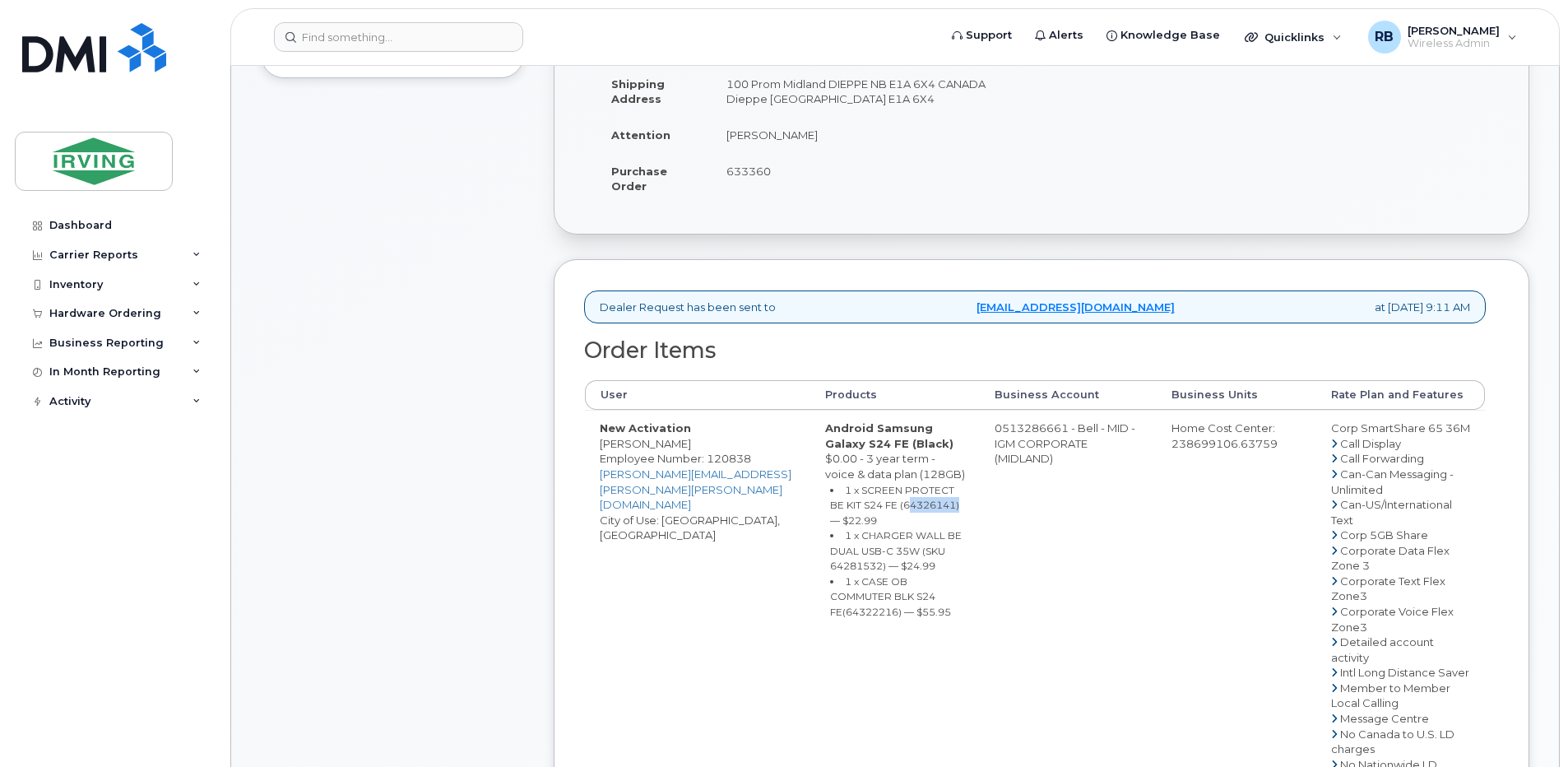
click at [841, 520] on small "1 x SCREEN PROTECT BE KIT S24 FE (64326141) — $22.99" at bounding box center [894, 505] width 129 height 42
copy small "64326141"
click at [885, 548] on small "1 x CHARGER WALL BE DUAL USB-C 35W (SKU 64281532) — $24.99" at bounding box center [895, 550] width 131 height 42
copy small "64281532"
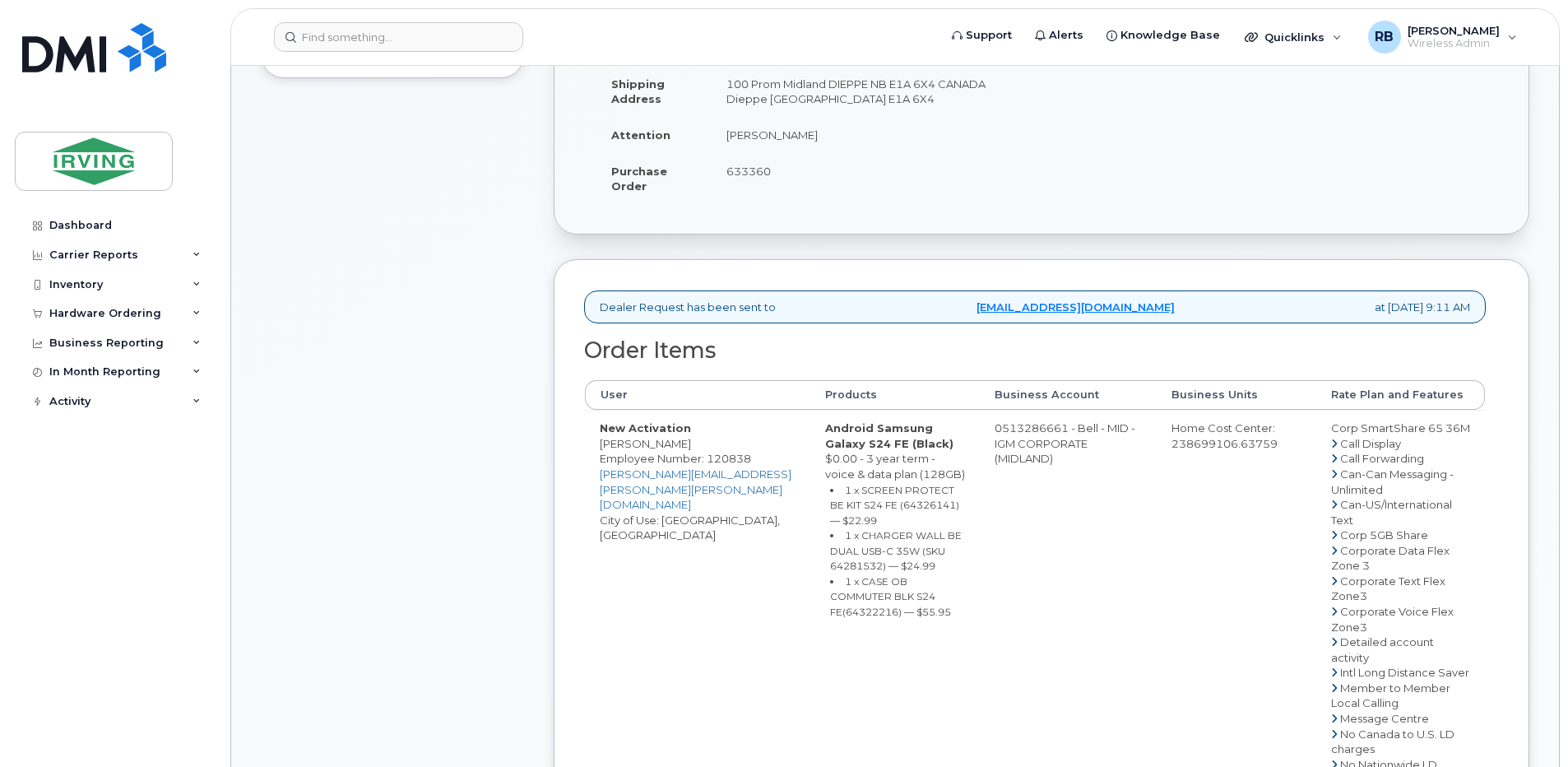
click at [860, 601] on small "1 x CASE OB COMMUTER BLK S24 FE(64322216) — $55.95" at bounding box center [890, 596] width 121 height 42
copy small "64322216"
drag, startPoint x: 1055, startPoint y: 442, endPoint x: 993, endPoint y: 444, distance: 62.0
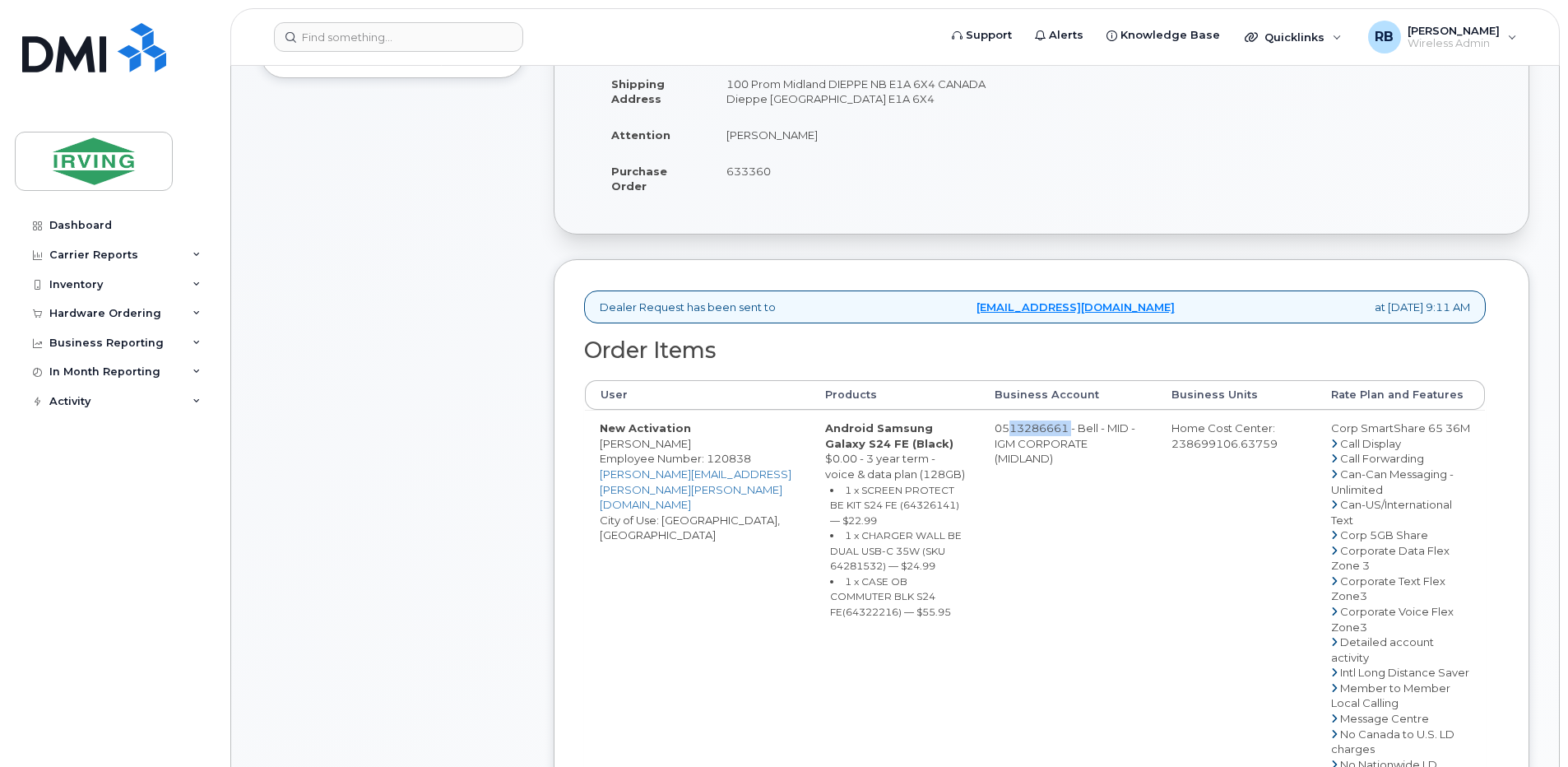
copy td "513286661"
click at [499, 482] on div "Comments Leave Comment" at bounding box center [392, 636] width 264 height 1508
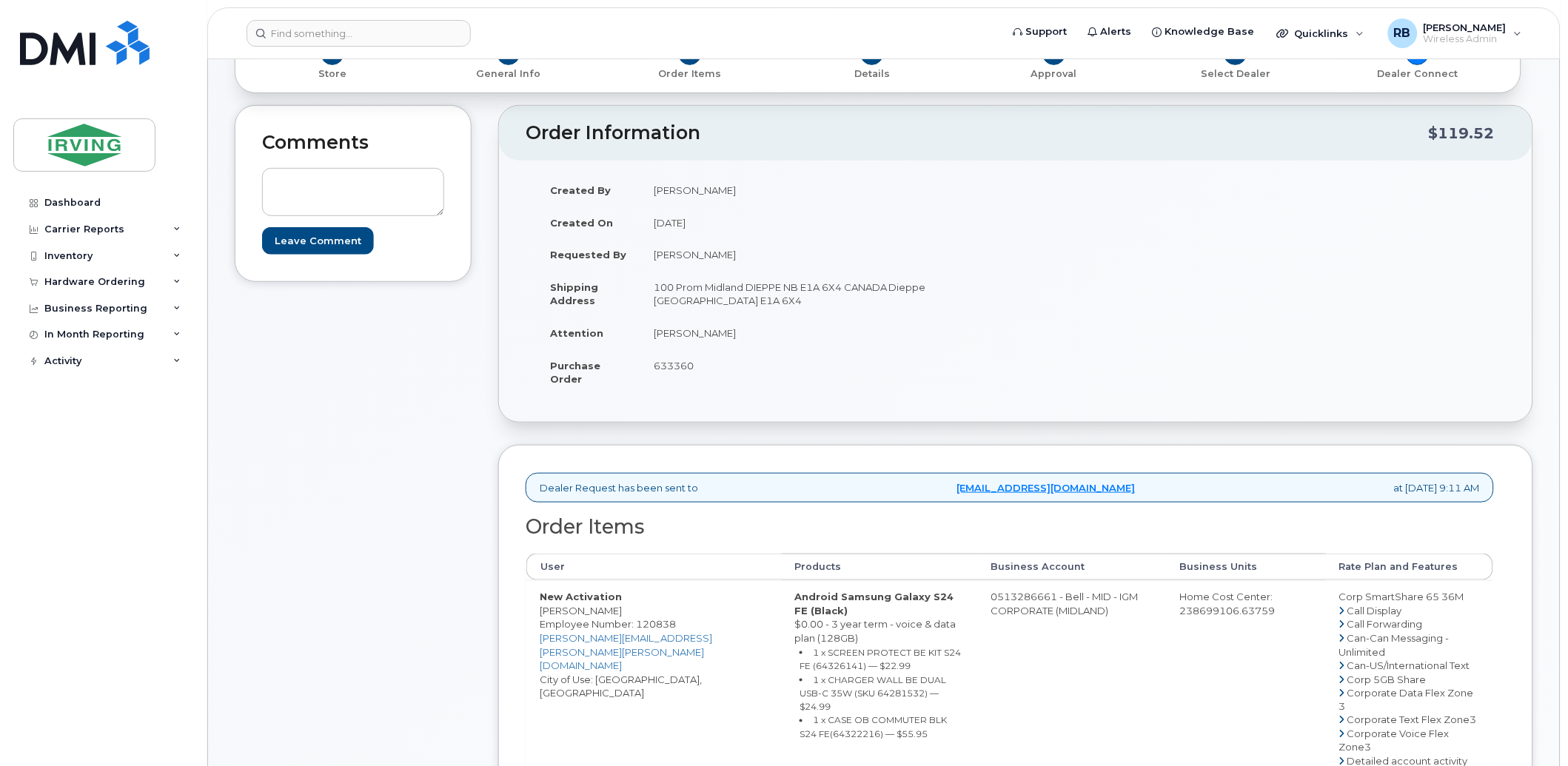
scroll to position [175, 0]
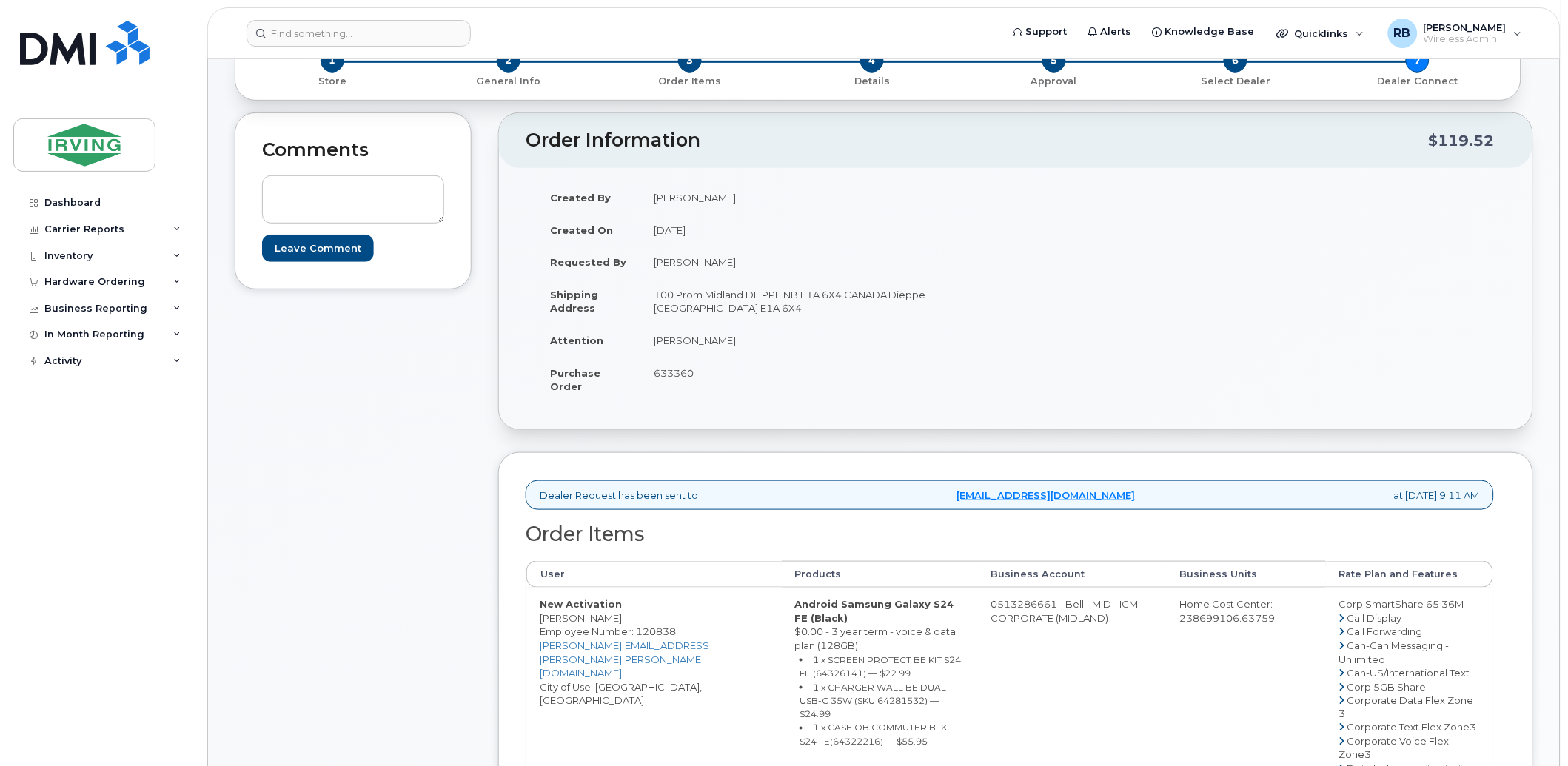
click at [299, 378] on div "Comments Leave Comment" at bounding box center [353, 729] width 237 height 1233
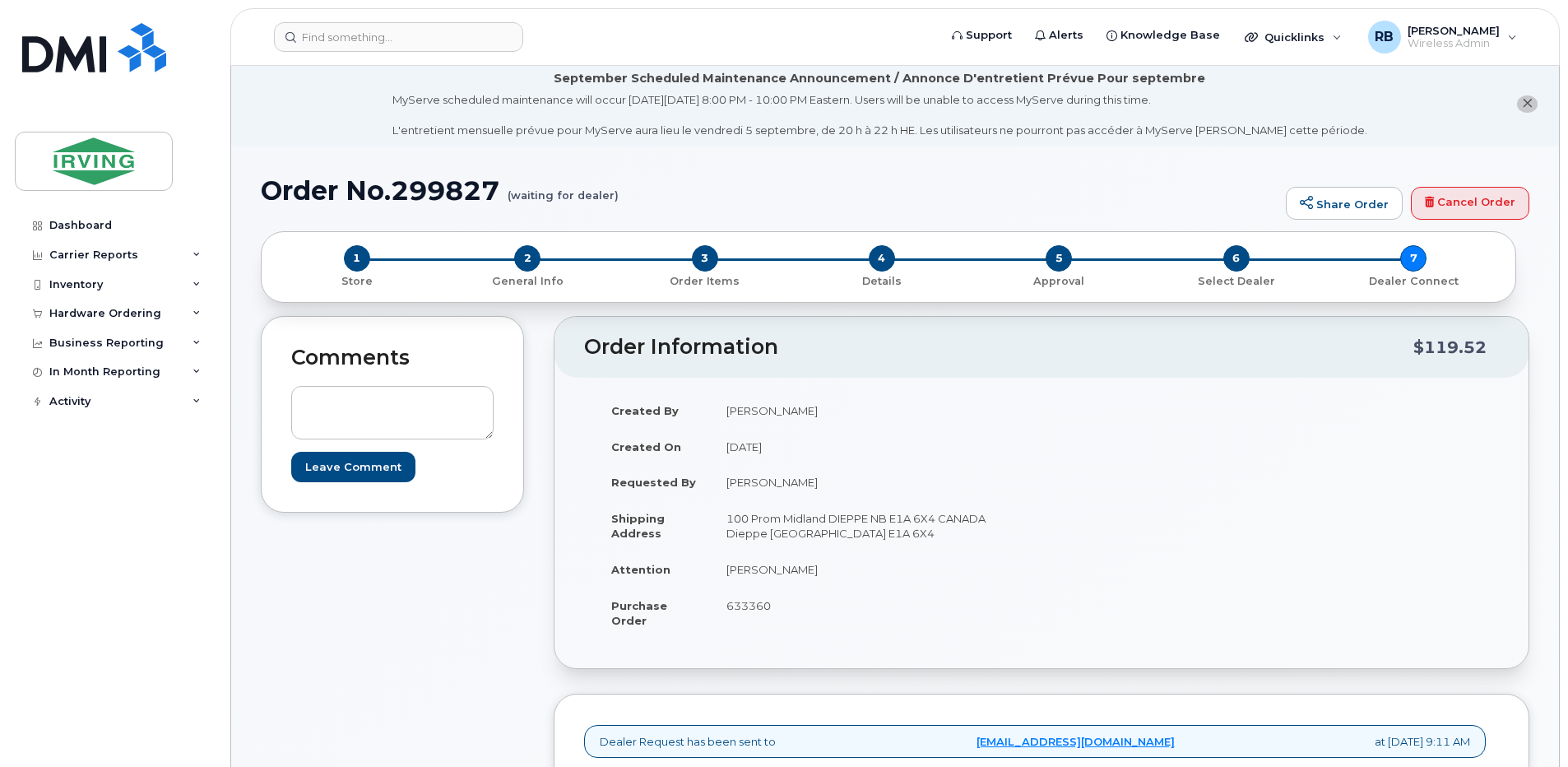
scroll to position [0, 0]
